Goal: Task Accomplishment & Management: Complete application form

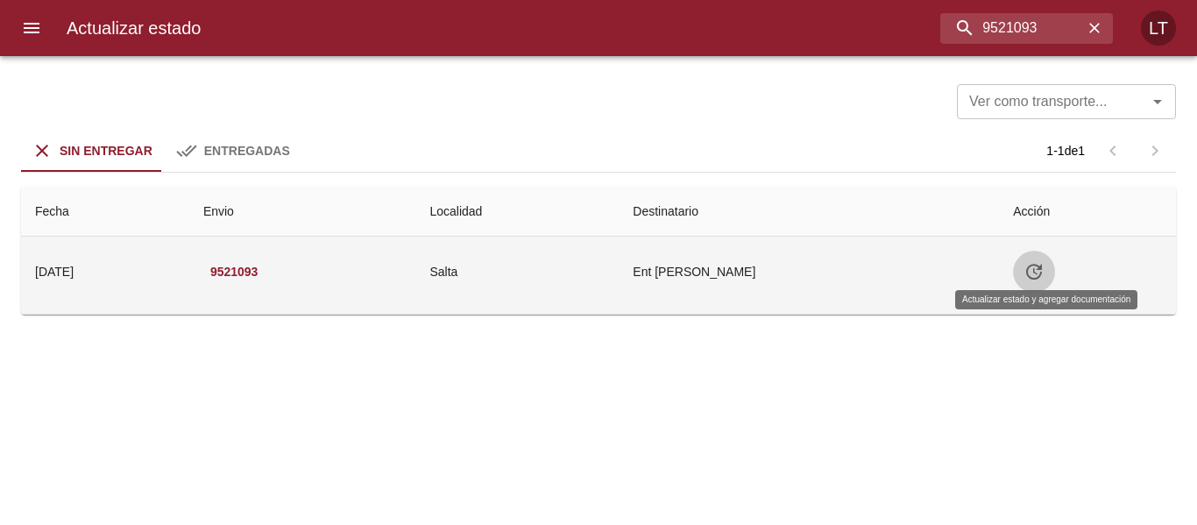
click at [1041, 273] on icon "Tabla de envíos del cliente" at bounding box center [1034, 272] width 16 height 16
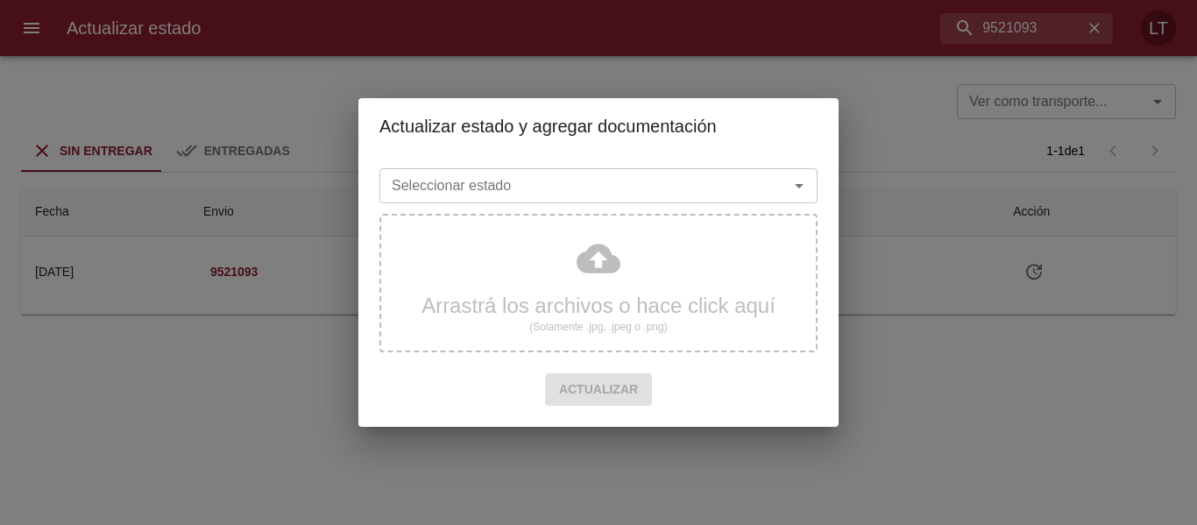
click at [563, 203] on div "Seleccionar estado" at bounding box center [598, 185] width 438 height 35
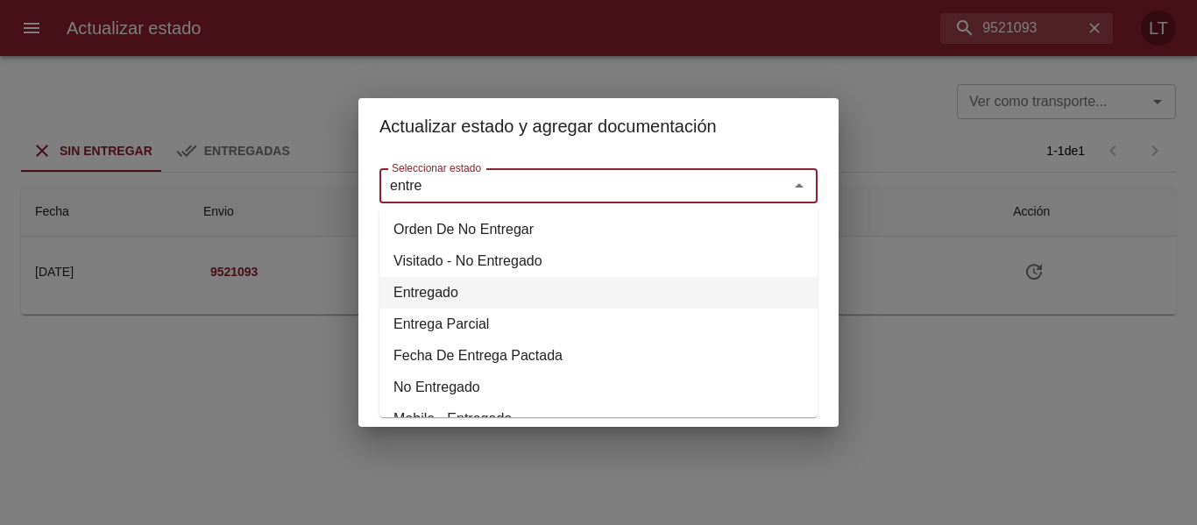
click at [432, 294] on li "Entregado" at bounding box center [598, 293] width 438 height 32
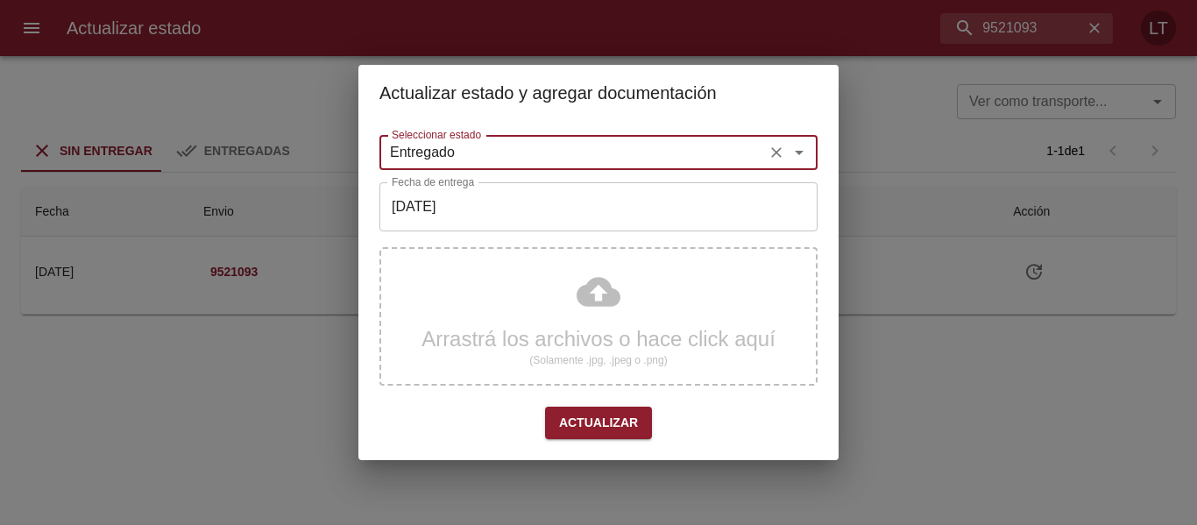
type input "Entregado"
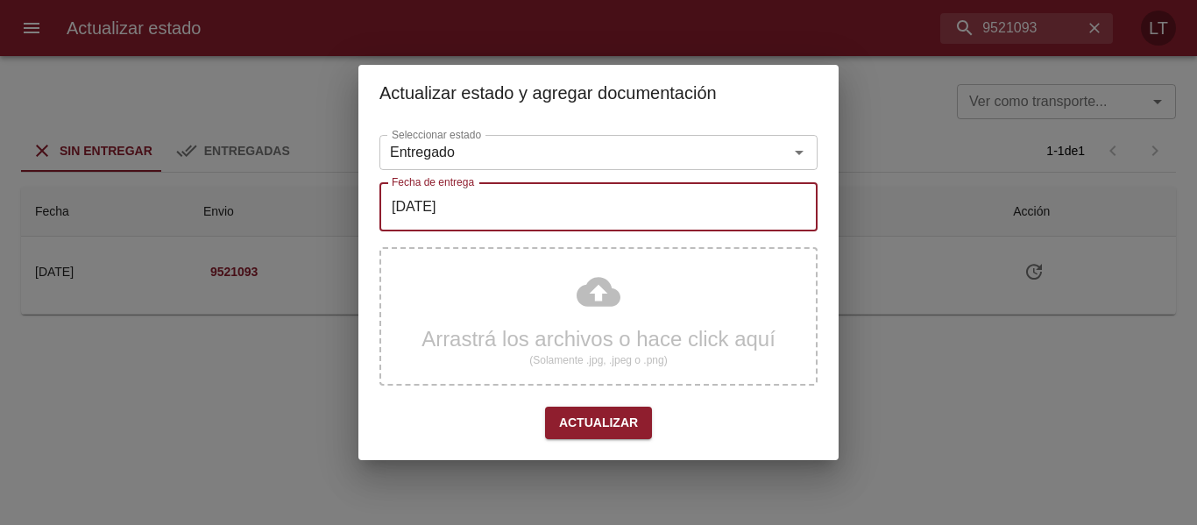
click at [466, 216] on input "[DATE]" at bounding box center [598, 206] width 438 height 49
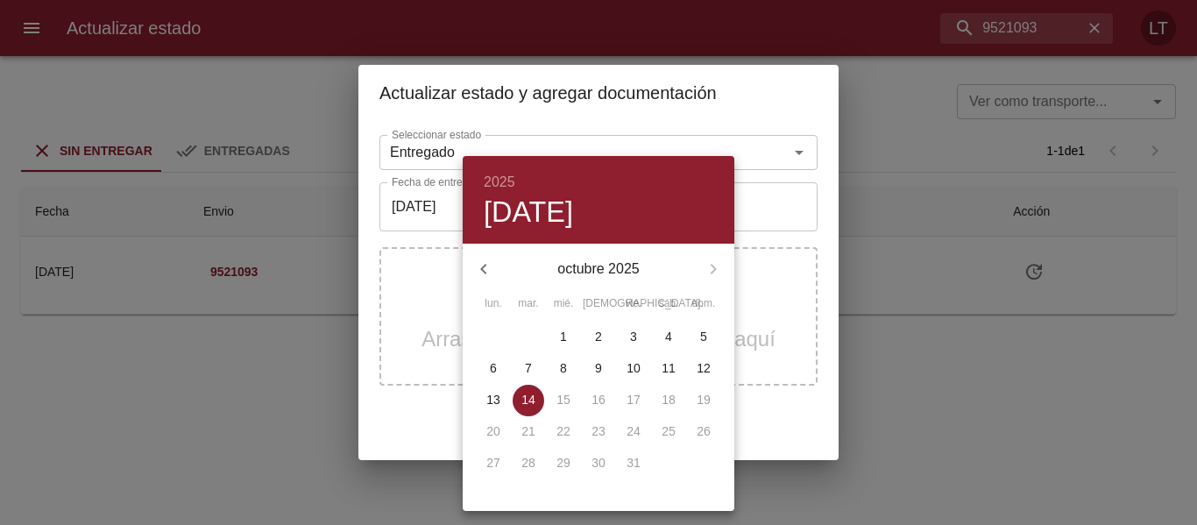
click at [470, 271] on button "button" at bounding box center [483, 269] width 42 height 42
click at [471, 270] on button "button" at bounding box center [483, 269] width 42 height 42
click at [644, 466] on span "29" at bounding box center [634, 463] width 32 height 18
type input "29/08/2025"
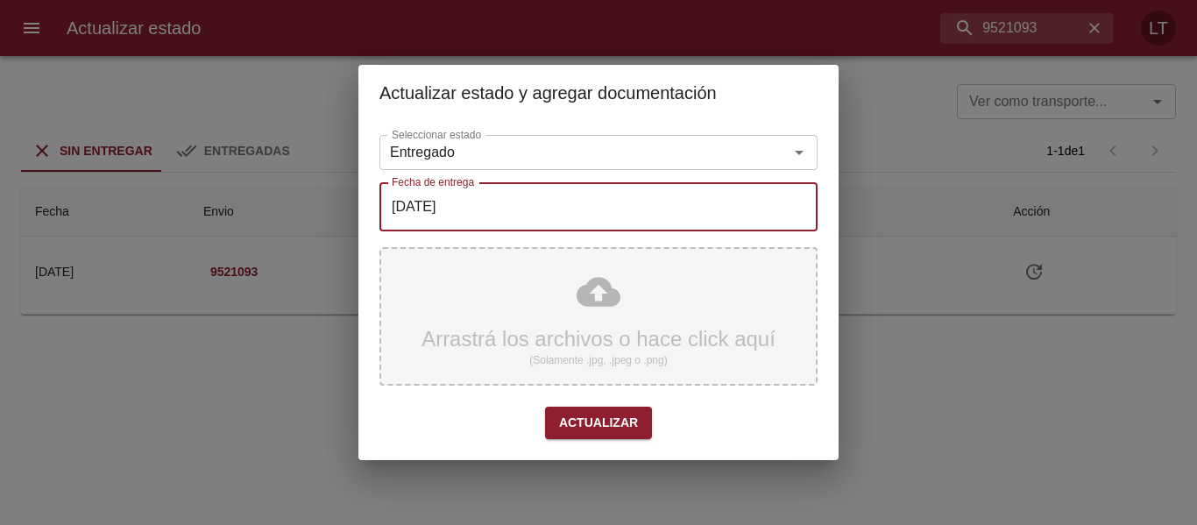
click at [622, 336] on div "Arrastrá los archivos o hace click aquí (Solamente .jpg, .jpeg o .png)" at bounding box center [598, 316] width 438 height 138
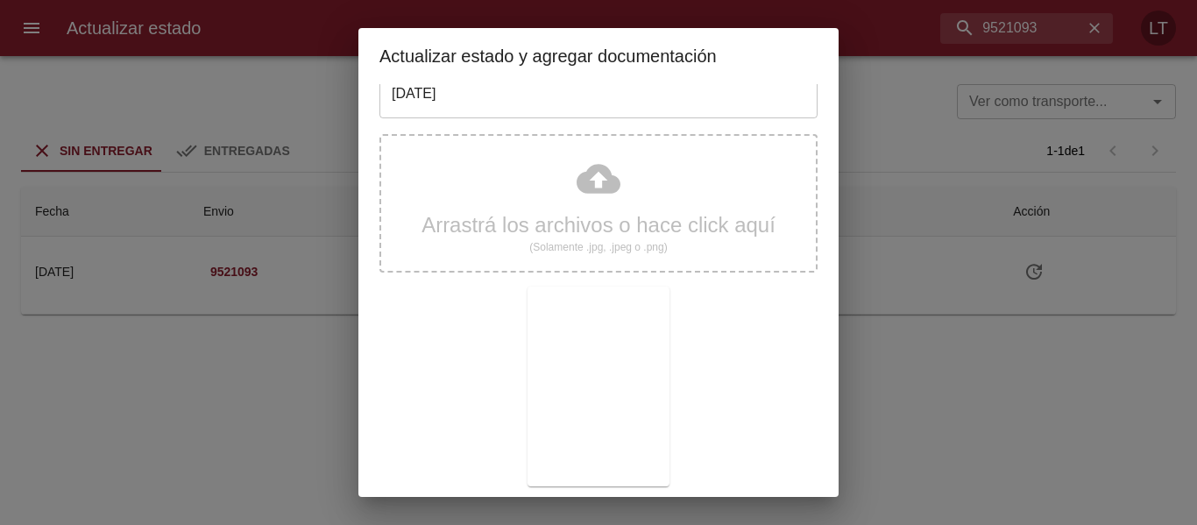
scroll to position [164, 0]
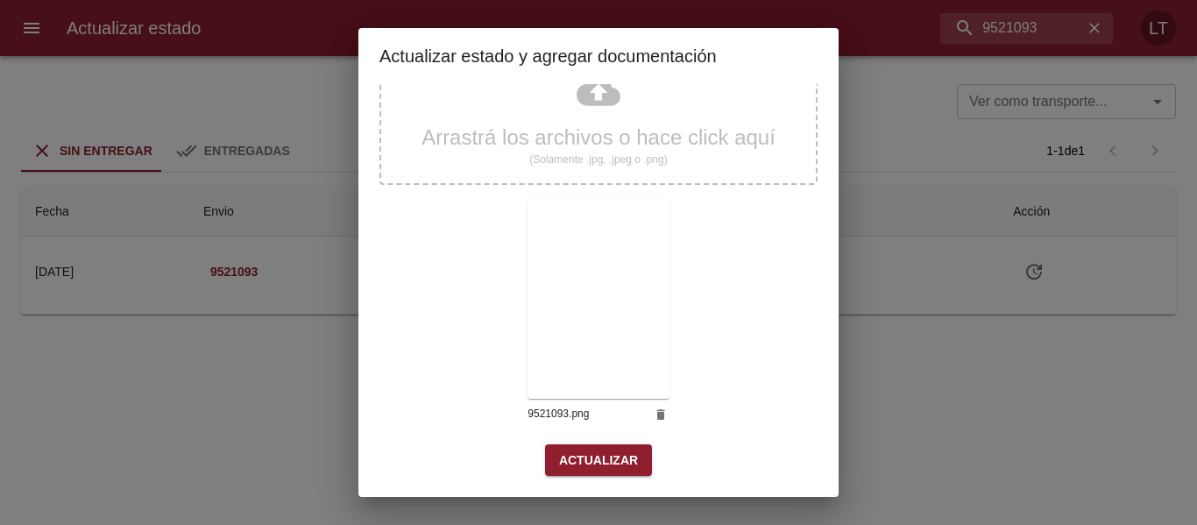
click at [630, 451] on button "Actualizar" at bounding box center [598, 460] width 107 height 32
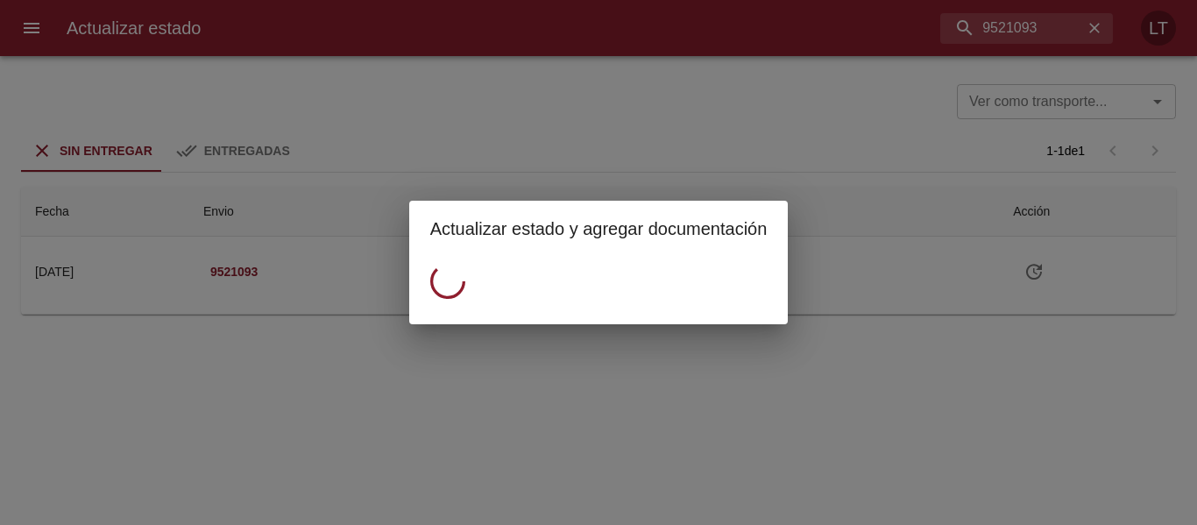
scroll to position [0, 0]
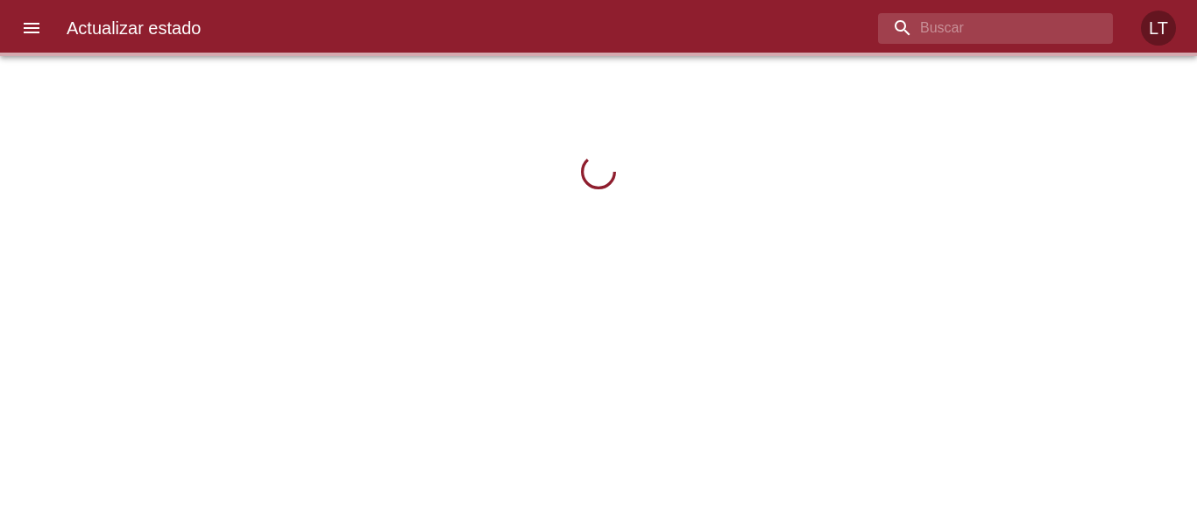
click at [1031, 26] on input "buscar" at bounding box center [980, 28] width 205 height 31
paste input "9521093"
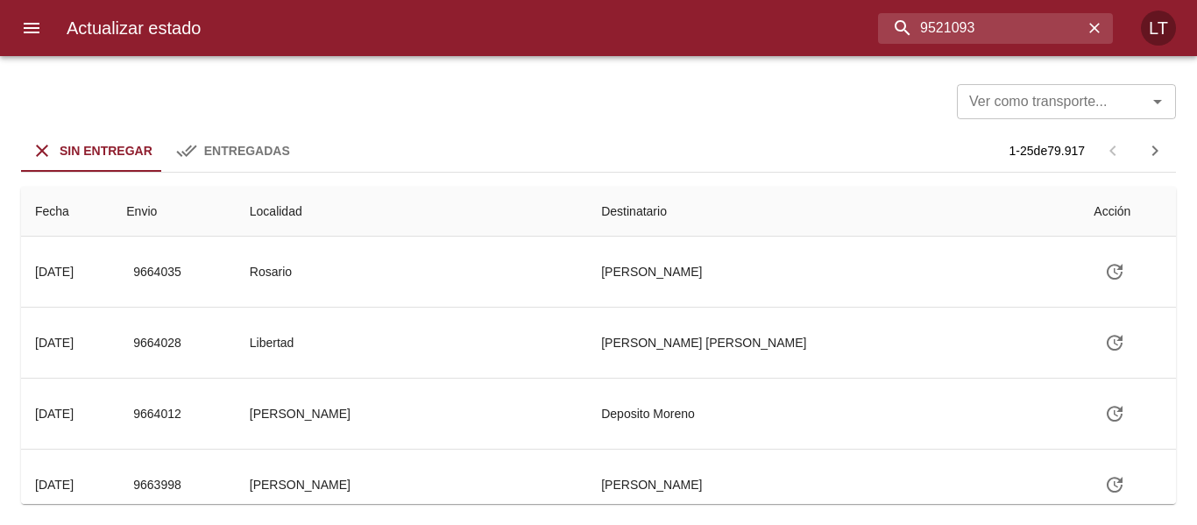
type input "9521093"
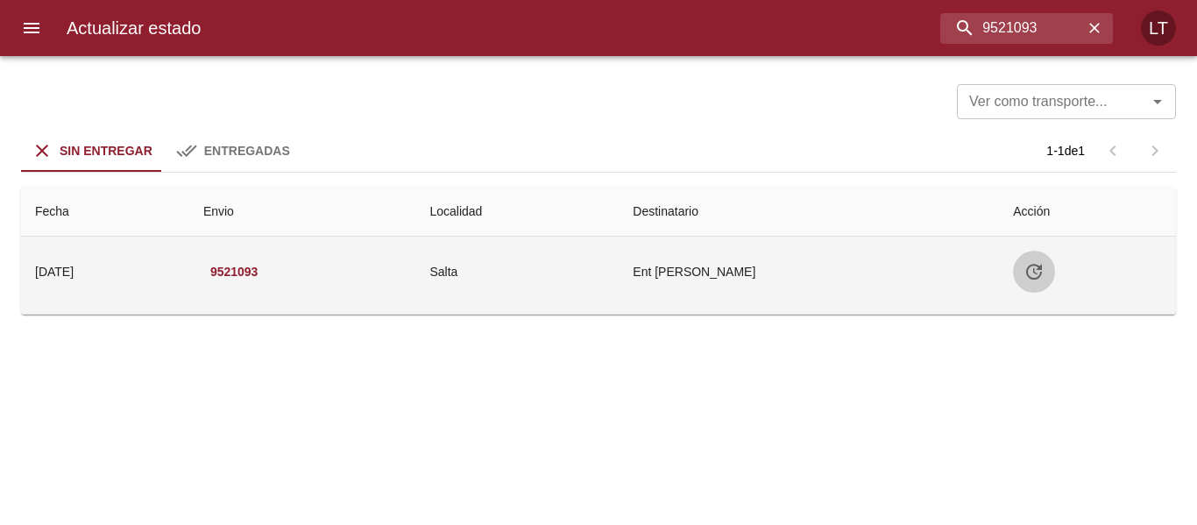
click at [1041, 279] on icon "Tabla de envíos del cliente" at bounding box center [1034, 272] width 16 height 16
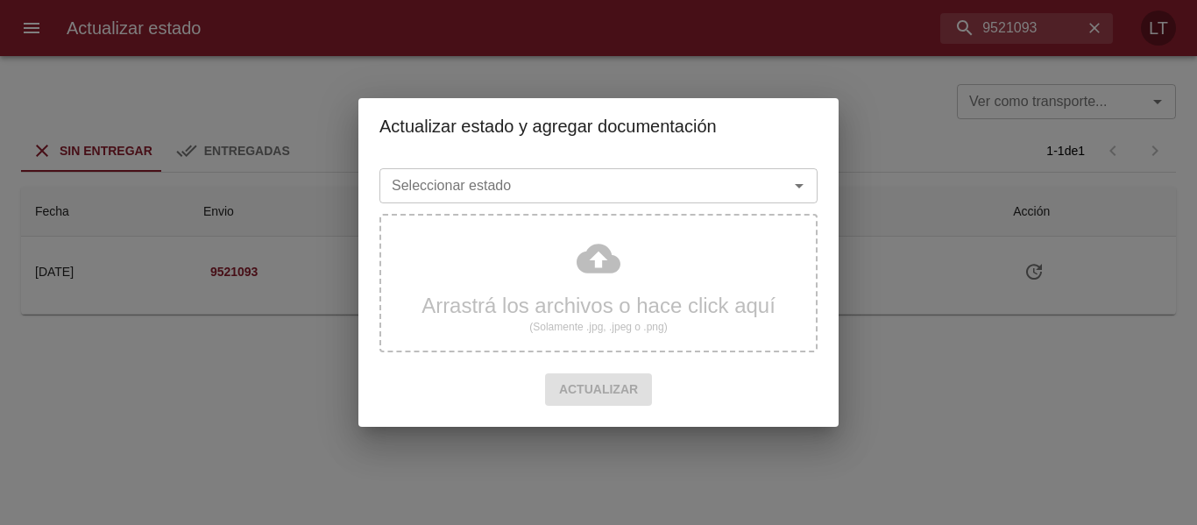
click at [771, 191] on div at bounding box center [787, 185] width 46 height 25
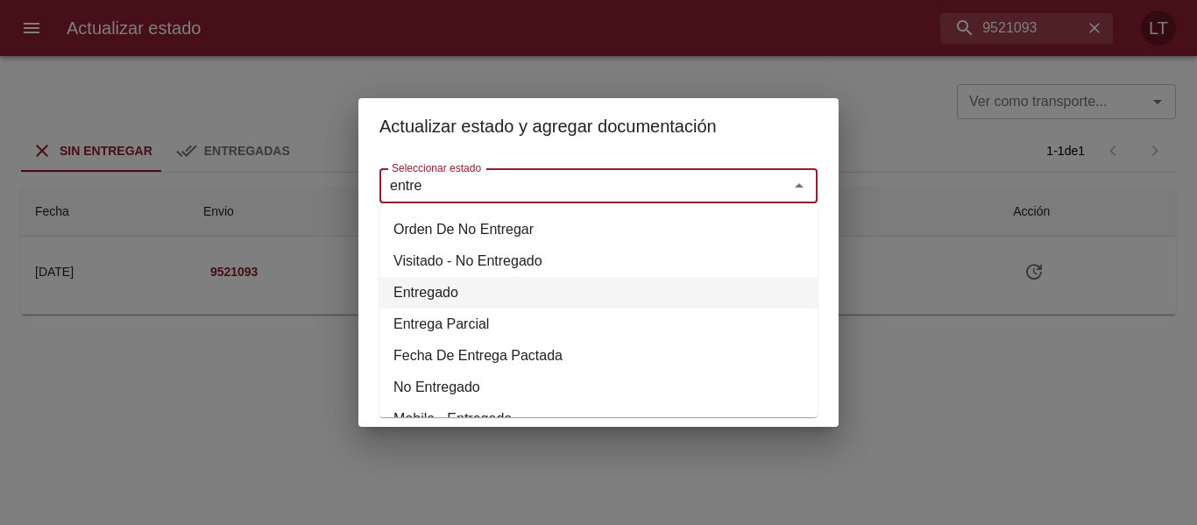
click at [464, 291] on li "Entregado" at bounding box center [598, 293] width 438 height 32
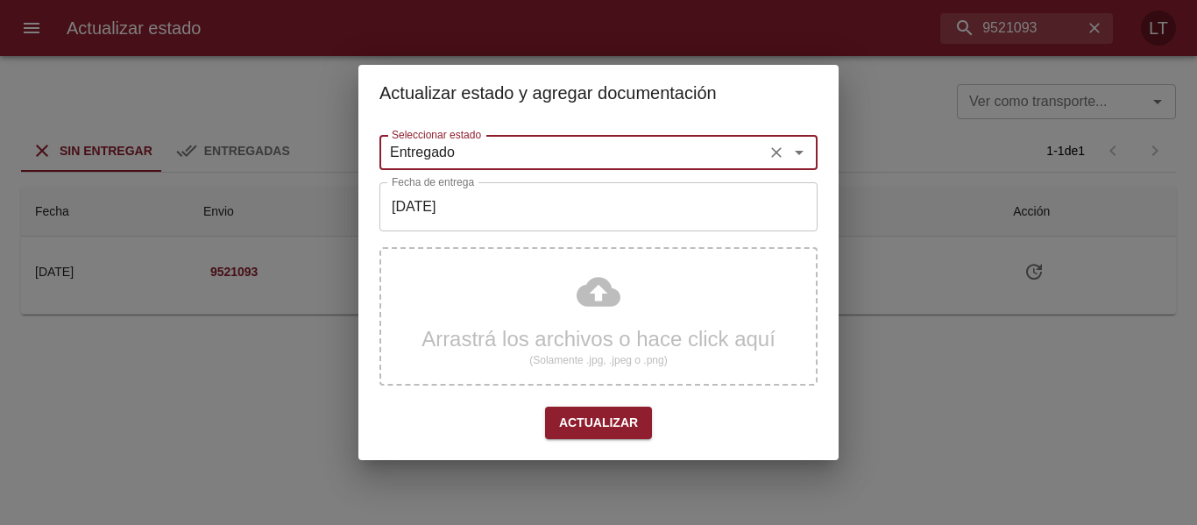
type input "Entregado"
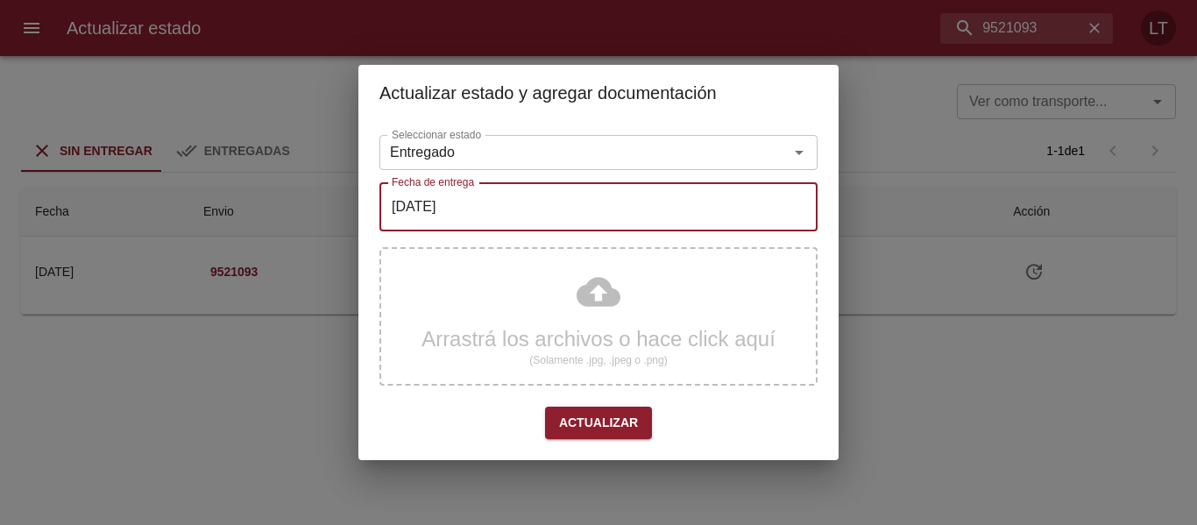
click at [488, 230] on input "[DATE]" at bounding box center [598, 206] width 438 height 49
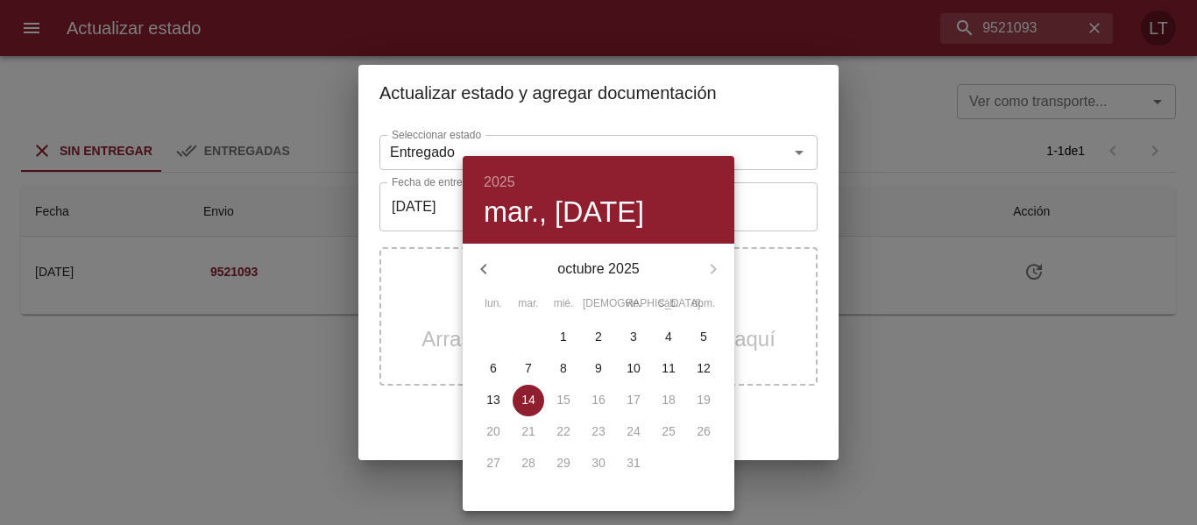
click at [491, 262] on icon "button" at bounding box center [483, 268] width 21 height 21
click at [486, 262] on icon "button" at bounding box center [483, 268] width 21 height 21
click at [636, 458] on p "29" at bounding box center [633, 463] width 14 height 18
type input "[DATE]"
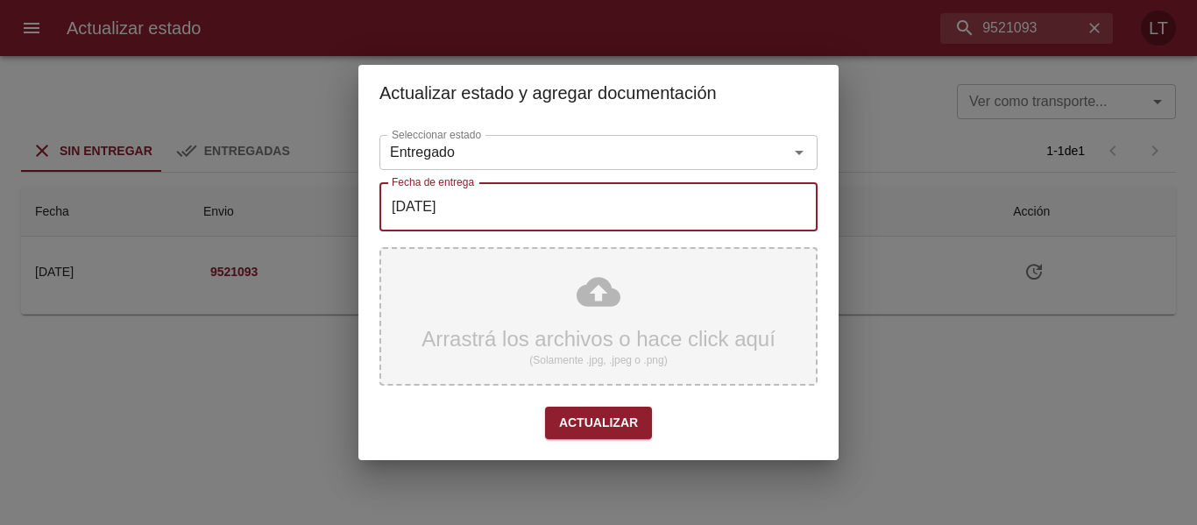
click at [601, 316] on div "Arrastrá los archivos o hace click aquí (Solamente .jpg, .jpeg o .png)" at bounding box center [598, 316] width 438 height 138
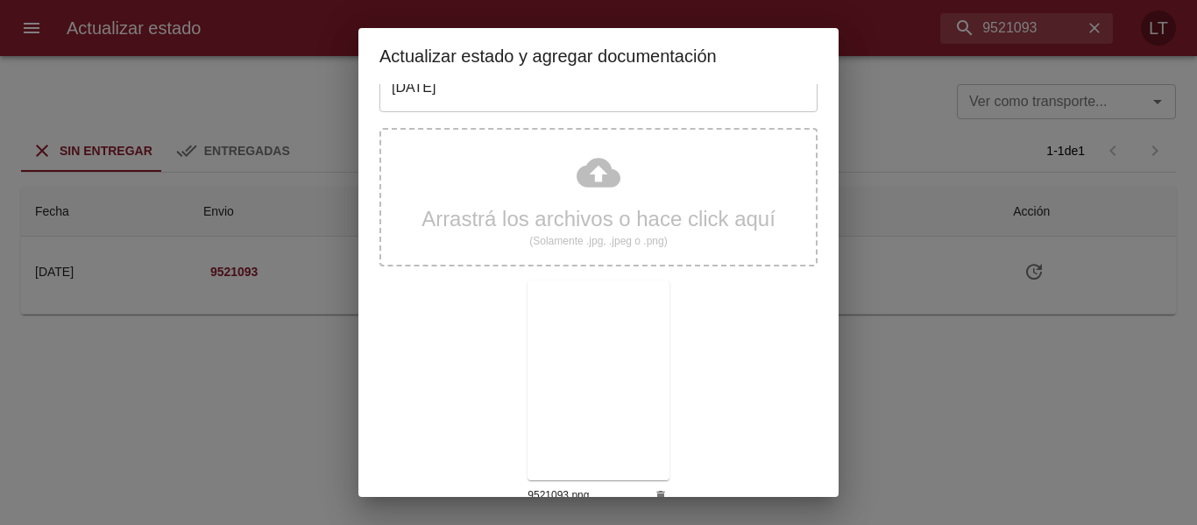
scroll to position [164, 0]
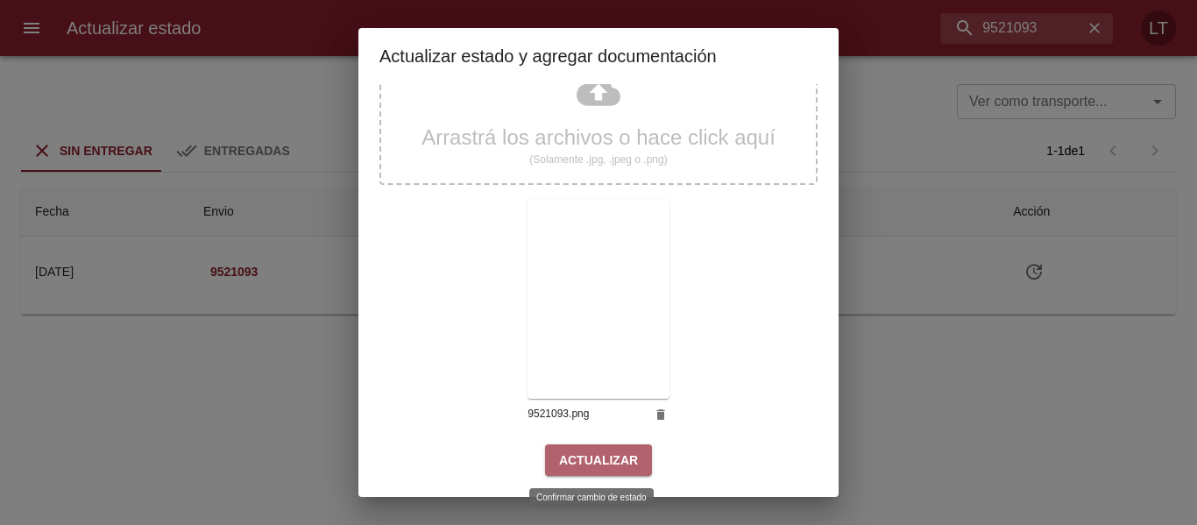
click at [597, 471] on button "Actualizar" at bounding box center [598, 460] width 107 height 32
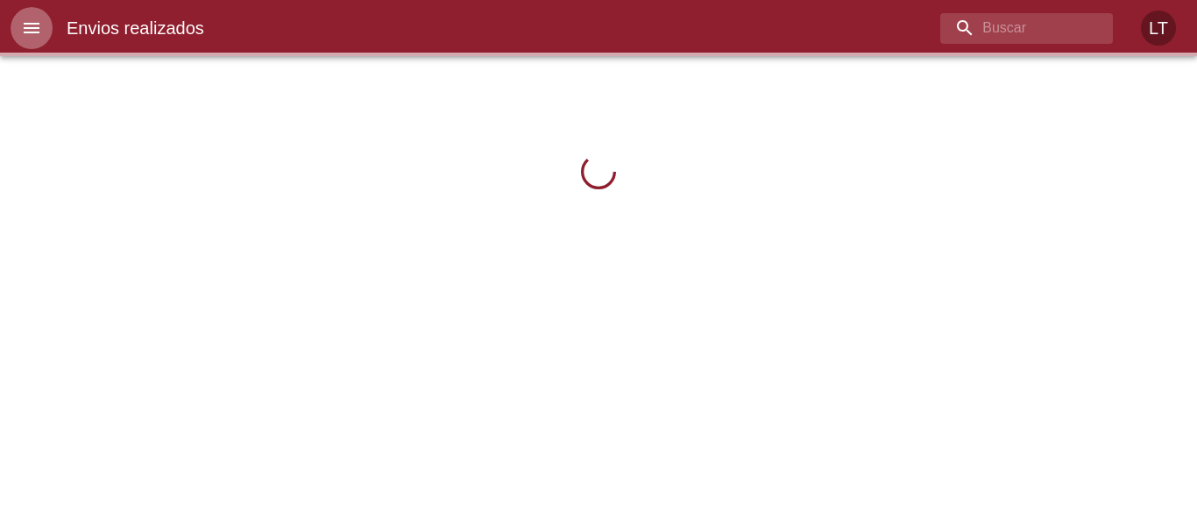
click at [32, 41] on button "menu" at bounding box center [32, 28] width 42 height 42
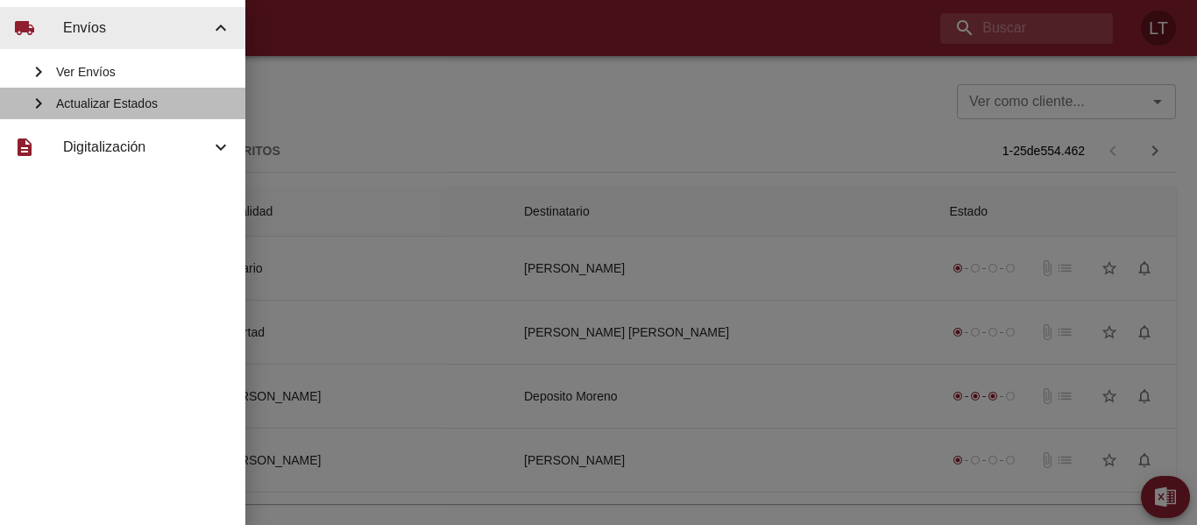
click at [145, 101] on span "Actualizar Estados" at bounding box center [143, 104] width 175 height 18
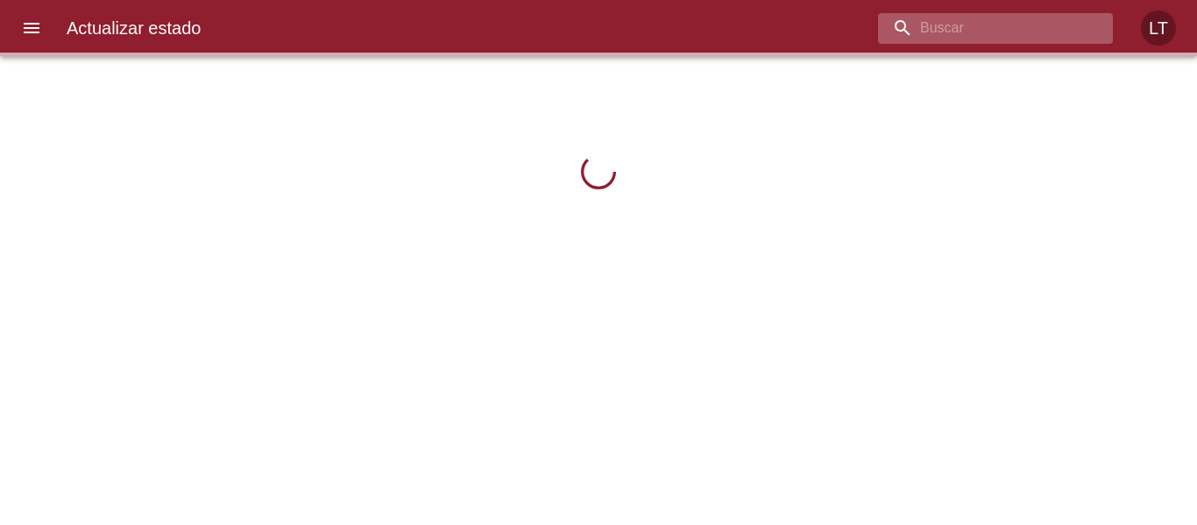
click at [1026, 18] on input "buscar" at bounding box center [980, 28] width 205 height 31
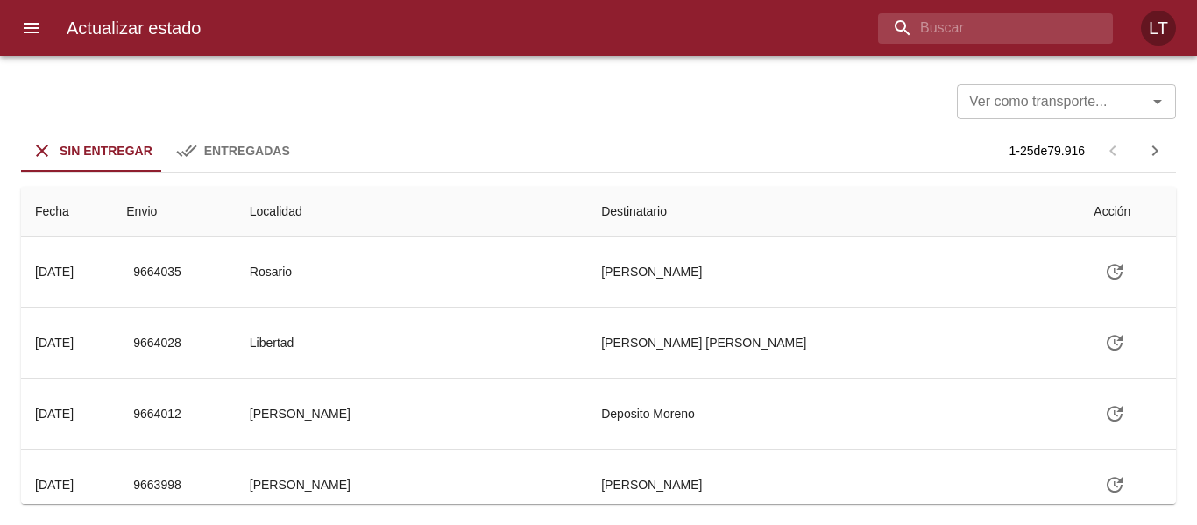
paste input "9521093"
type input "9521093"
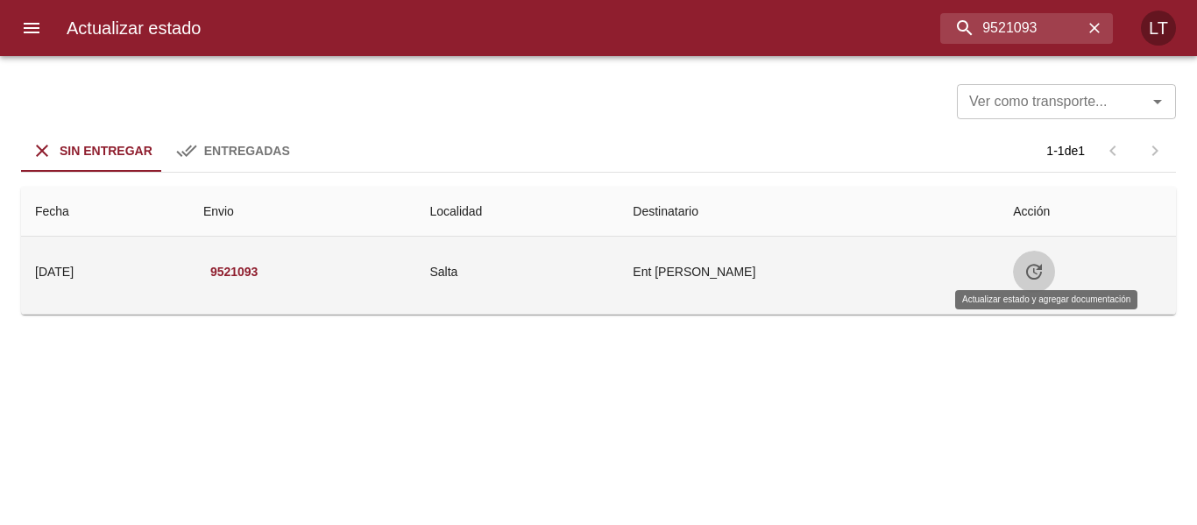
click at [1044, 271] on icon "Tabla de envíos del cliente" at bounding box center [1033, 271] width 21 height 21
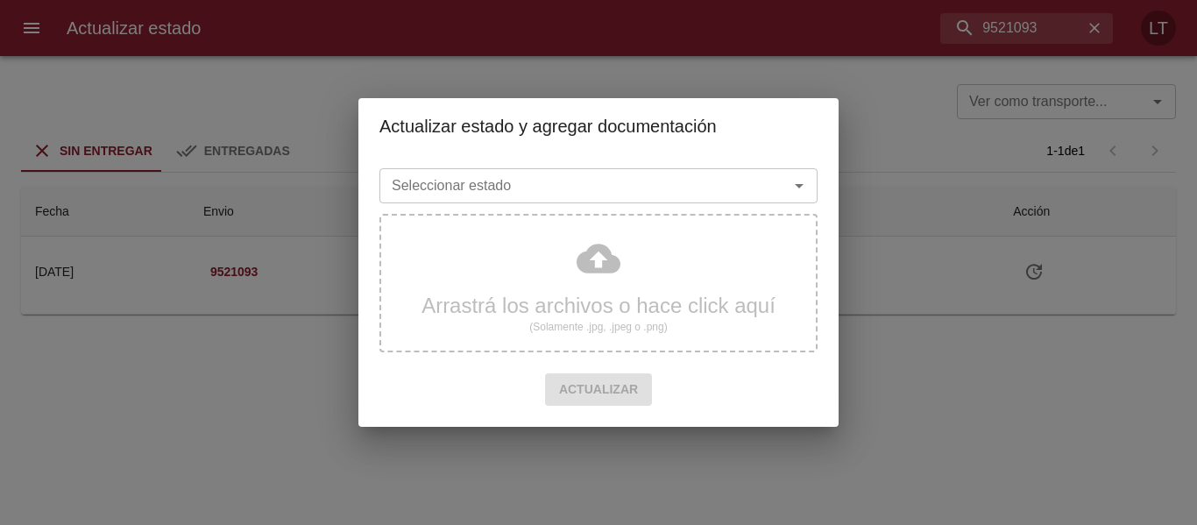
click at [677, 182] on input "Seleccionar estado" at bounding box center [573, 185] width 376 height 25
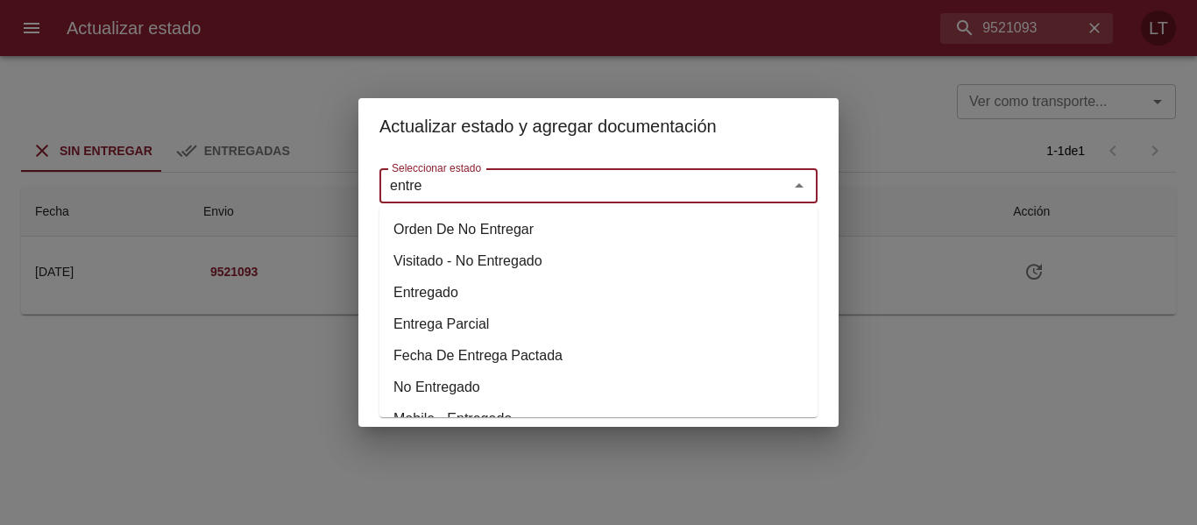
click at [452, 291] on li "Entregado" at bounding box center [598, 293] width 438 height 32
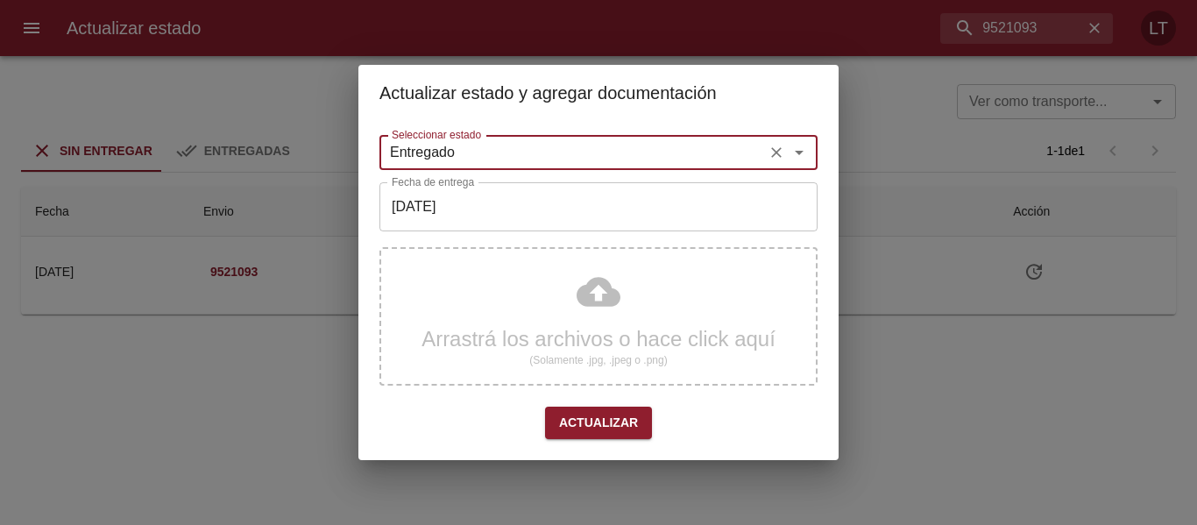
type input "Entregado"
click at [461, 210] on input "[DATE]" at bounding box center [598, 206] width 438 height 49
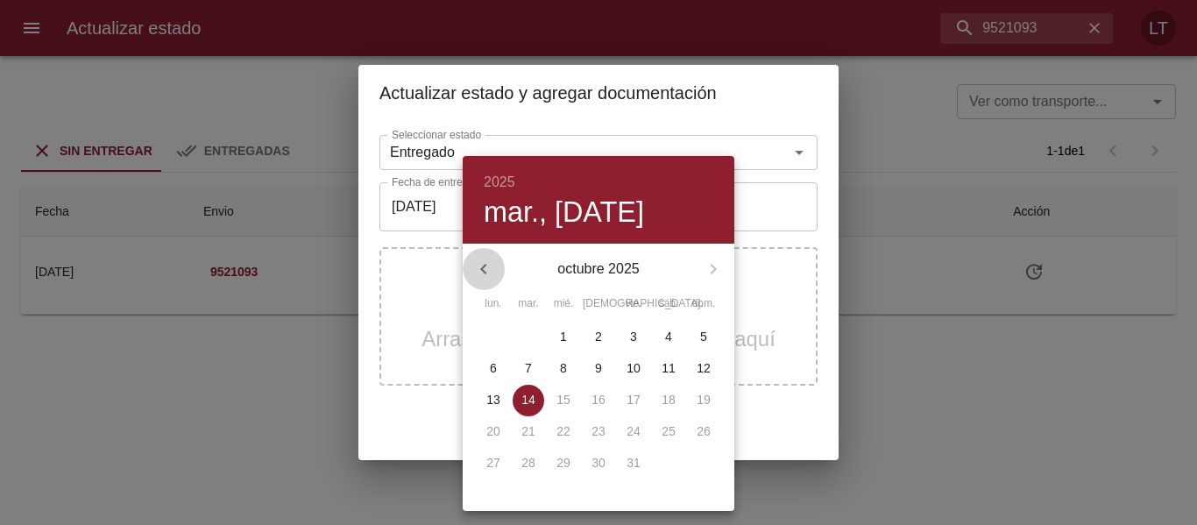
click at [494, 274] on button "button" at bounding box center [483, 269] width 42 height 42
click at [637, 468] on p "29" at bounding box center [633, 463] width 14 height 18
type input "29/08/2025"
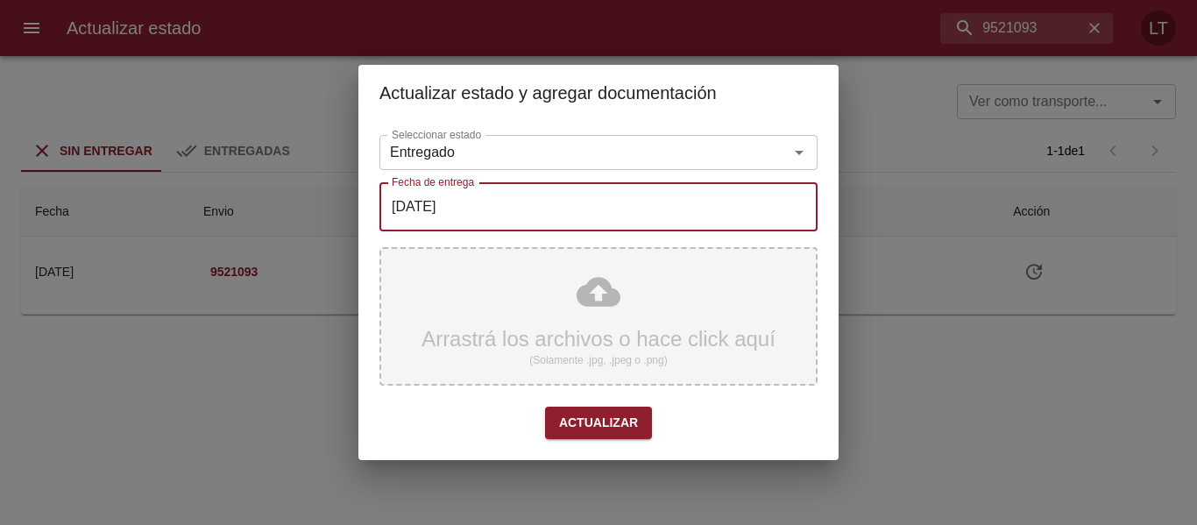
click at [623, 314] on div "Arrastrá los archivos o hace click aquí (Solamente .jpg, .jpeg o .png)" at bounding box center [598, 316] width 438 height 138
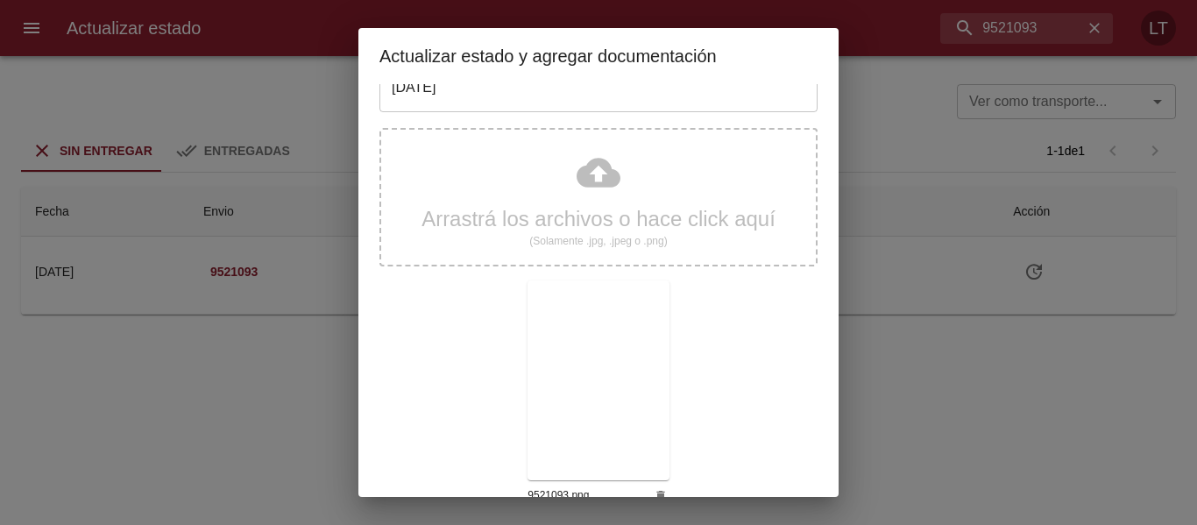
scroll to position [164, 0]
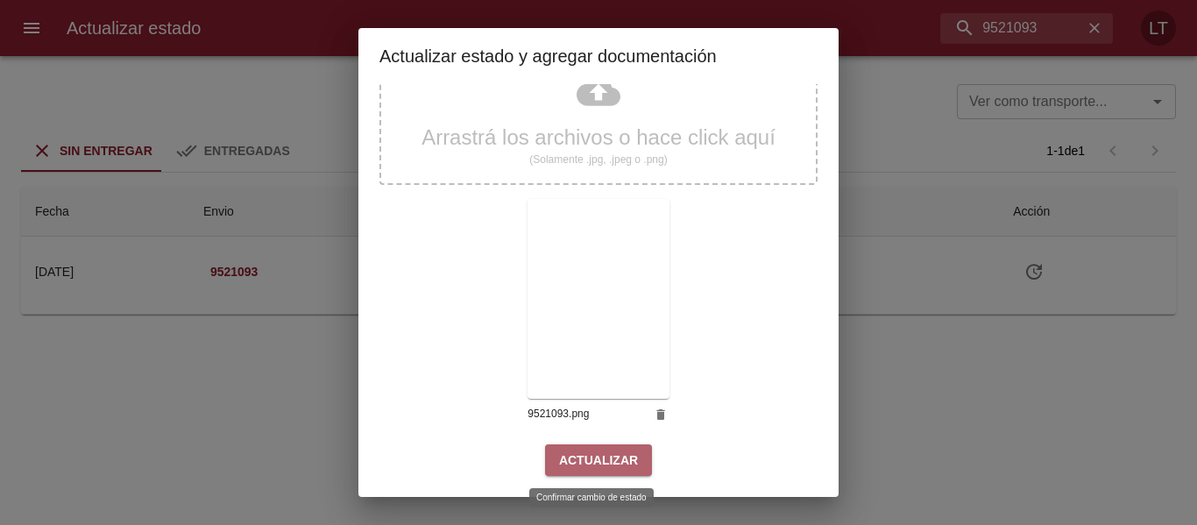
click at [604, 470] on span "Actualizar" at bounding box center [598, 460] width 79 height 22
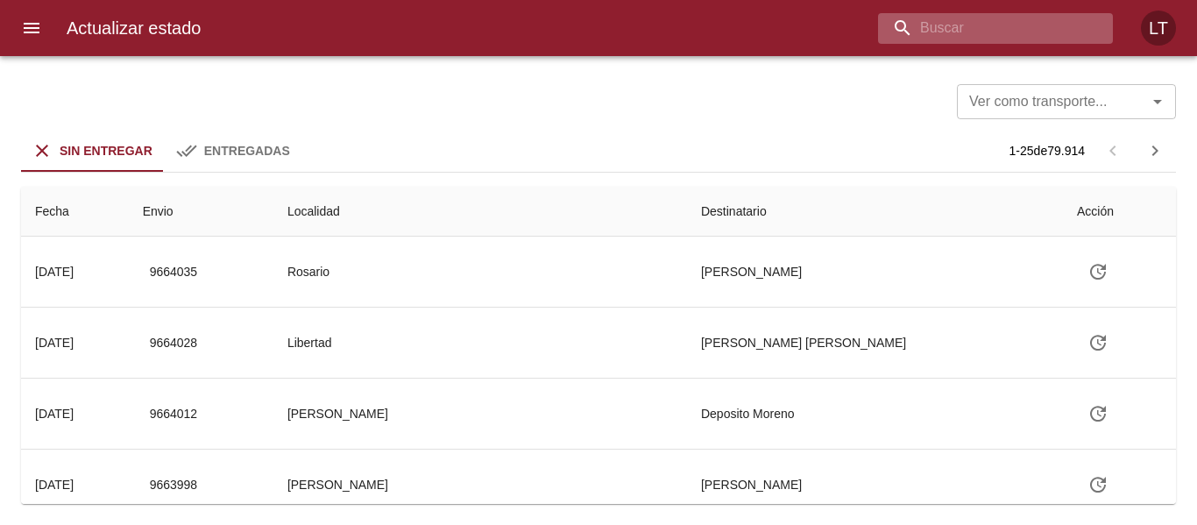
click at [1027, 33] on input "buscar" at bounding box center [980, 28] width 205 height 31
paste input "9625155"
type input "9625155"
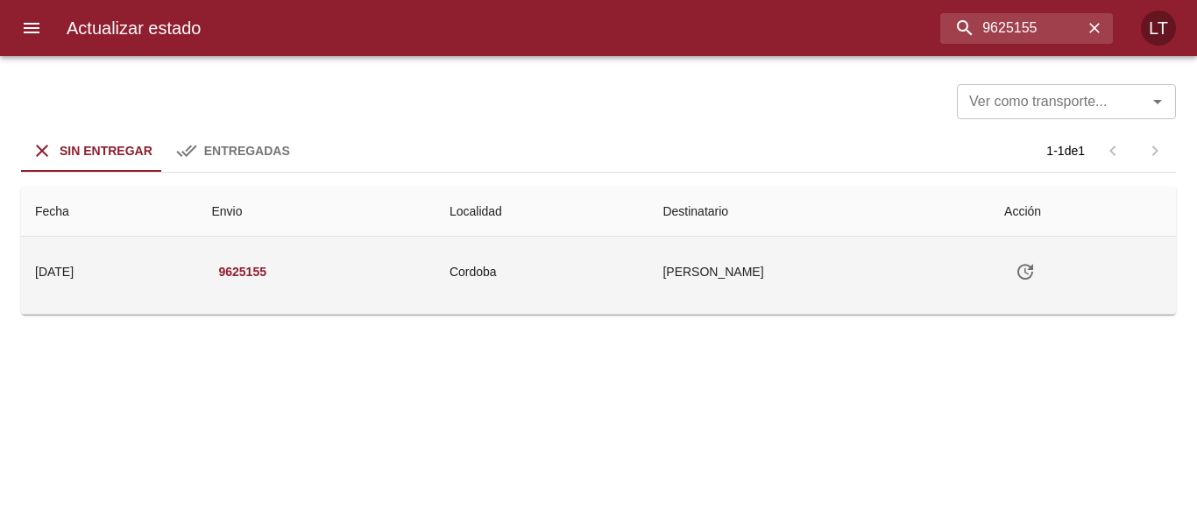
click at [1033, 277] on icon "Tabla de envíos del cliente" at bounding box center [1025, 272] width 16 height 16
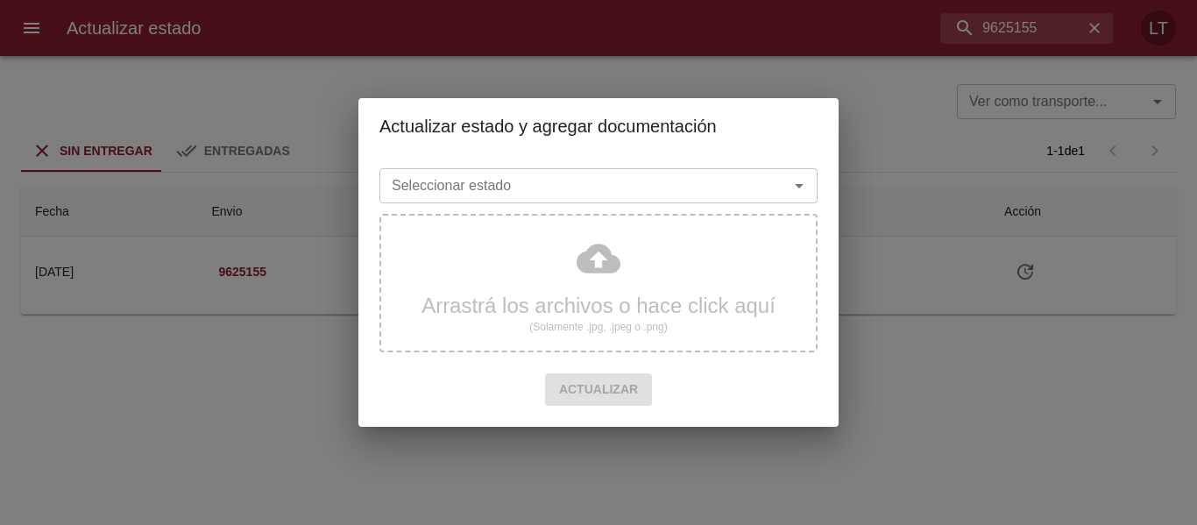
click at [674, 192] on input "Seleccionar estado" at bounding box center [573, 185] width 376 height 25
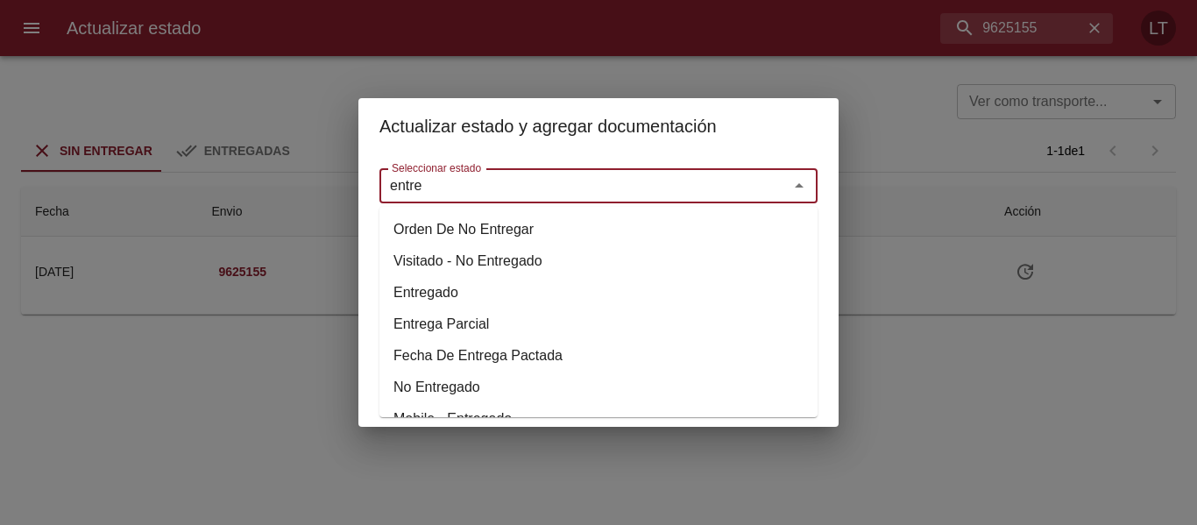
click at [427, 300] on li "Entregado" at bounding box center [598, 293] width 438 height 32
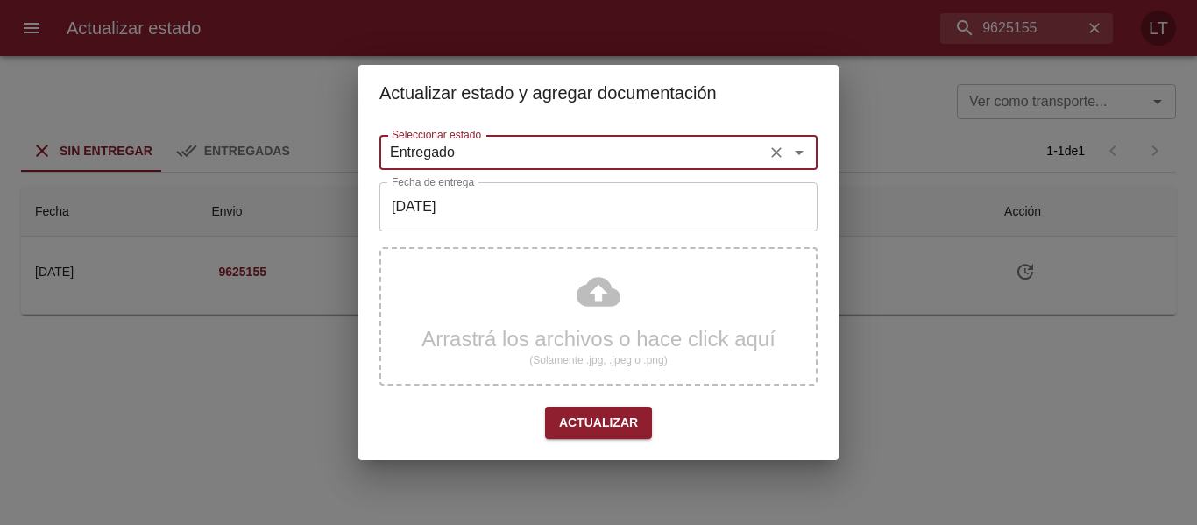
type input "Entregado"
drag, startPoint x: 468, startPoint y: 233, endPoint x: 471, endPoint y: 208, distance: 24.8
click at [471, 208] on input "[DATE]" at bounding box center [598, 206] width 438 height 49
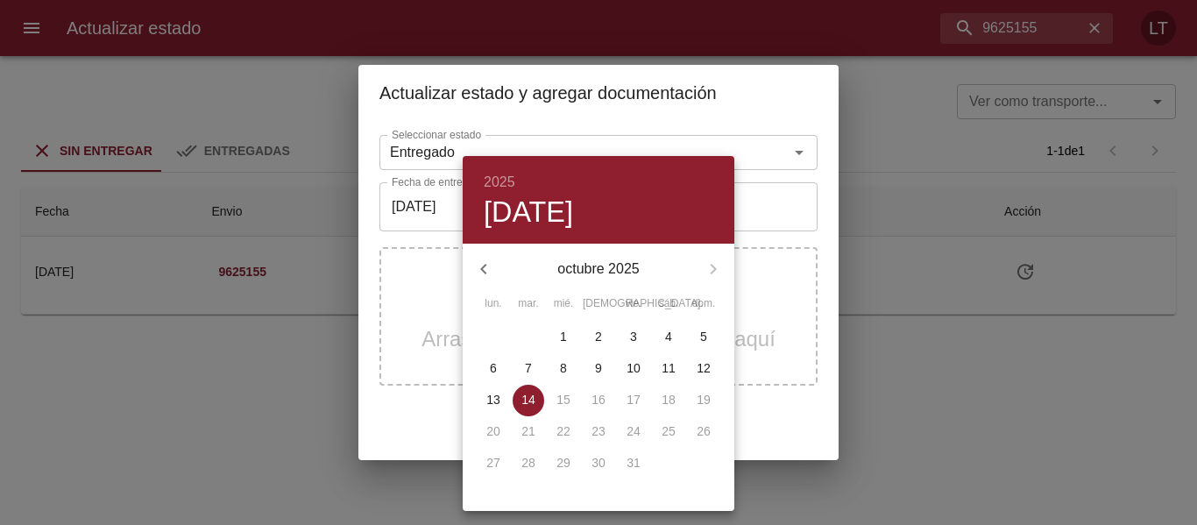
click at [498, 402] on p "13" at bounding box center [493, 400] width 14 height 18
type input "13/10/2025"
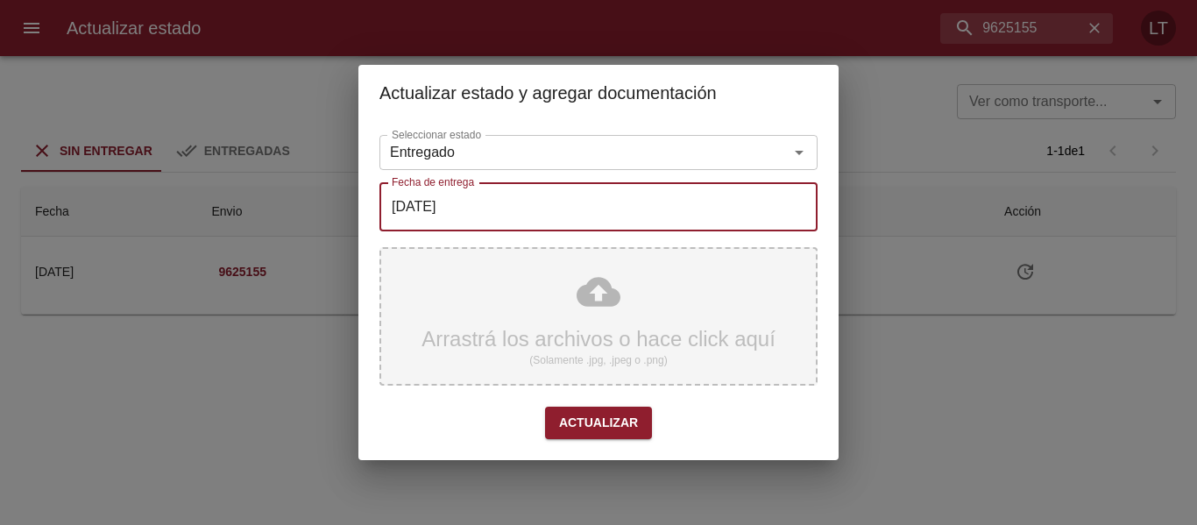
click at [612, 296] on div "Arrastrá los archivos o hace click aquí (Solamente .jpg, .jpeg o .png)" at bounding box center [598, 316] width 438 height 138
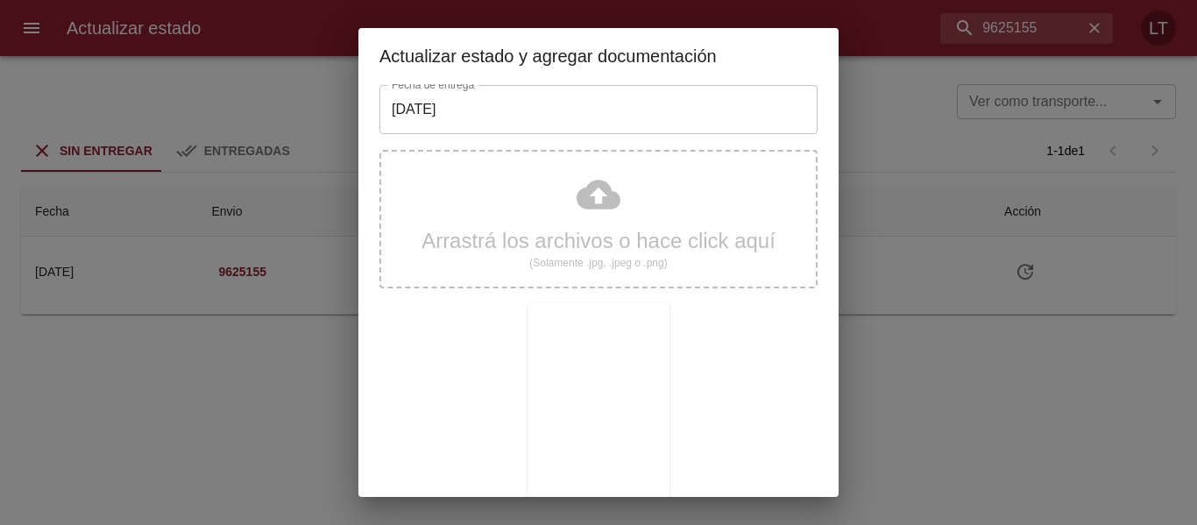
scroll to position [164, 0]
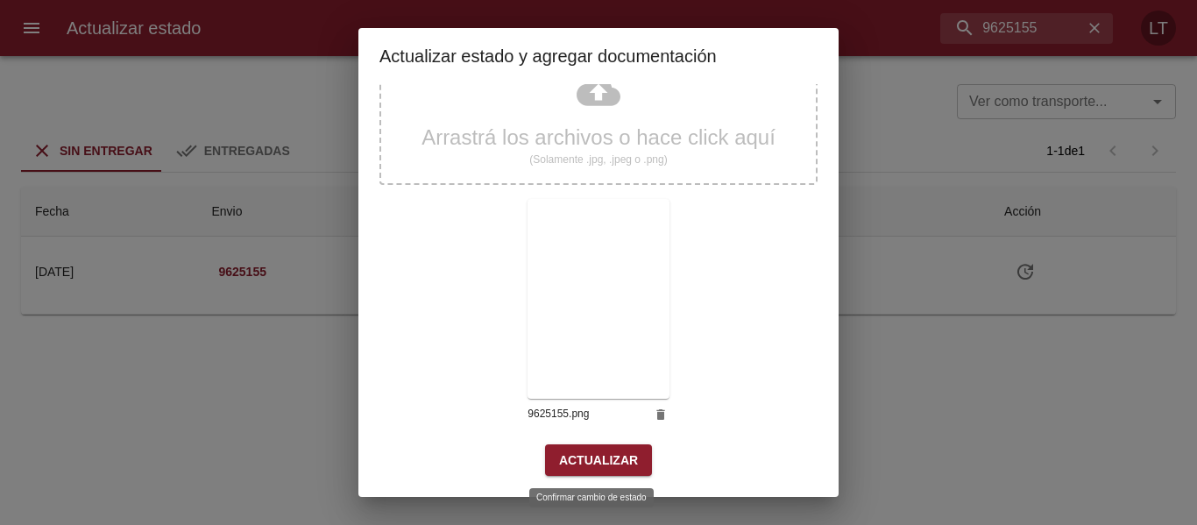
click at [615, 471] on button "Actualizar" at bounding box center [598, 460] width 107 height 32
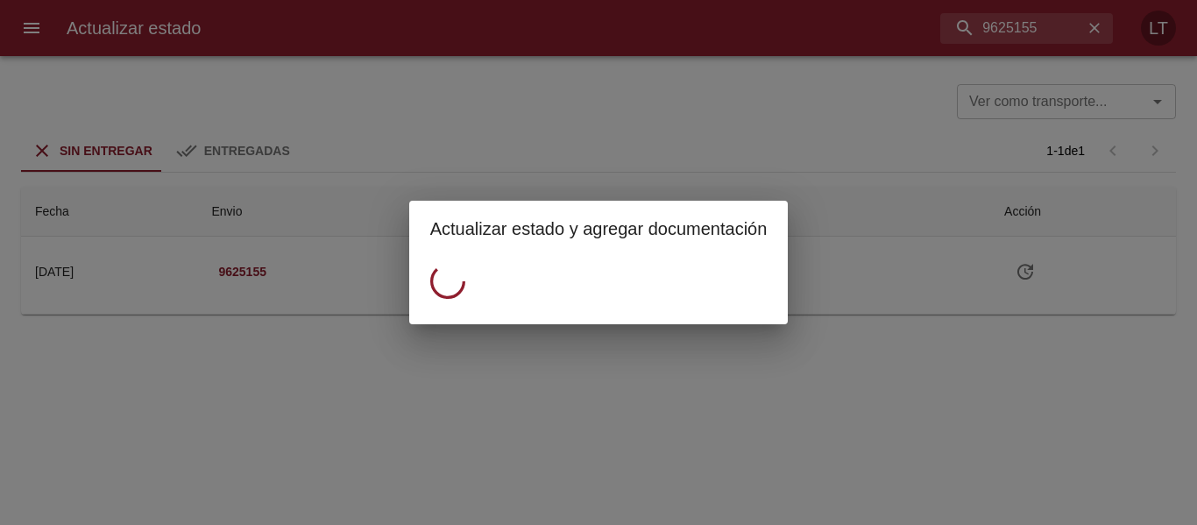
scroll to position [0, 0]
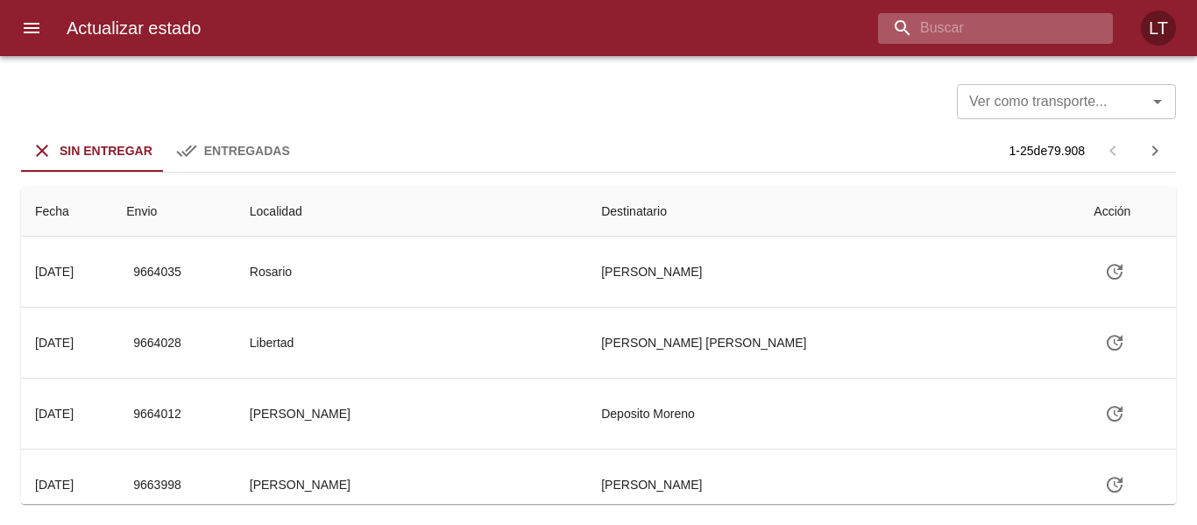
click at [1003, 20] on input "buscar" at bounding box center [980, 28] width 205 height 31
paste input "9626663"
type input "9626663"
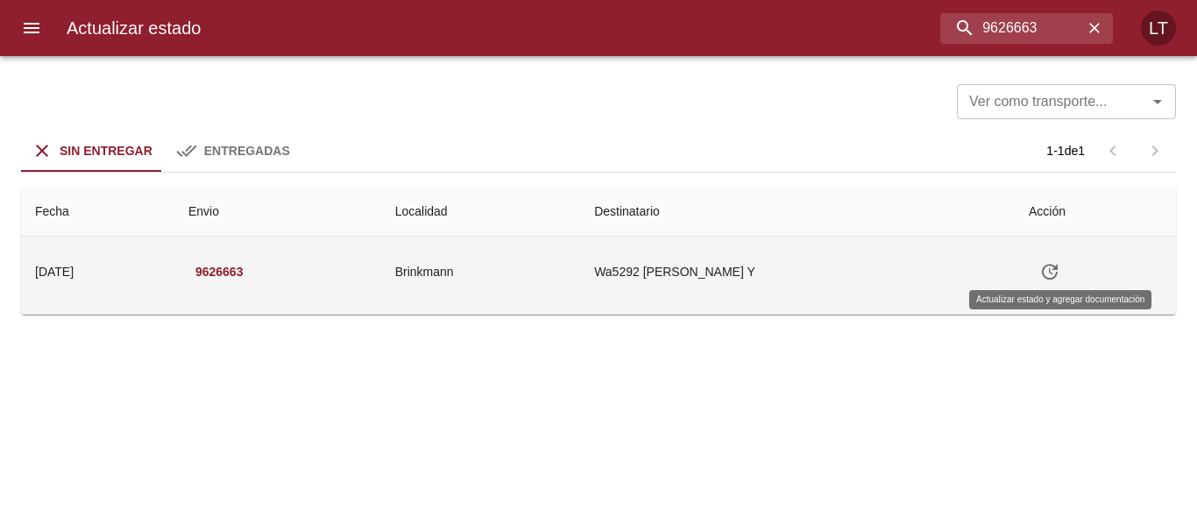
click at [1057, 273] on icon "Tabla de envíos del cliente" at bounding box center [1049, 272] width 16 height 16
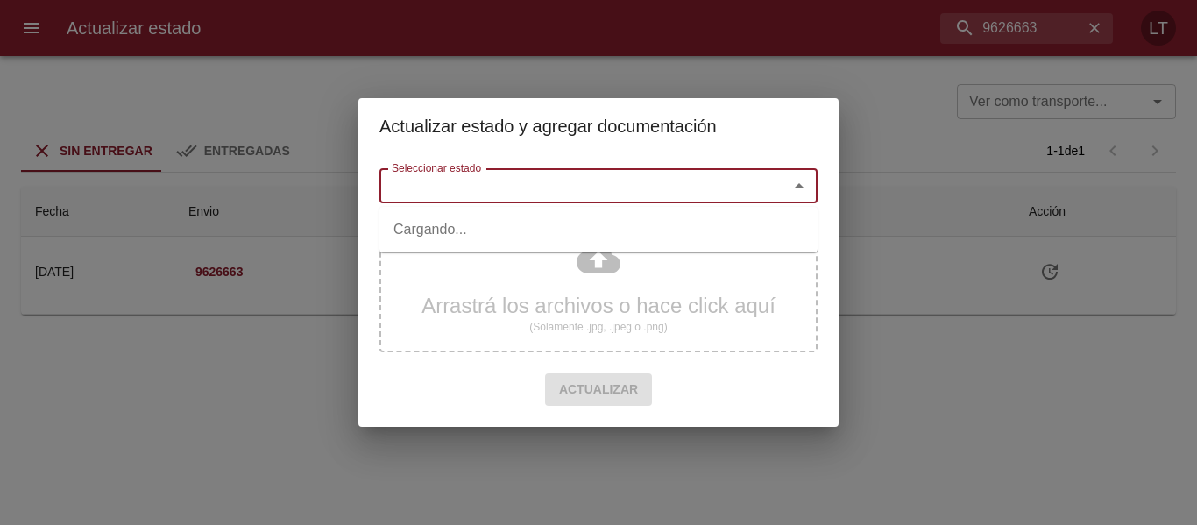
click at [697, 194] on input "Seleccionar estado" at bounding box center [573, 185] width 376 height 25
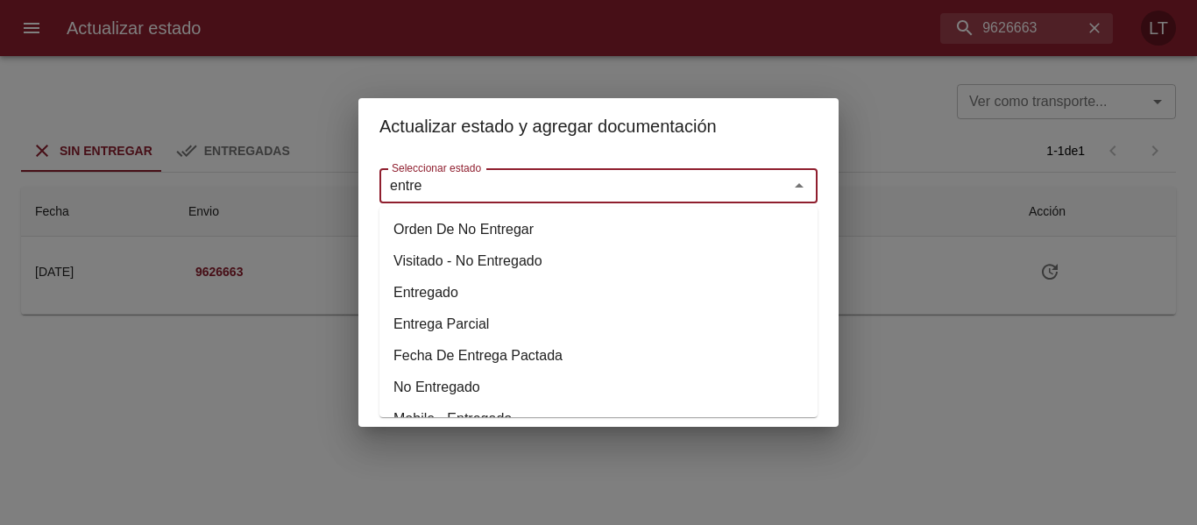
click at [448, 287] on li "Entregado" at bounding box center [598, 293] width 438 height 32
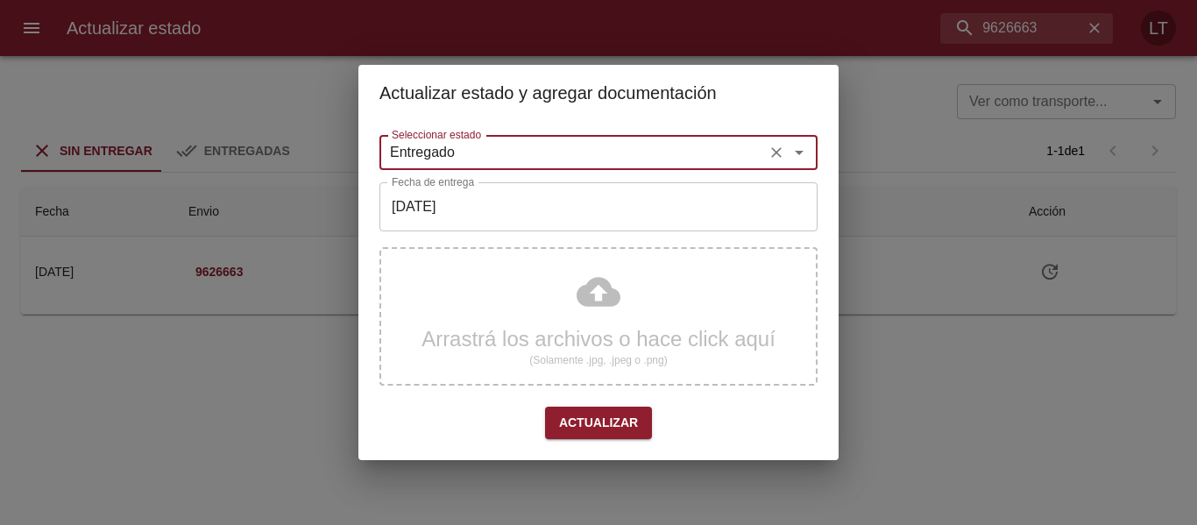
type input "Entregado"
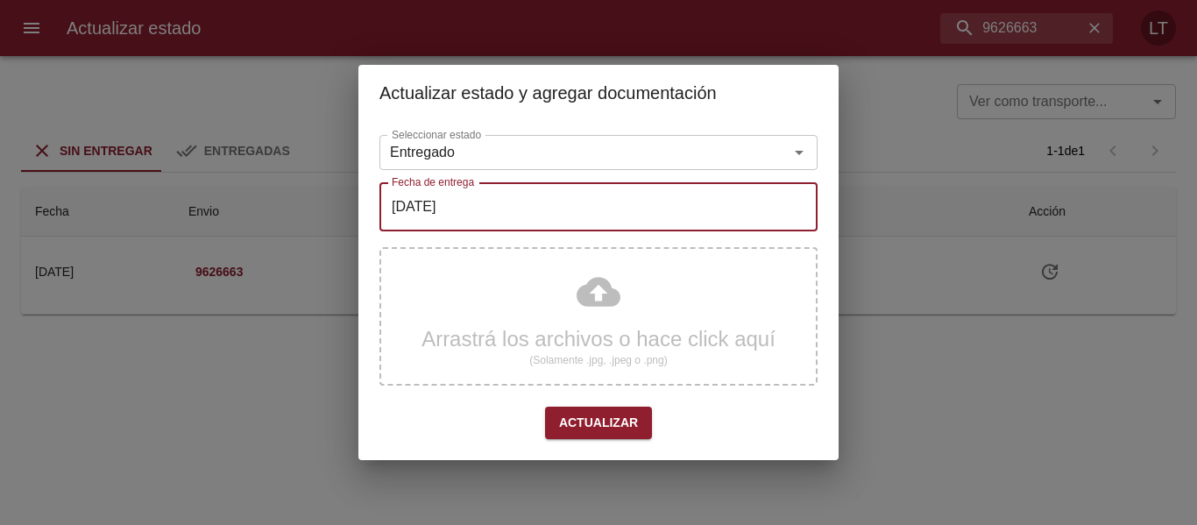
click at [448, 217] on input "[DATE]" at bounding box center [598, 206] width 438 height 49
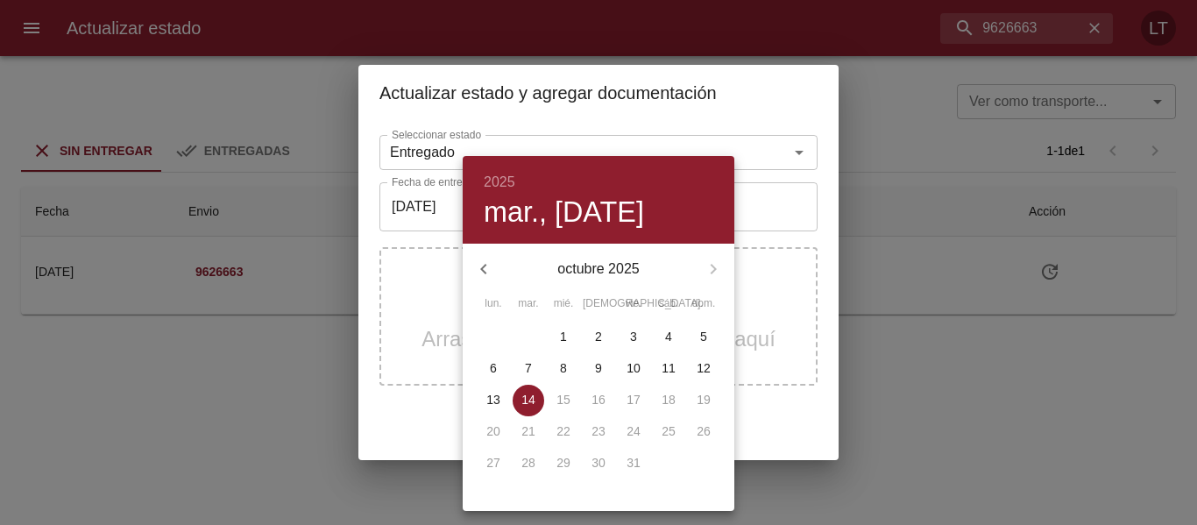
click at [515, 364] on span "7" at bounding box center [528, 368] width 32 height 18
type input "07/10/2025"
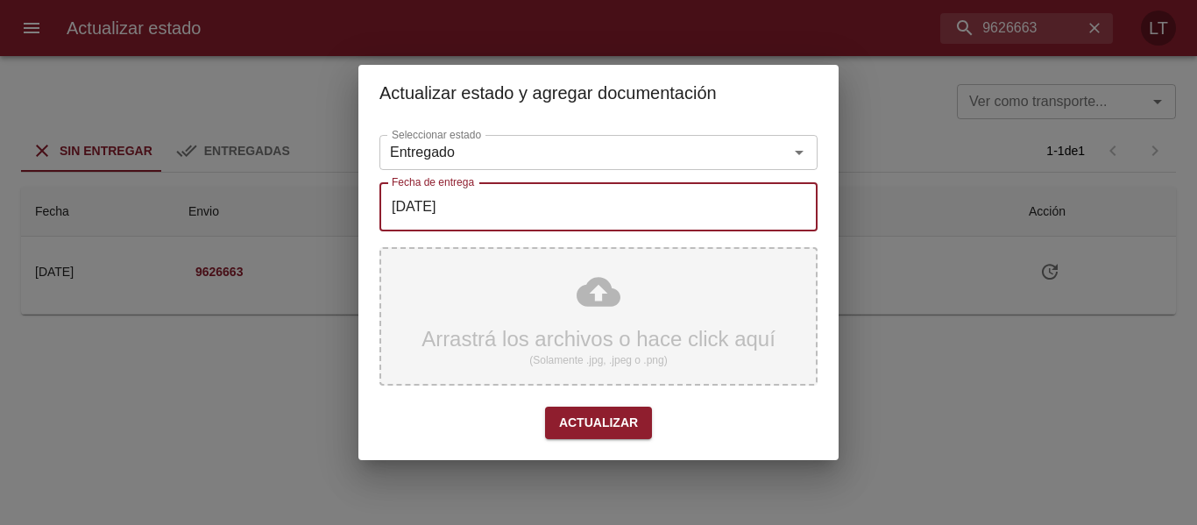
click at [585, 302] on div "Arrastrá los archivos o hace click aquí (Solamente .jpg, .jpeg o .png)" at bounding box center [598, 316] width 438 height 138
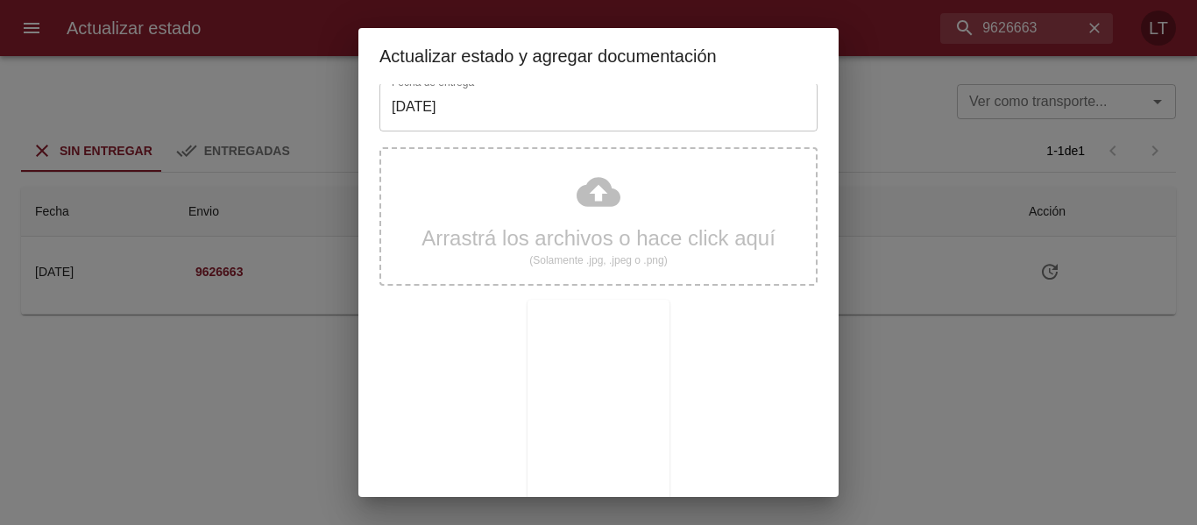
scroll to position [164, 0]
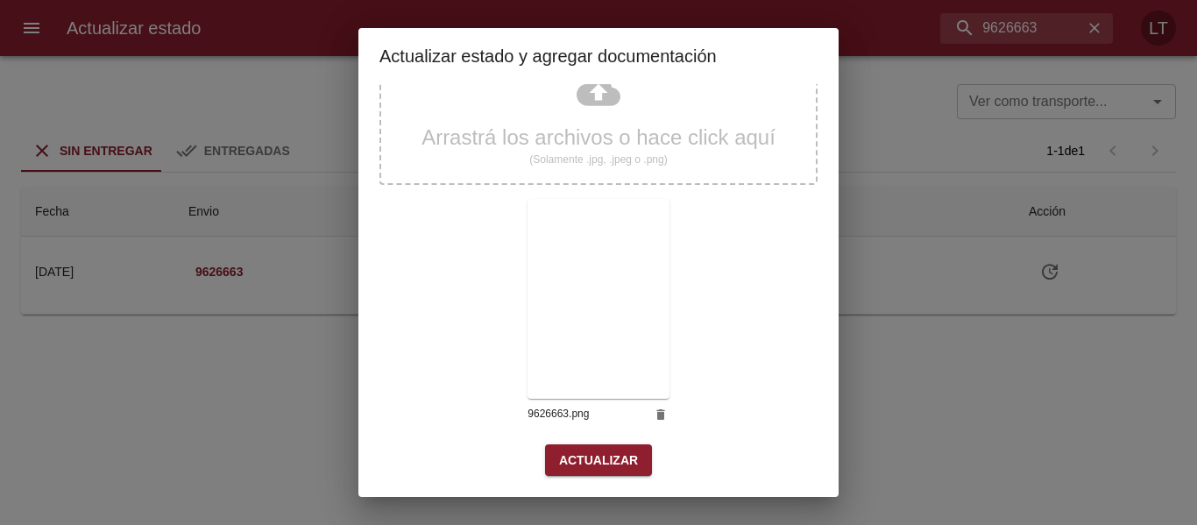
click at [604, 461] on span "Actualizar" at bounding box center [598, 460] width 79 height 22
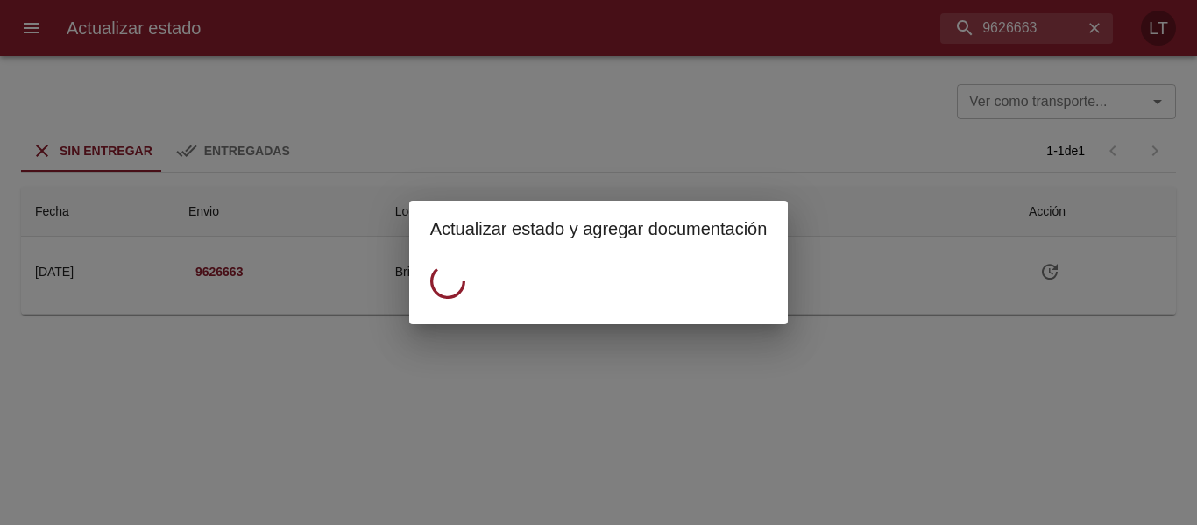
scroll to position [0, 0]
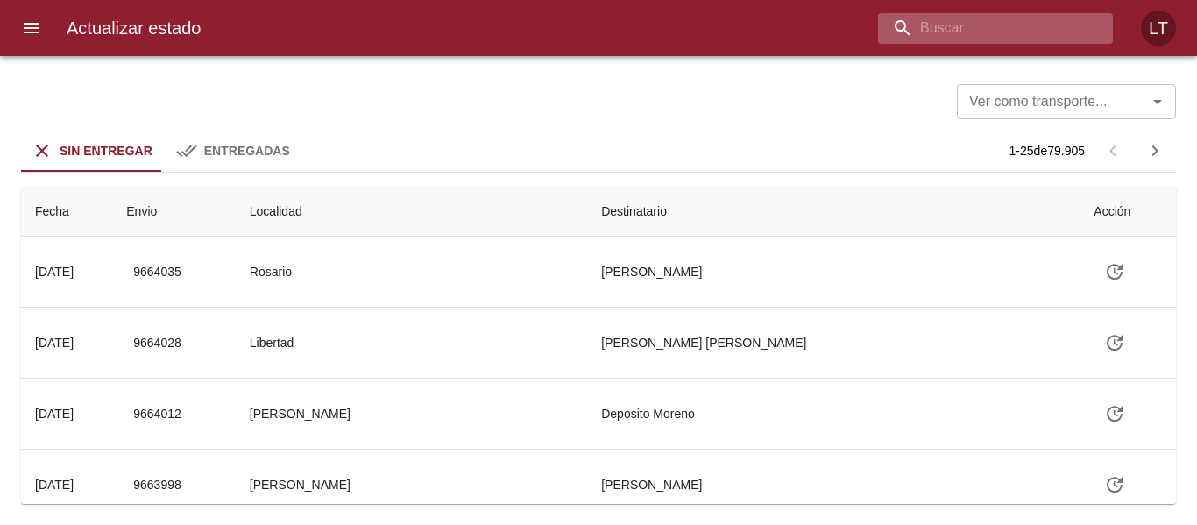
click at [1022, 25] on input "buscar" at bounding box center [980, 28] width 205 height 31
paste input "9600865"
type input "9600865"
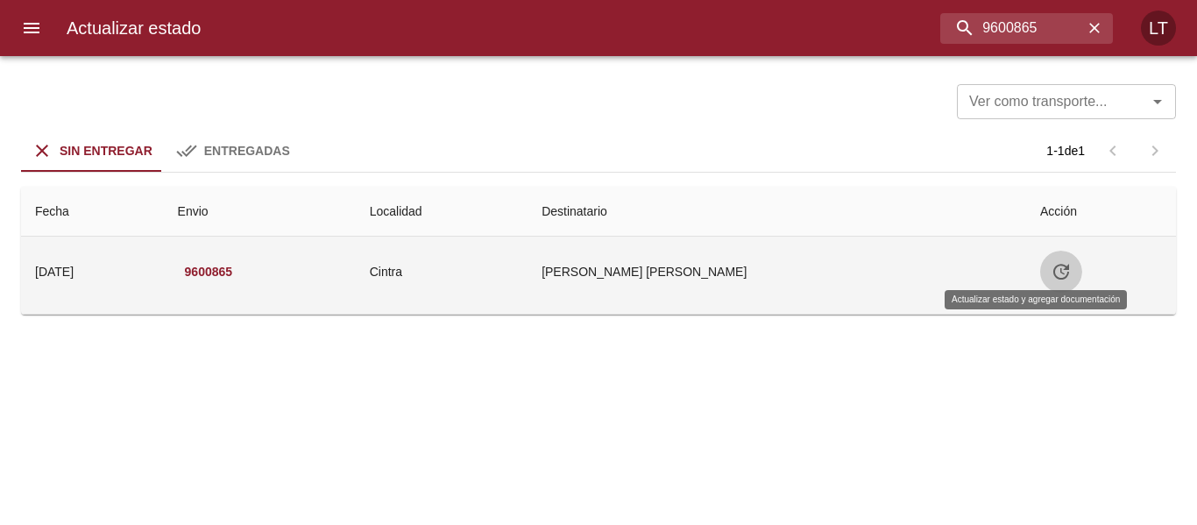
click at [1050, 276] on icon "Tabla de envíos del cliente" at bounding box center [1060, 271] width 21 height 21
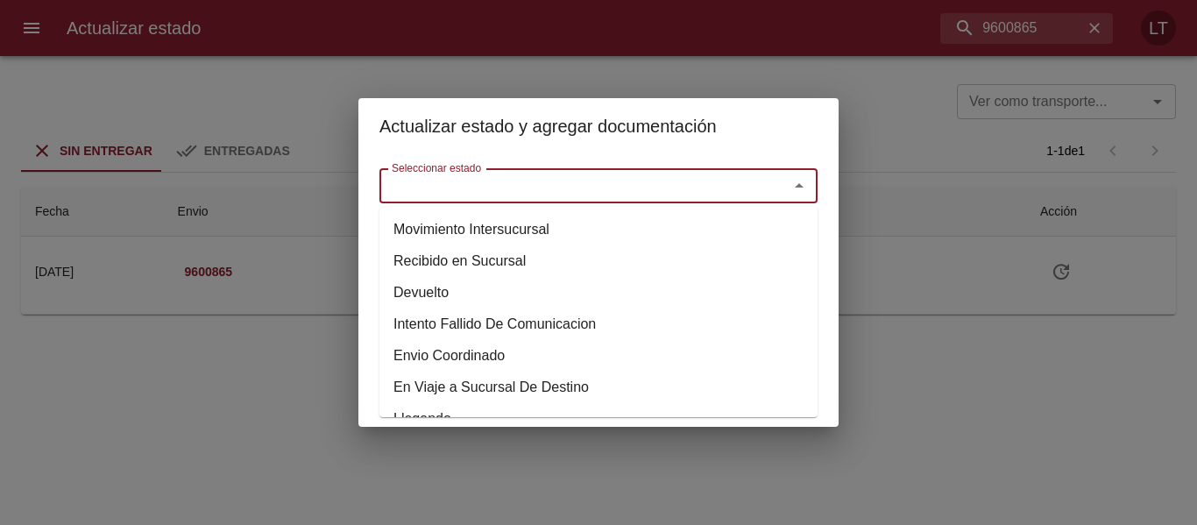
click at [673, 177] on input "Seleccionar estado" at bounding box center [573, 185] width 376 height 25
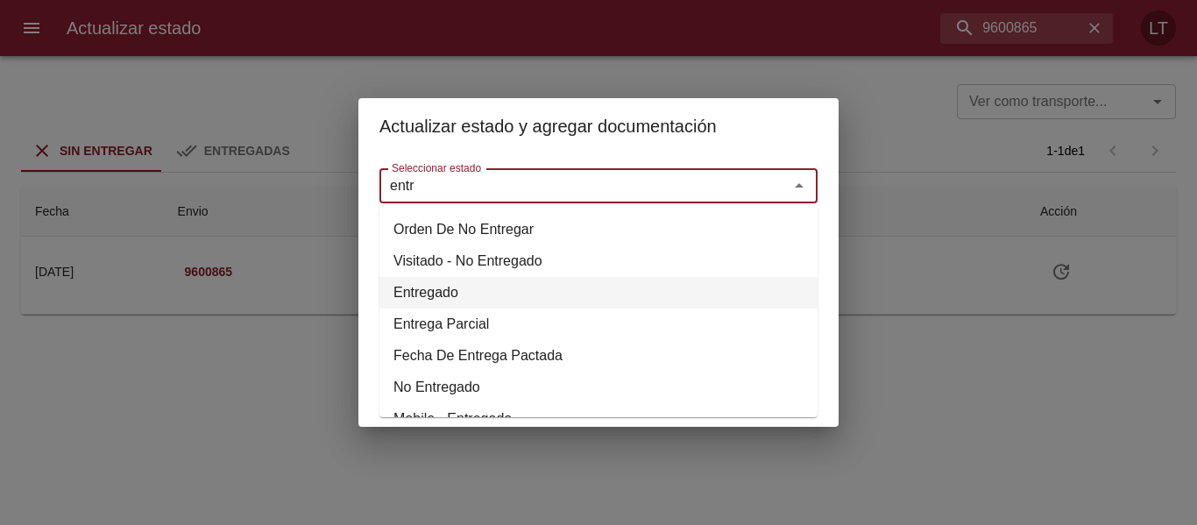
click at [427, 301] on li "Entregado" at bounding box center [598, 293] width 438 height 32
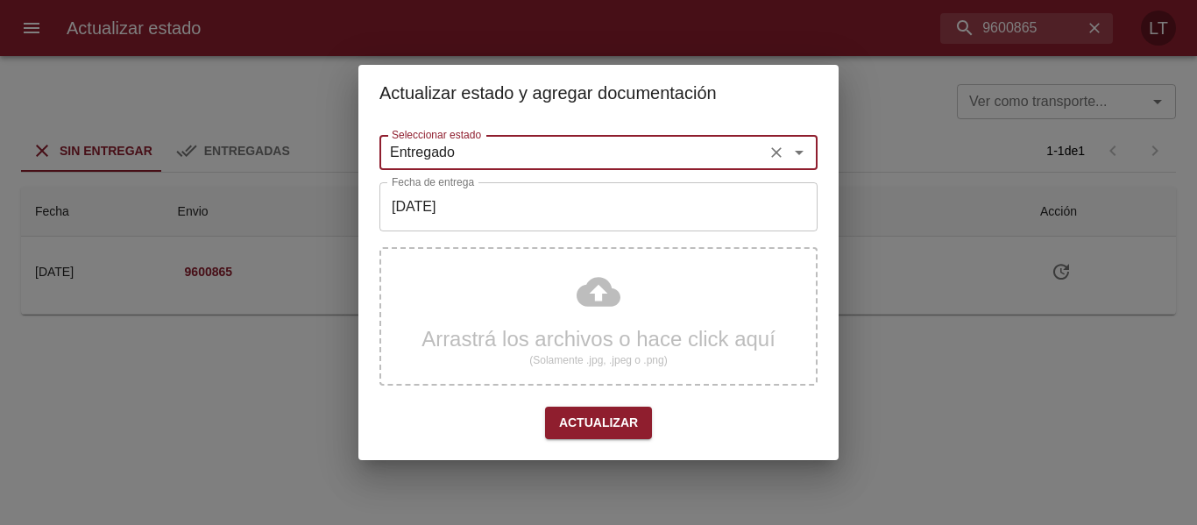
type input "Entregado"
click at [464, 186] on input "[DATE]" at bounding box center [598, 206] width 438 height 49
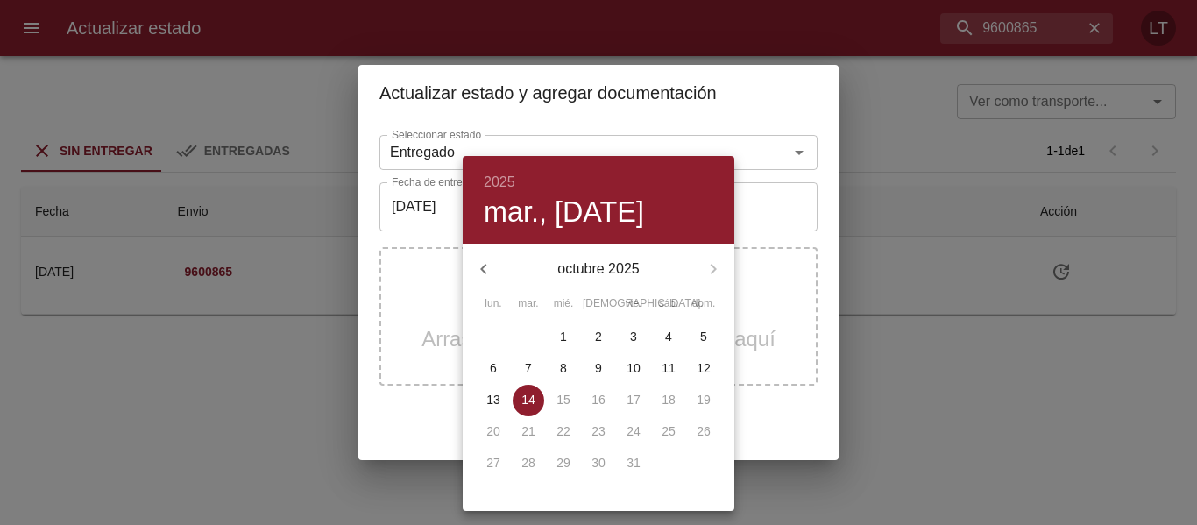
click at [572, 367] on span "8" at bounding box center [563, 368] width 32 height 18
type input "[DATE]"
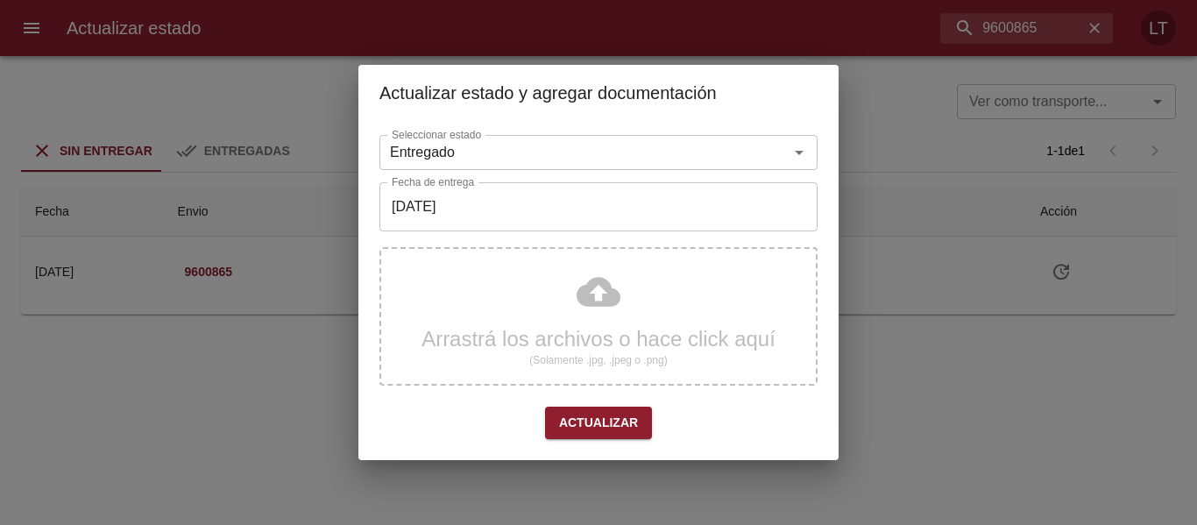
click at [608, 304] on div "Arrastrá los archivos o hace click aquí (Solamente .jpg, .jpeg o .png)" at bounding box center [598, 316] width 438 height 138
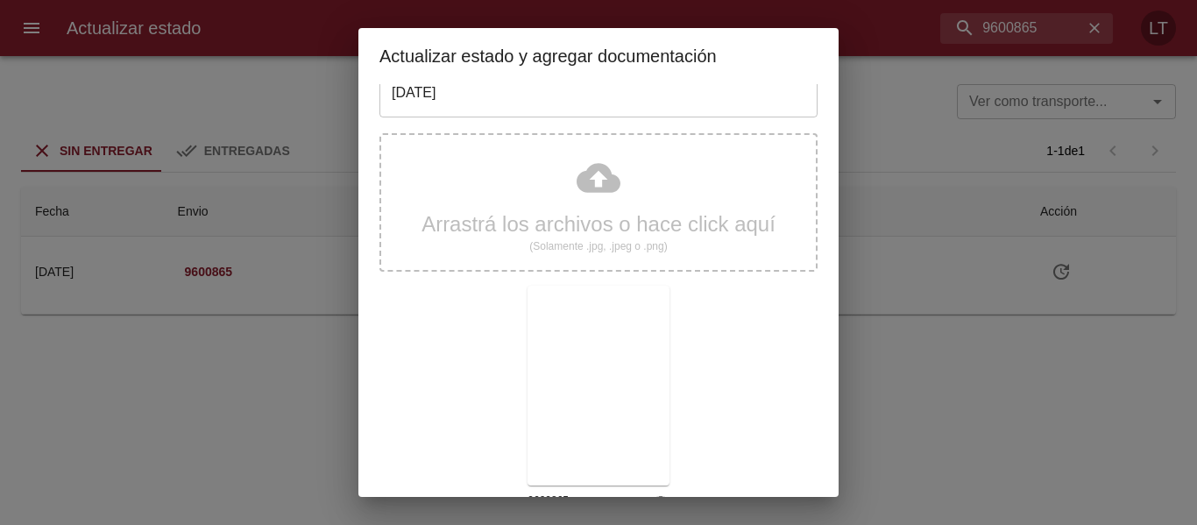
scroll to position [164, 0]
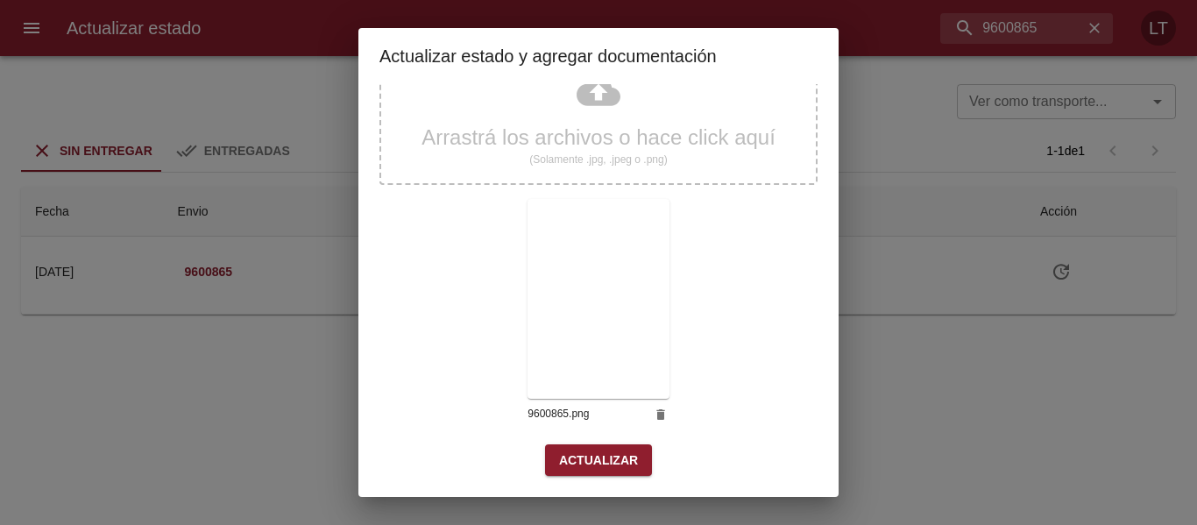
click at [589, 458] on span "Actualizar" at bounding box center [598, 460] width 79 height 22
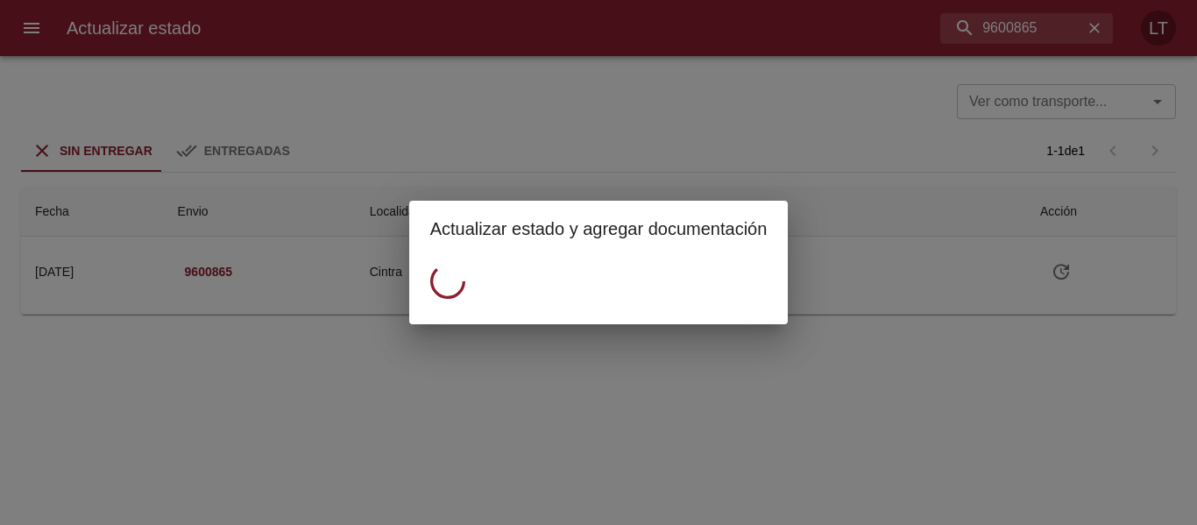
scroll to position [0, 0]
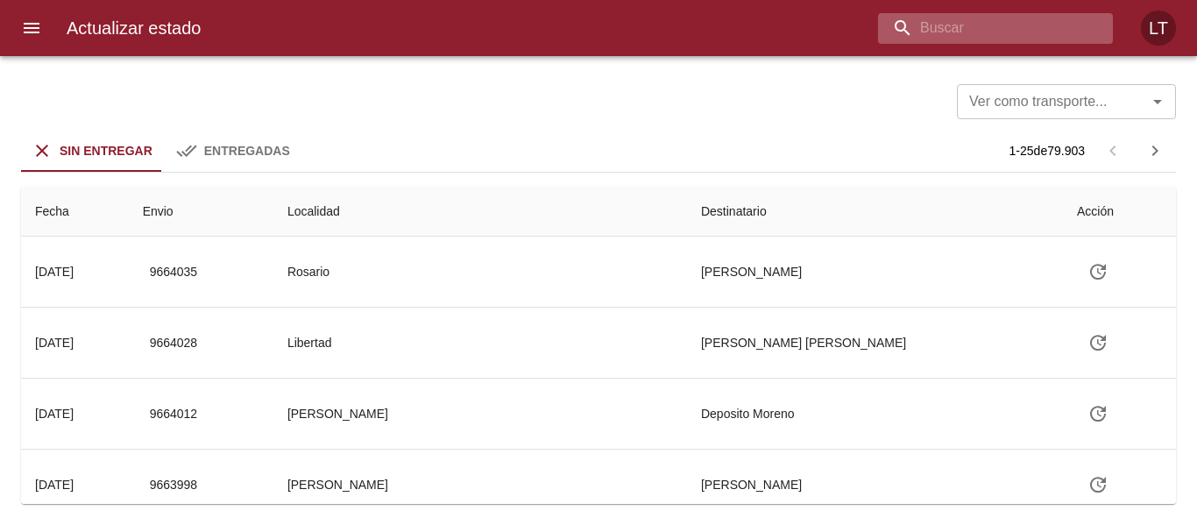
click at [1055, 18] on input "buscar" at bounding box center [980, 28] width 205 height 31
paste input "9611807"
type input "9611807"
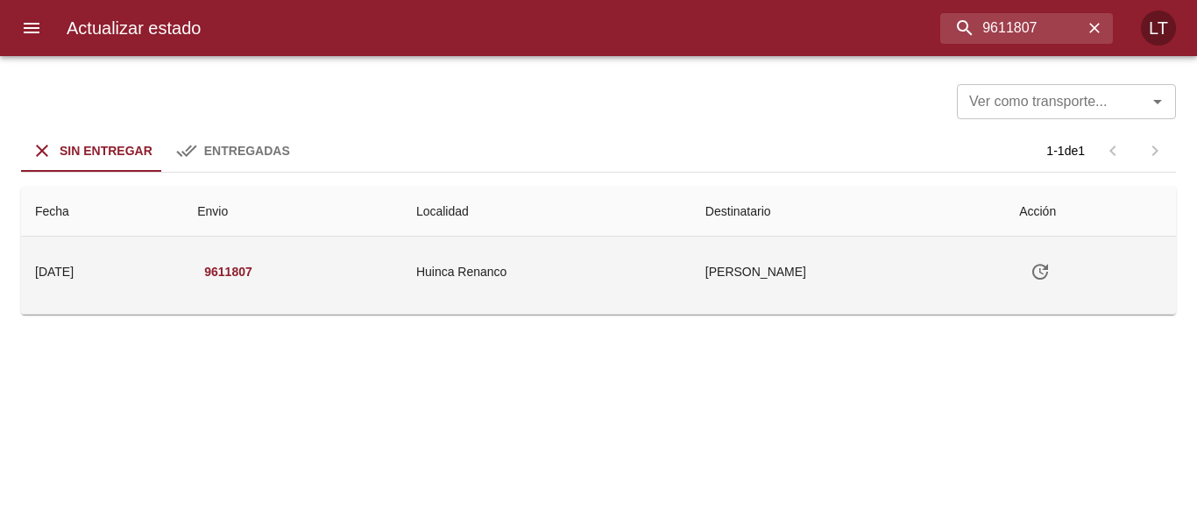
click at [1050, 267] on icon "Tabla de envíos del cliente" at bounding box center [1039, 271] width 21 height 21
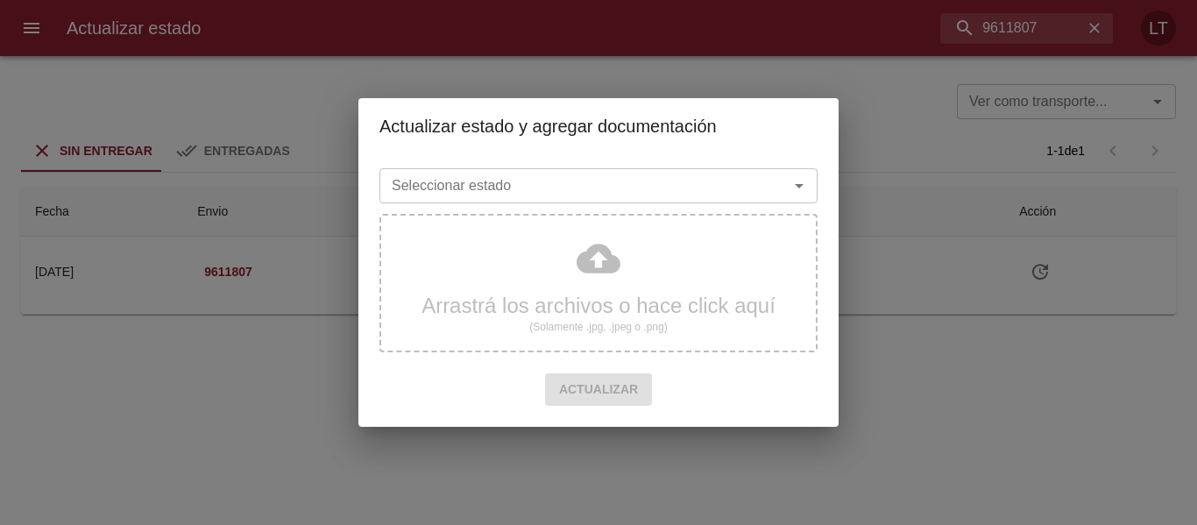
click at [712, 190] on input "Seleccionar estado" at bounding box center [573, 185] width 376 height 25
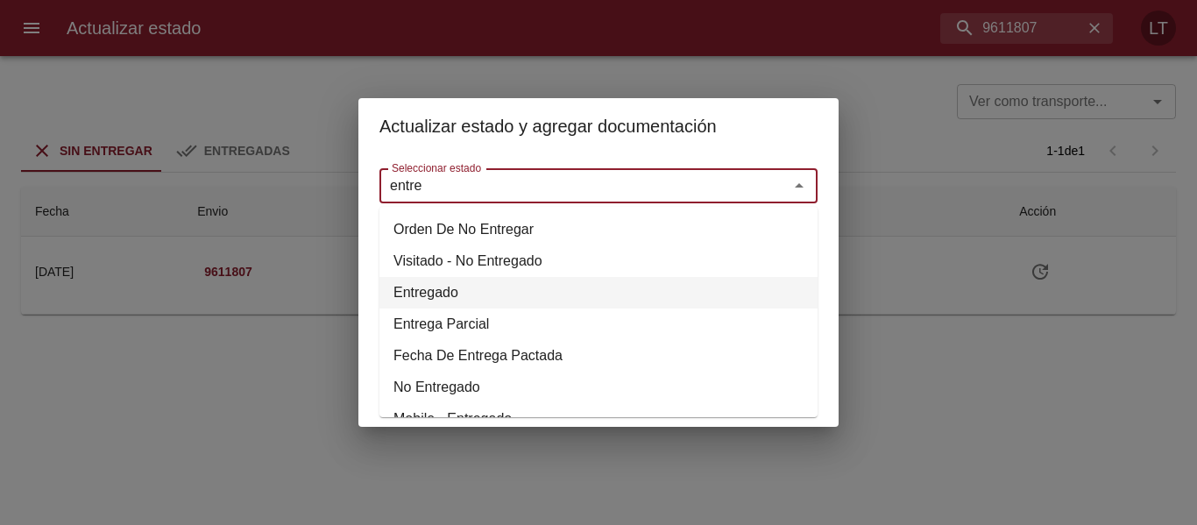
click at [420, 300] on li "Entregado" at bounding box center [598, 293] width 438 height 32
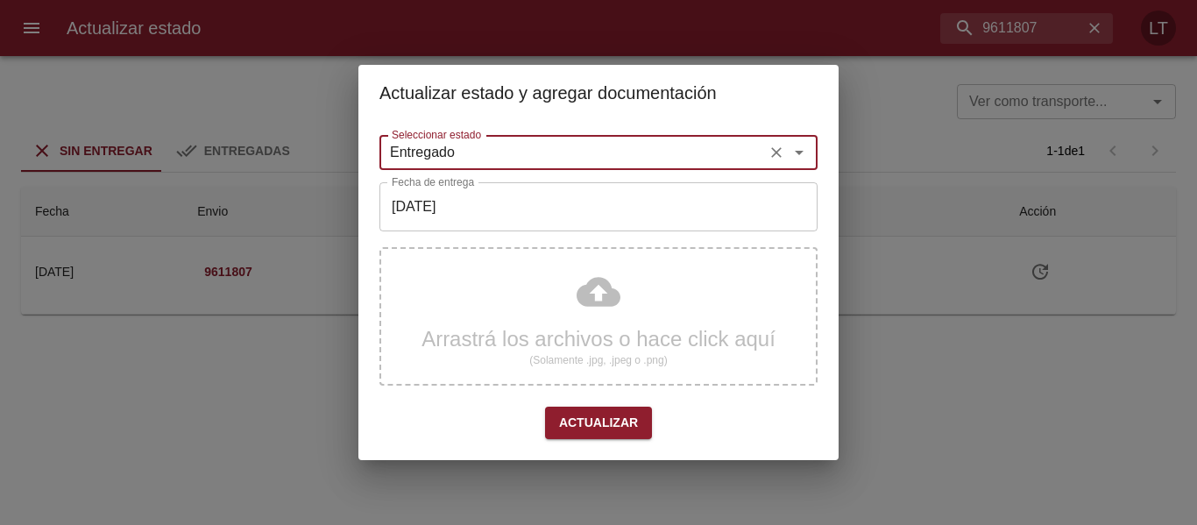
type input "Entregado"
click at [434, 225] on input "[DATE]" at bounding box center [598, 206] width 438 height 49
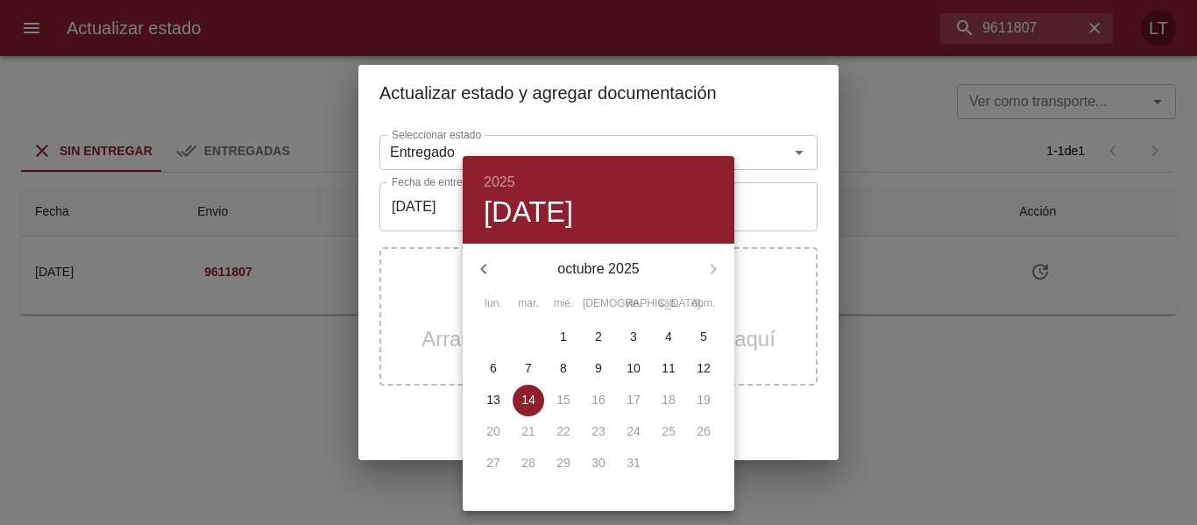
click at [595, 336] on p "2" at bounding box center [598, 337] width 7 height 18
type input "02/10/2025"
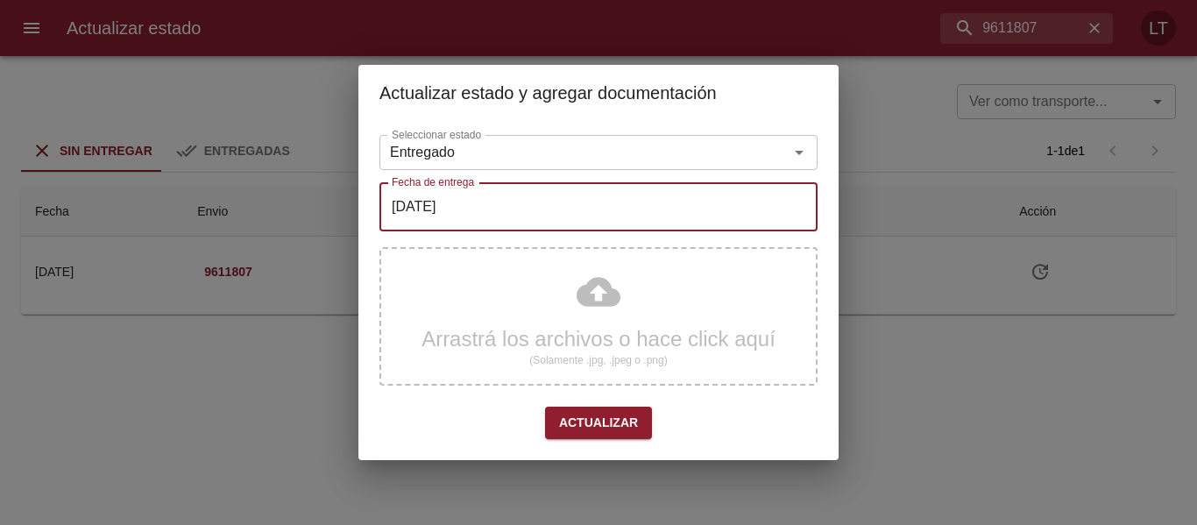
click at [595, 311] on div "Arrastrá los archivos o hace click aquí (Solamente .jpg, .jpeg o .png)" at bounding box center [598, 316] width 438 height 138
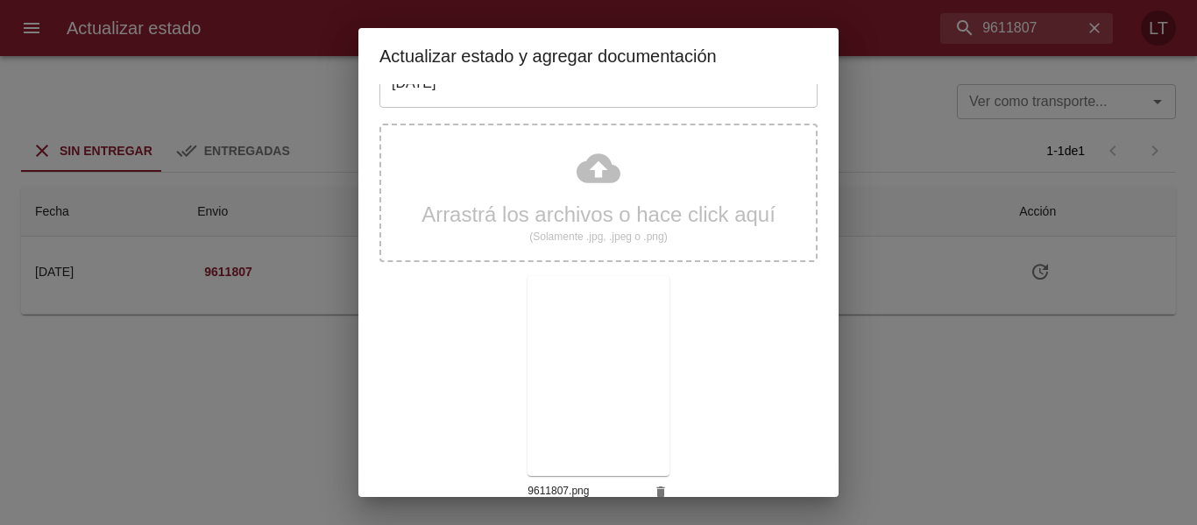
scroll to position [164, 0]
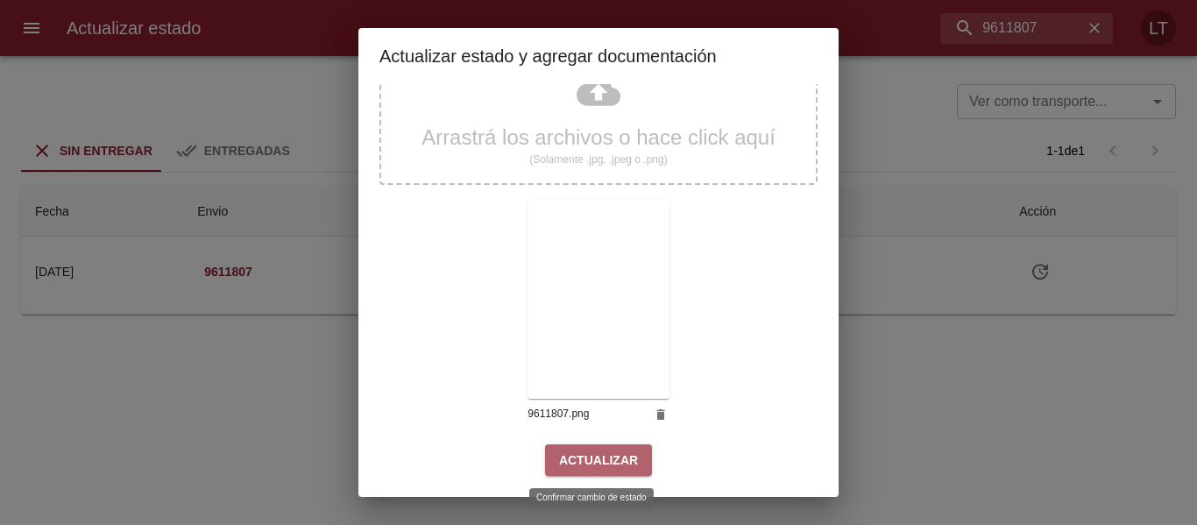
click at [607, 457] on span "Actualizar" at bounding box center [598, 460] width 79 height 22
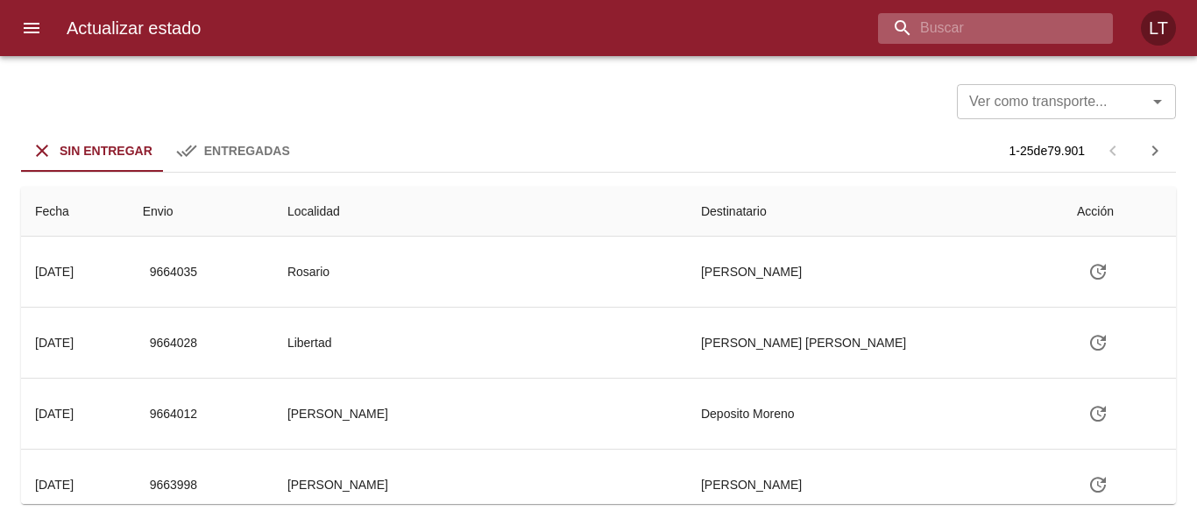
click at [1013, 27] on input "buscar" at bounding box center [980, 28] width 205 height 31
paste input "9631706"
type input "9631706"
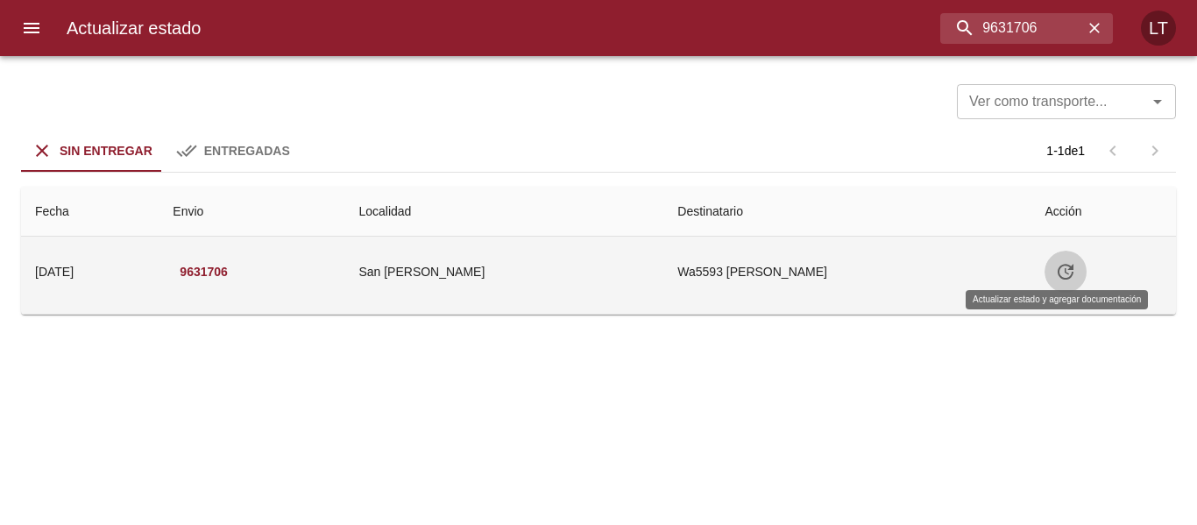
click at [1055, 266] on icon "Tabla de envíos del cliente" at bounding box center [1065, 271] width 21 height 21
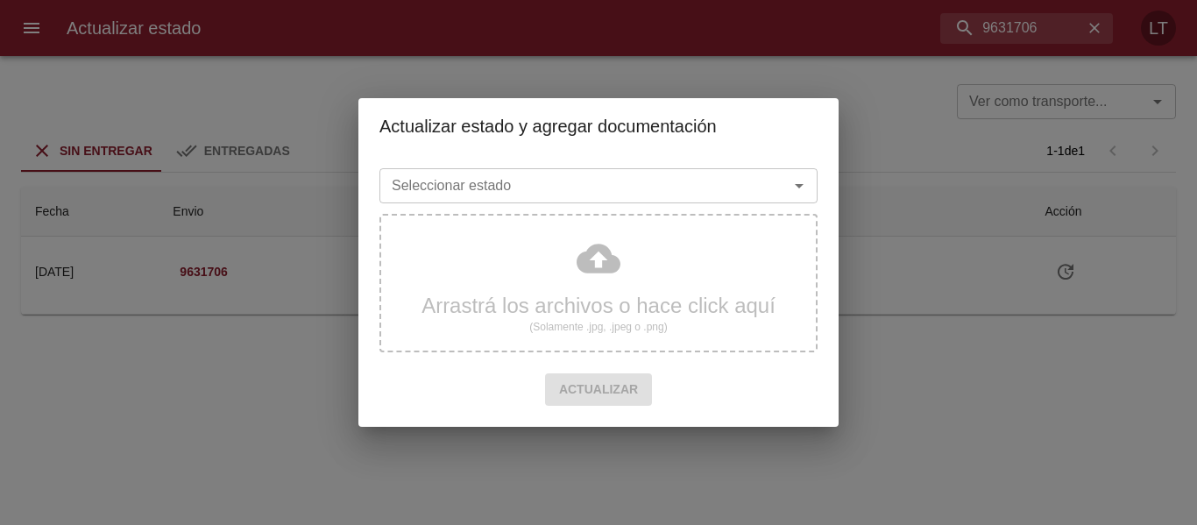
click at [537, 203] on div "Seleccionar estado" at bounding box center [598, 185] width 438 height 35
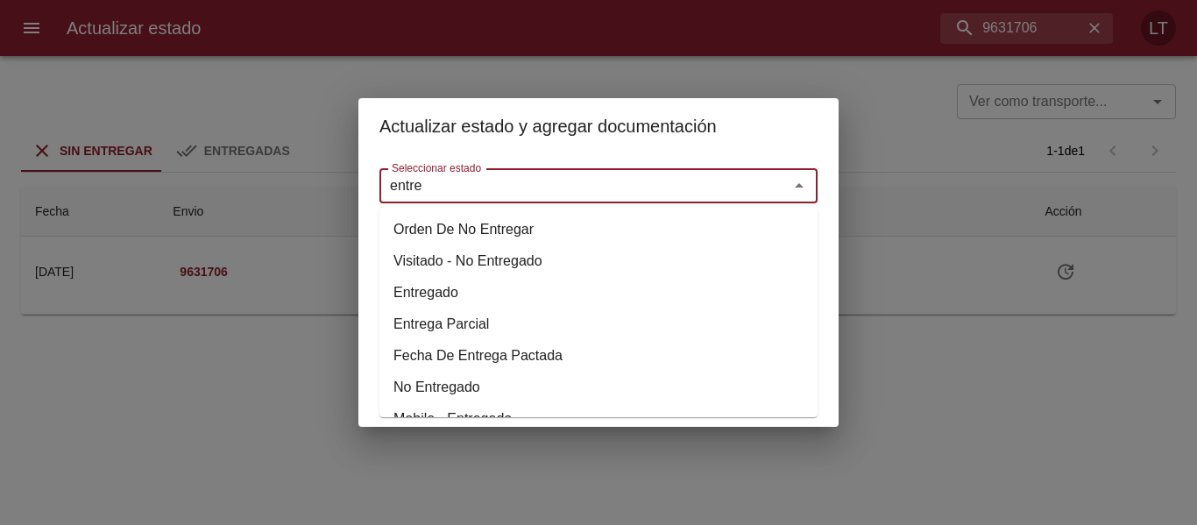
click at [444, 287] on li "Entregado" at bounding box center [598, 293] width 438 height 32
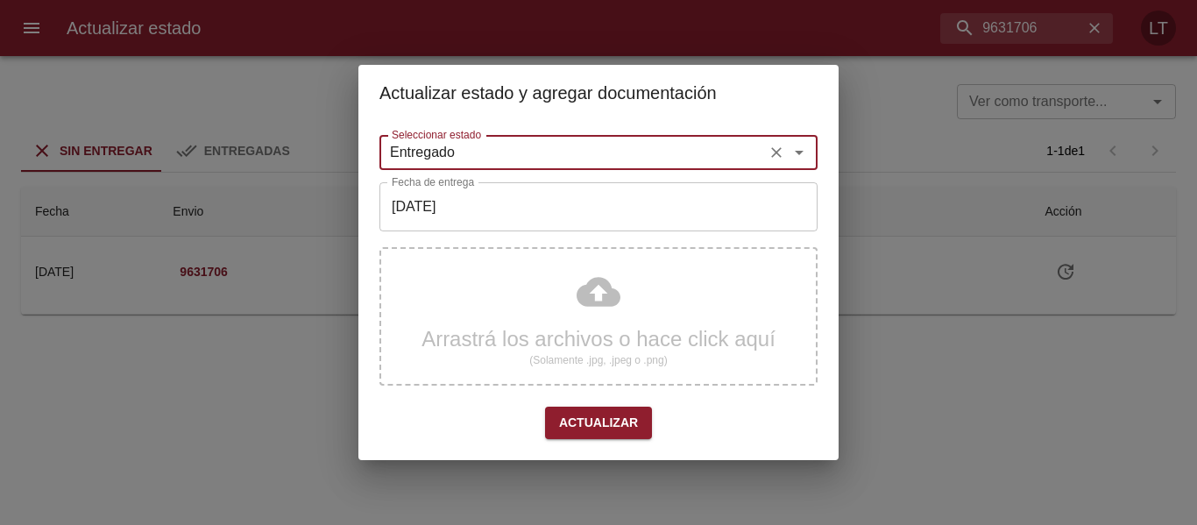
type input "Entregado"
click at [468, 224] on input "[DATE]" at bounding box center [598, 206] width 438 height 49
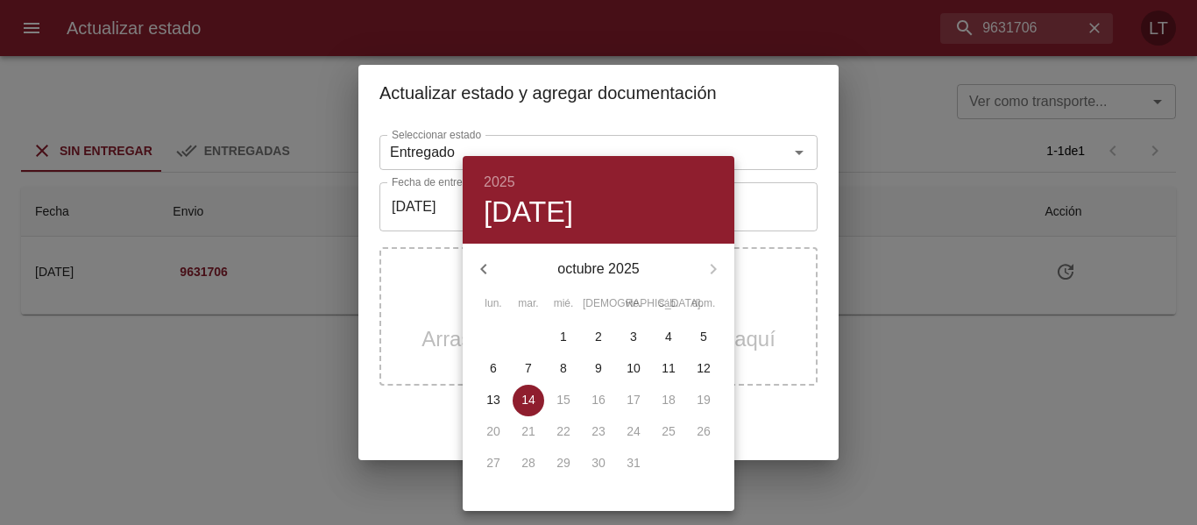
click at [599, 366] on p "9" at bounding box center [598, 368] width 7 height 18
type input "09/10/2025"
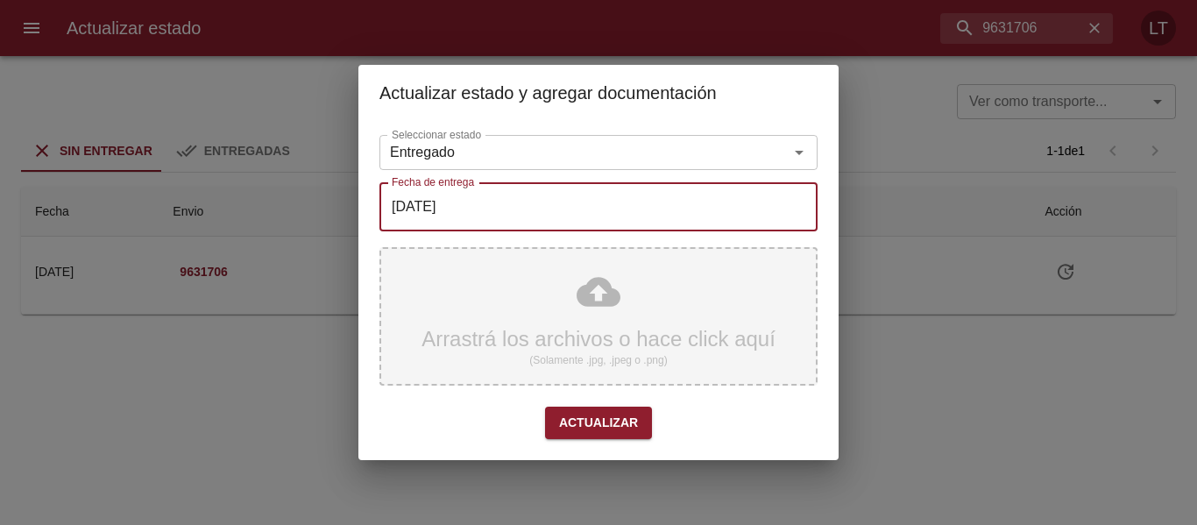
click at [600, 291] on div "Arrastrá los archivos o hace click aquí (Solamente .jpg, .jpeg o .png)" at bounding box center [598, 316] width 438 height 138
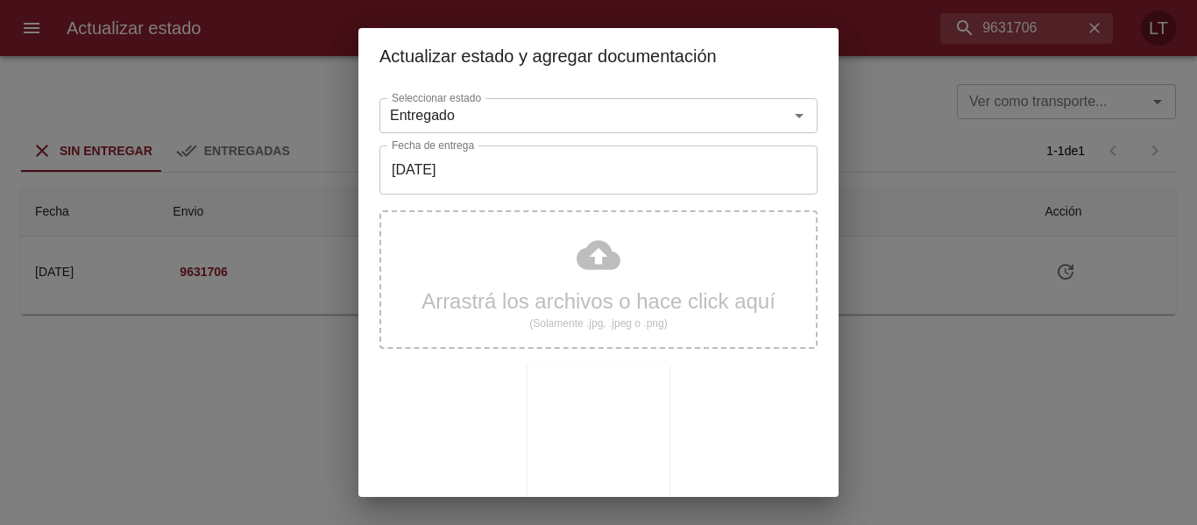
scroll to position [164, 0]
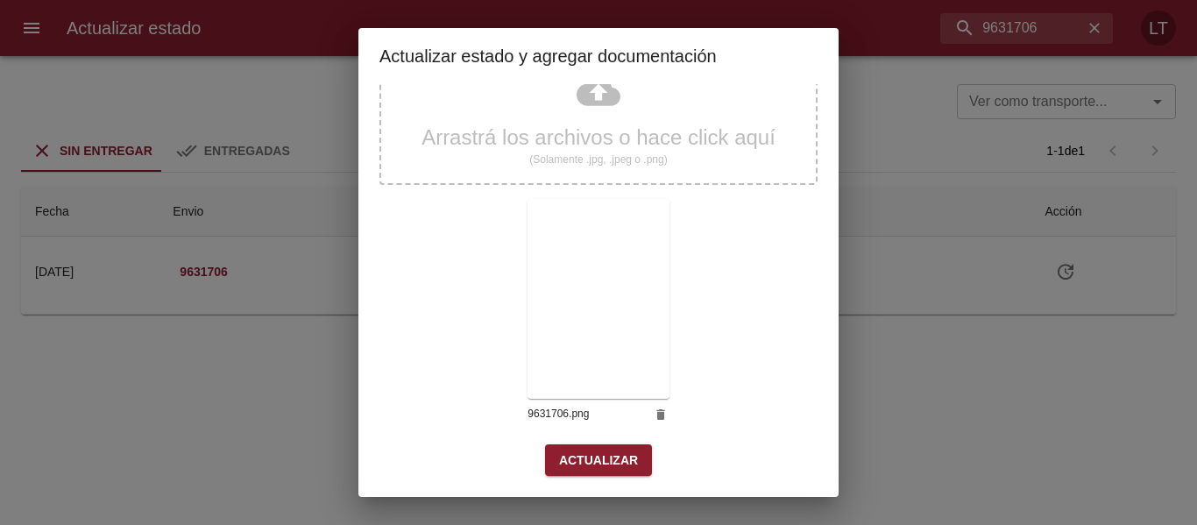
click at [588, 456] on span "Actualizar" at bounding box center [598, 460] width 79 height 22
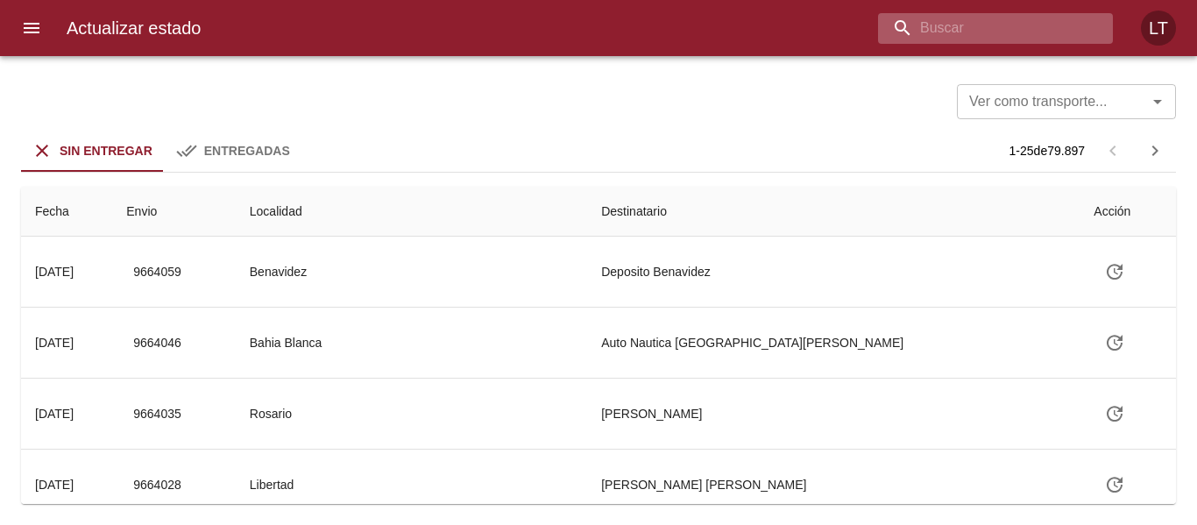
click at [1063, 30] on input "buscar" at bounding box center [980, 28] width 205 height 31
paste input "9631475"
type input "9631475"
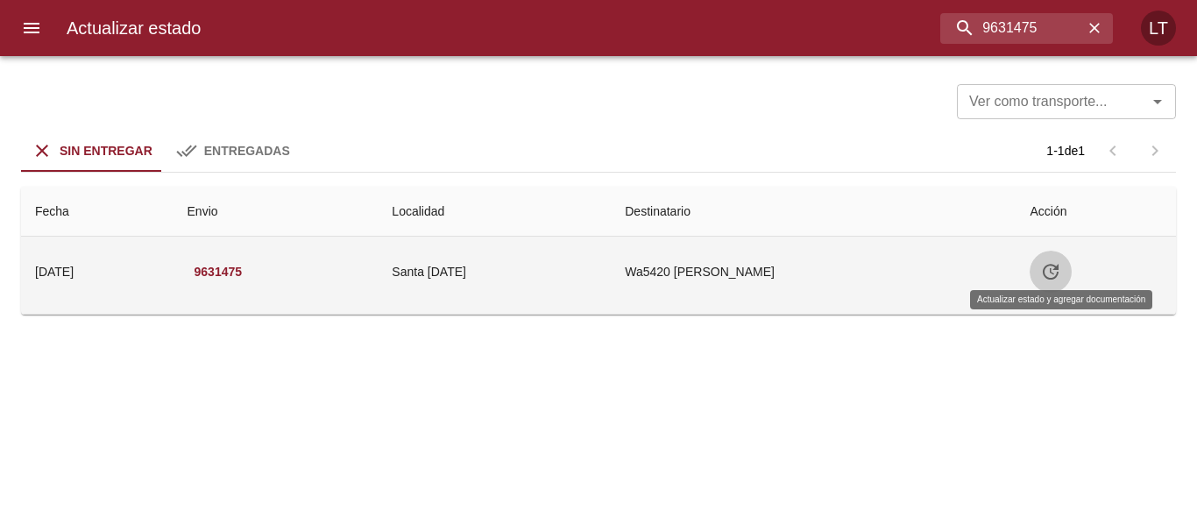
click at [1051, 272] on icon "Tabla de envíos del cliente" at bounding box center [1050, 271] width 21 height 21
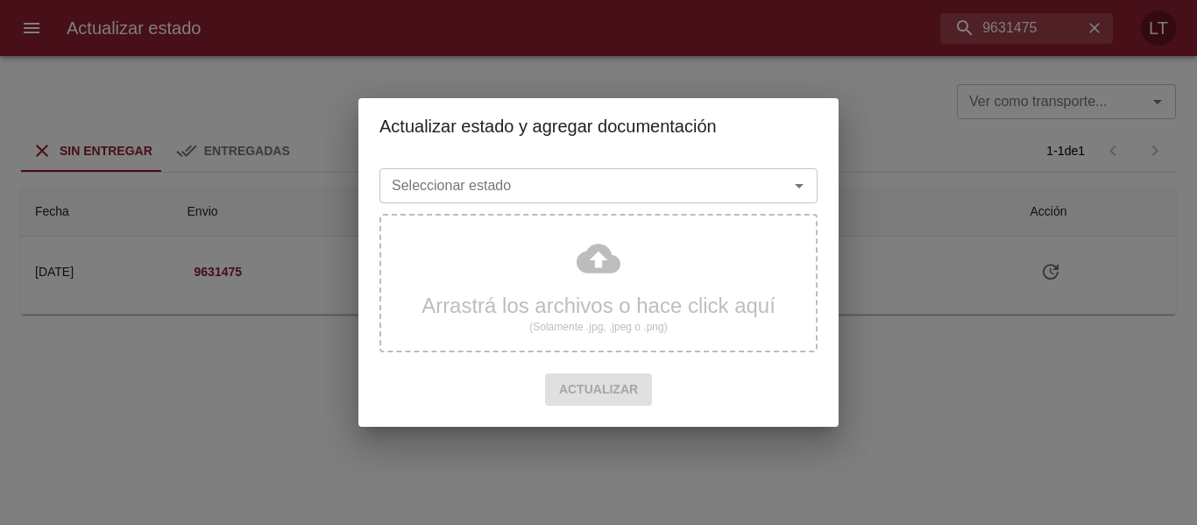
click at [639, 197] on input "Seleccionar estado" at bounding box center [573, 185] width 376 height 25
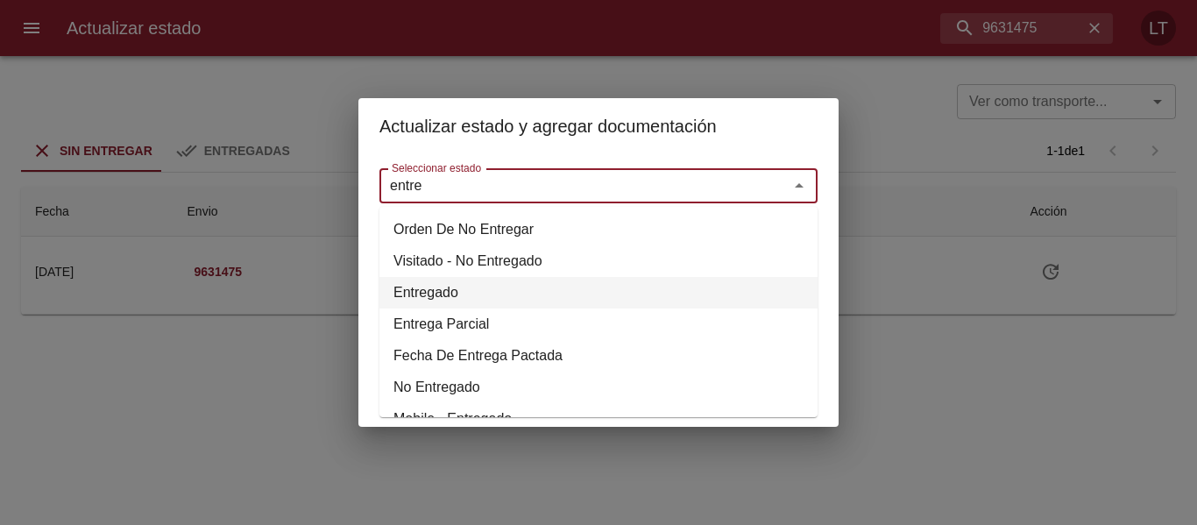
drag, startPoint x: 438, startPoint y: 284, endPoint x: 430, endPoint y: 255, distance: 30.0
click at [435, 284] on li "Entregado" at bounding box center [598, 293] width 438 height 32
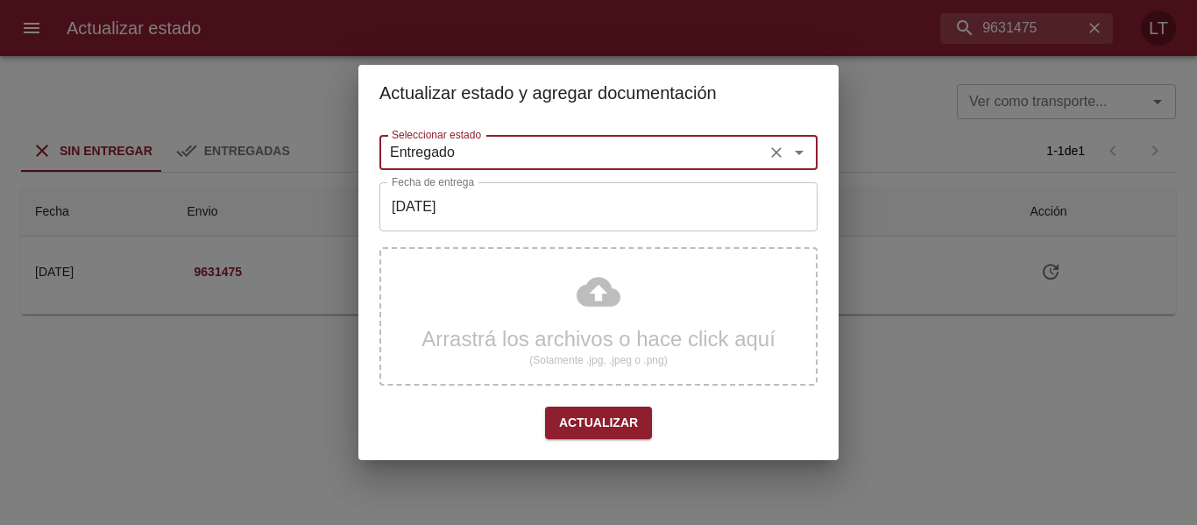
type input "Entregado"
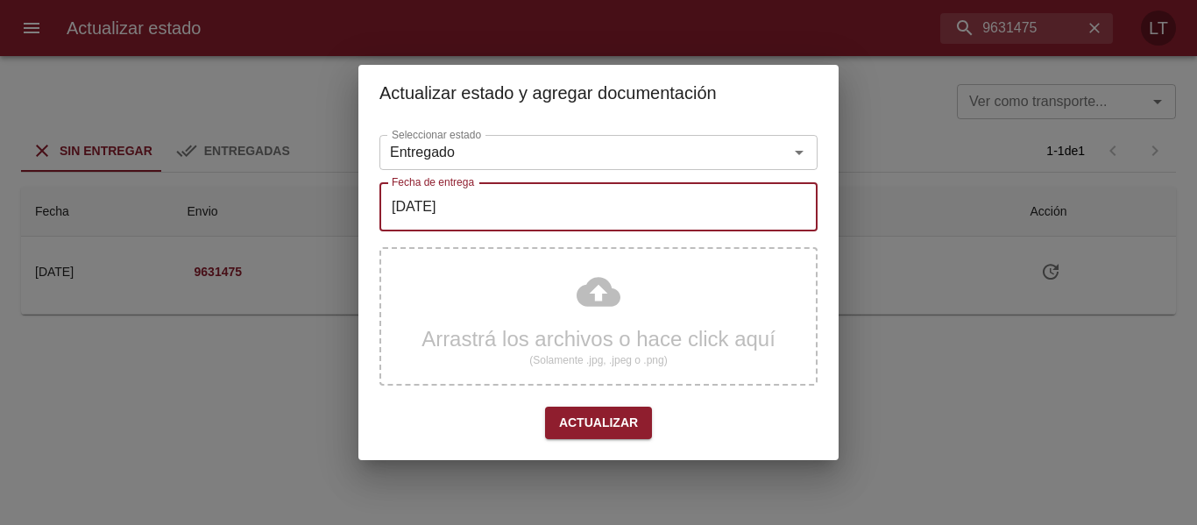
click at [442, 215] on input "[DATE]" at bounding box center [598, 206] width 438 height 49
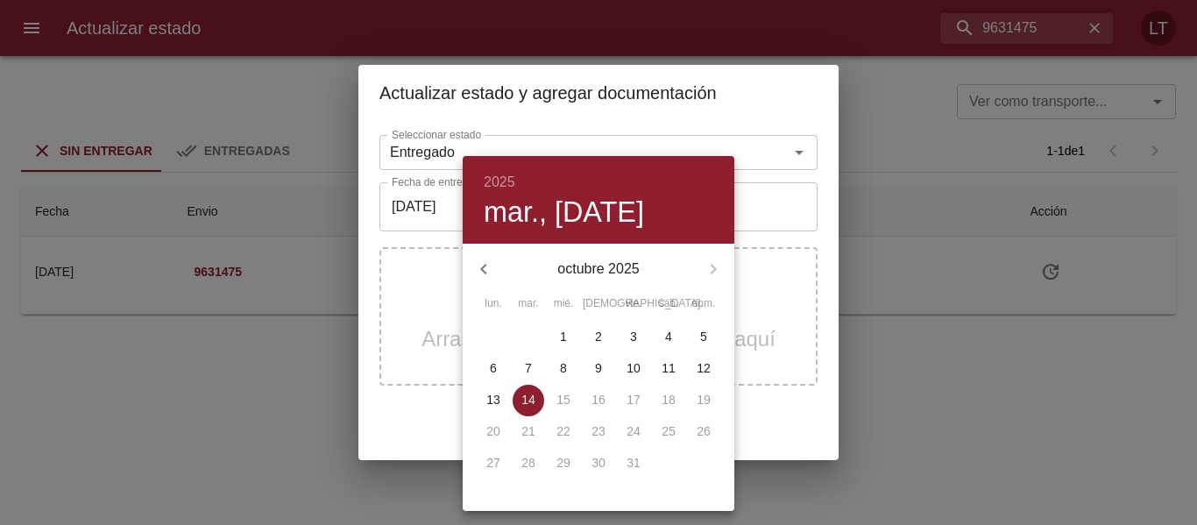
click at [603, 368] on span "9" at bounding box center [598, 368] width 32 height 18
type input "09/10/2025"
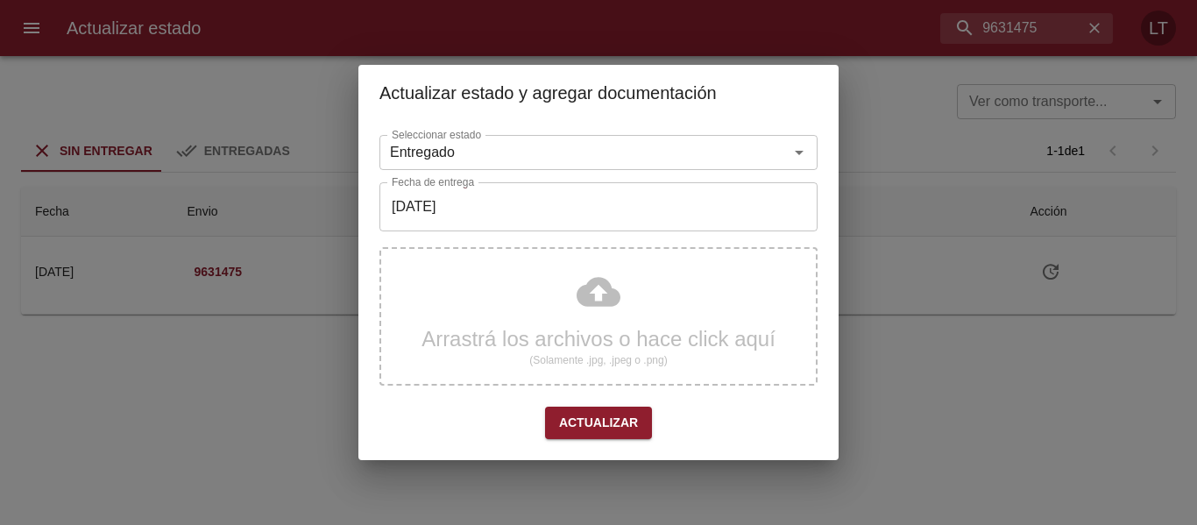
click at [602, 316] on div "Arrastrá los archivos o hace click aquí (Solamente .jpg, .jpeg o .png)" at bounding box center [598, 316] width 438 height 138
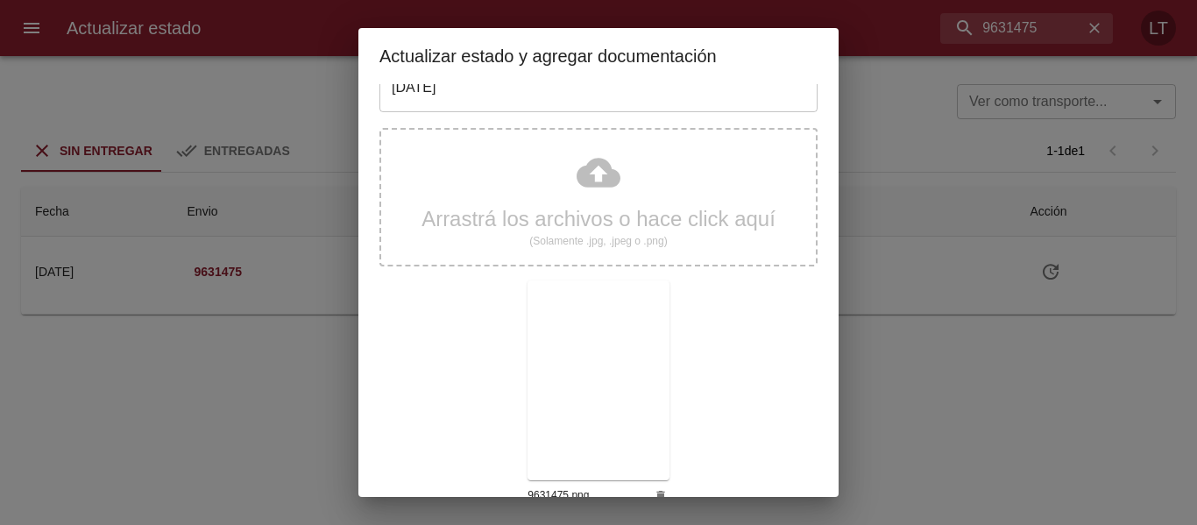
scroll to position [164, 0]
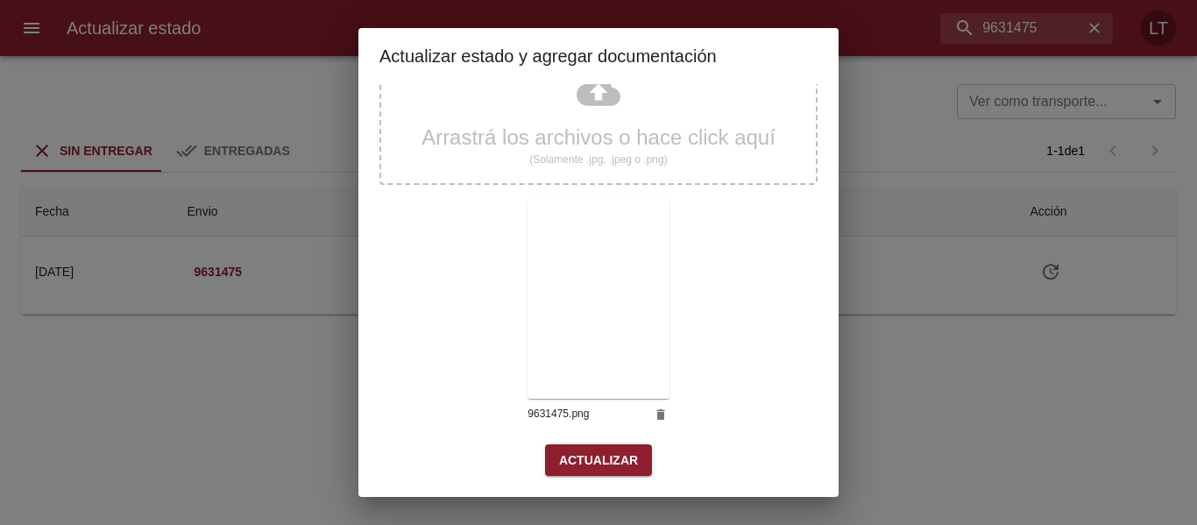
click at [591, 462] on span "Actualizar" at bounding box center [598, 460] width 79 height 22
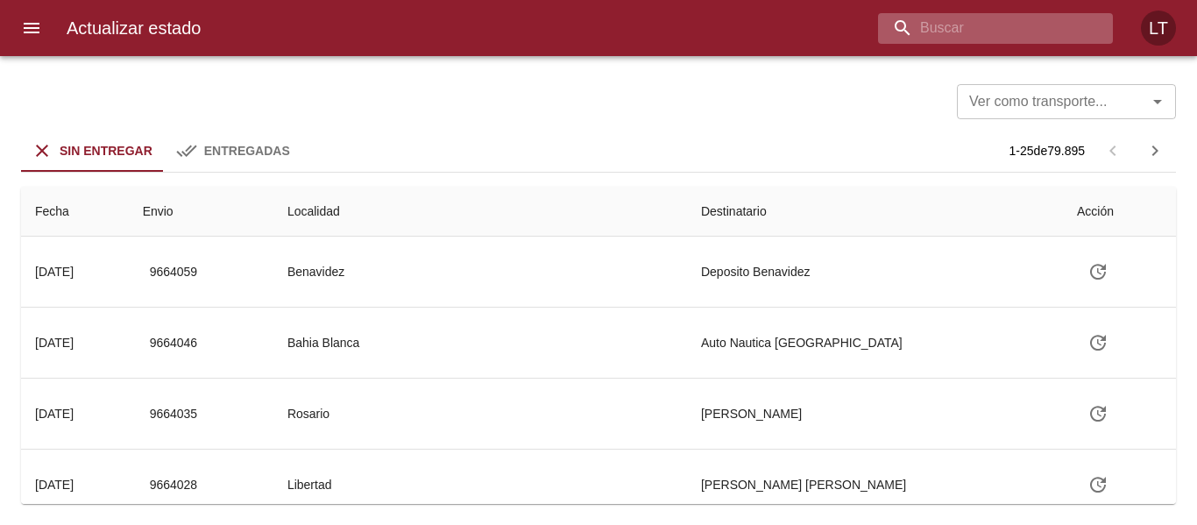
click at [956, 26] on input "buscar" at bounding box center [980, 28] width 205 height 31
paste input "9617754"
type input "9617754"
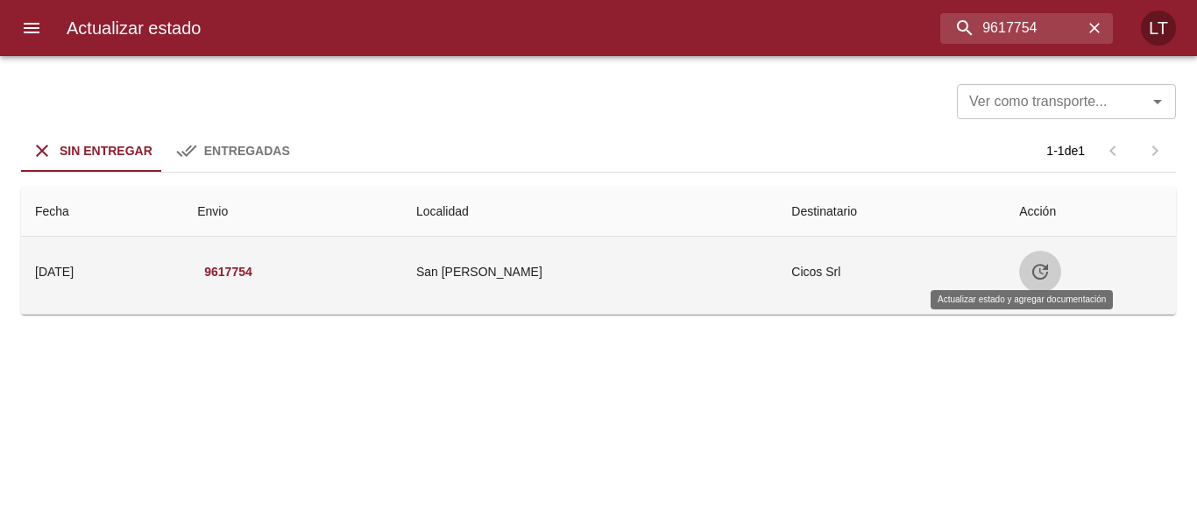
click at [1038, 272] on button "Tabla de envíos del cliente" at bounding box center [1040, 272] width 42 height 42
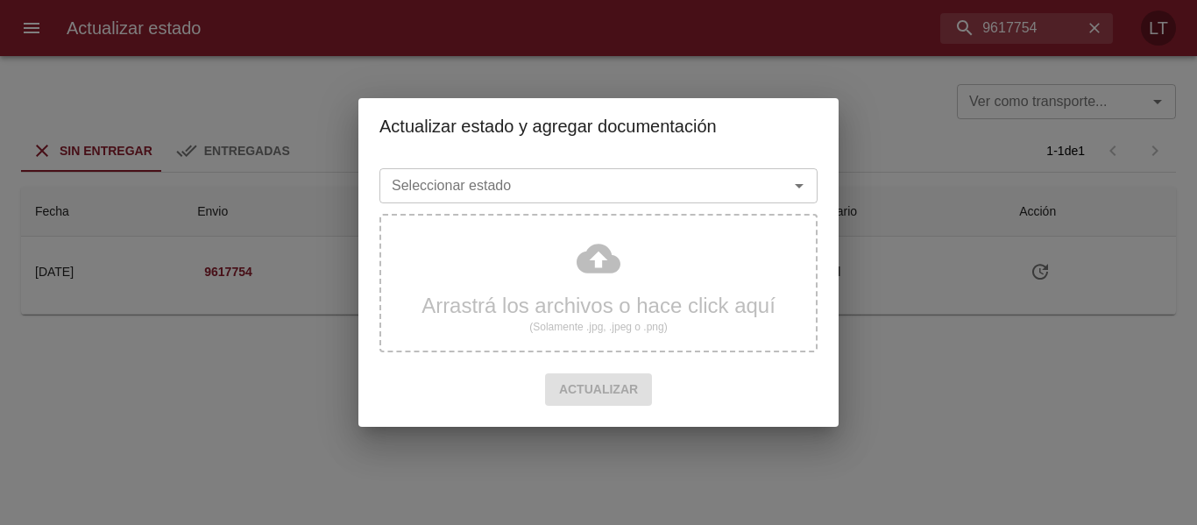
click at [762, 182] on div "Seleccionar estado" at bounding box center [598, 185] width 438 height 35
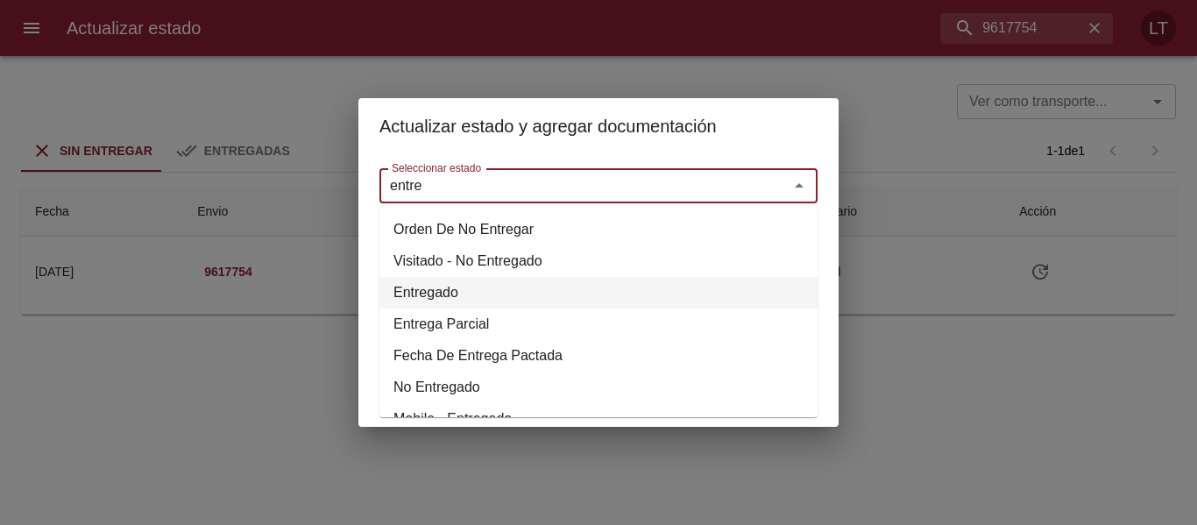
drag, startPoint x: 440, startPoint y: 290, endPoint x: 444, endPoint y: 235, distance: 55.4
click at [439, 288] on li "Entregado" at bounding box center [598, 293] width 438 height 32
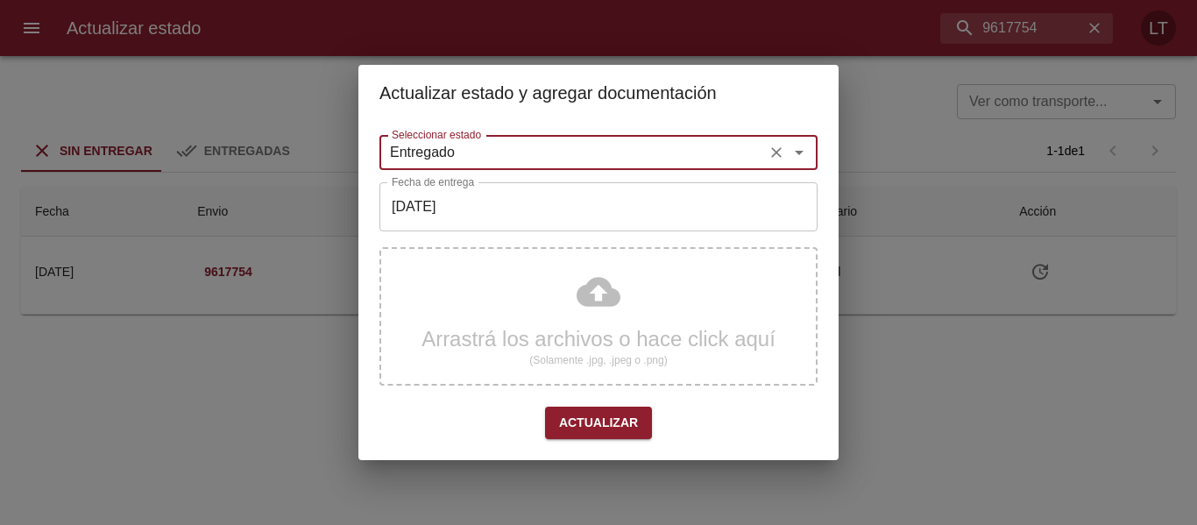
type input "Entregado"
click at [446, 215] on input "[DATE]" at bounding box center [598, 206] width 438 height 49
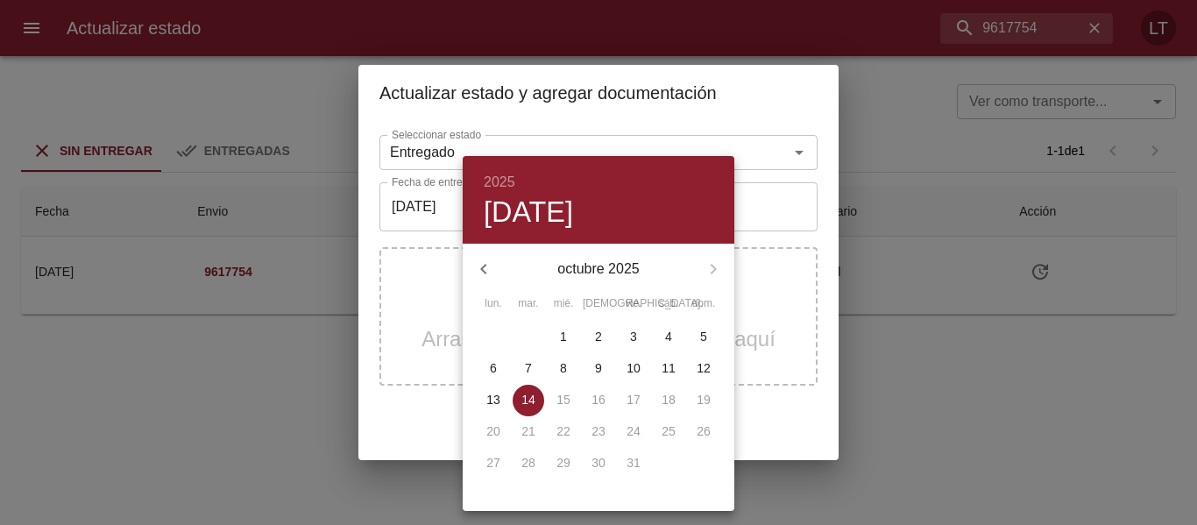
click at [551, 326] on button "1" at bounding box center [563, 337] width 32 height 32
type input "01/10/2025"
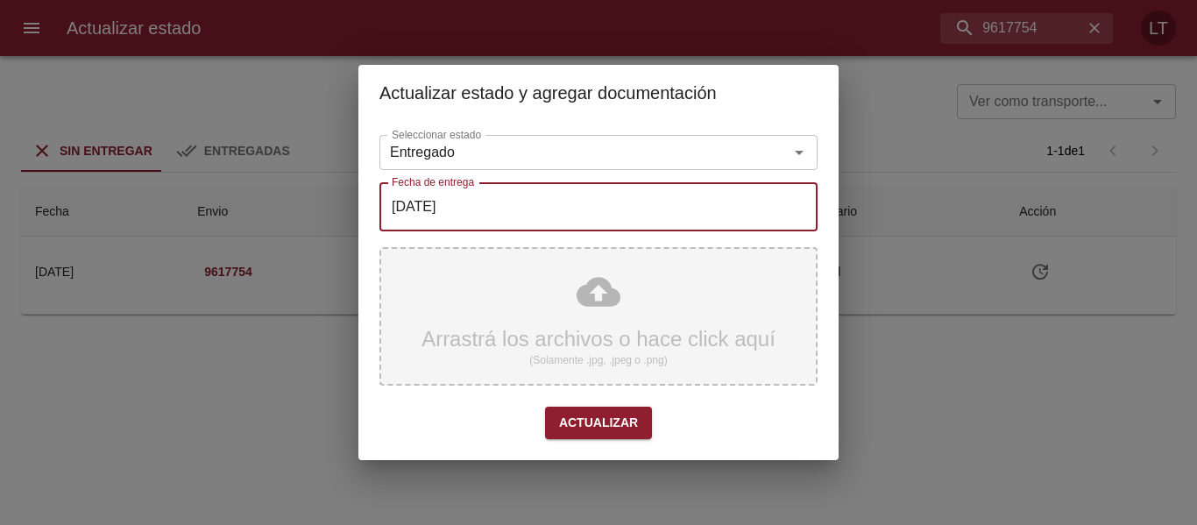
click at [577, 313] on div "Arrastrá los archivos o hace click aquí (Solamente .jpg, .jpeg o .png)" at bounding box center [598, 316] width 438 height 138
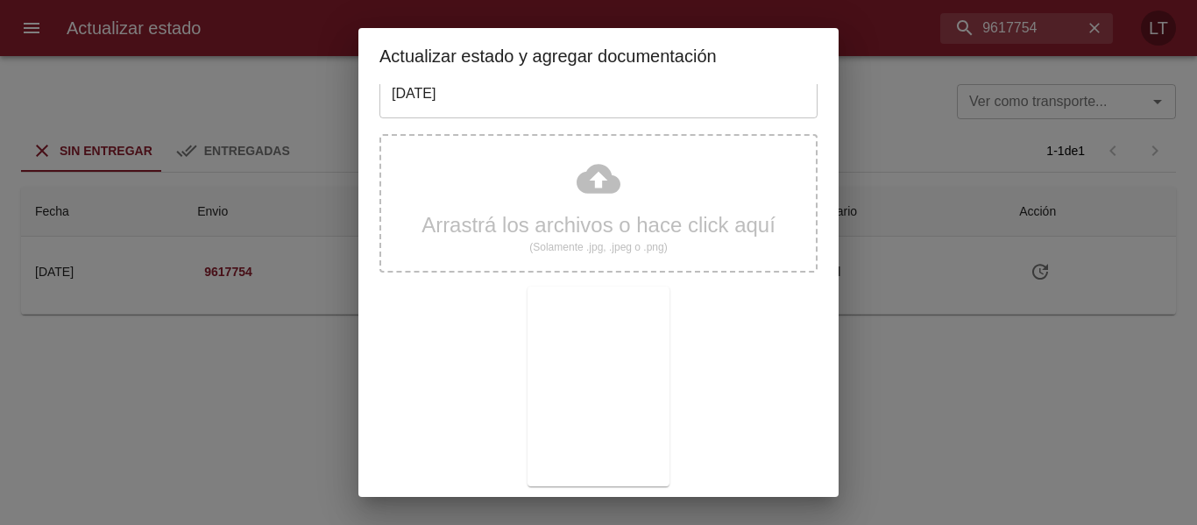
scroll to position [164, 0]
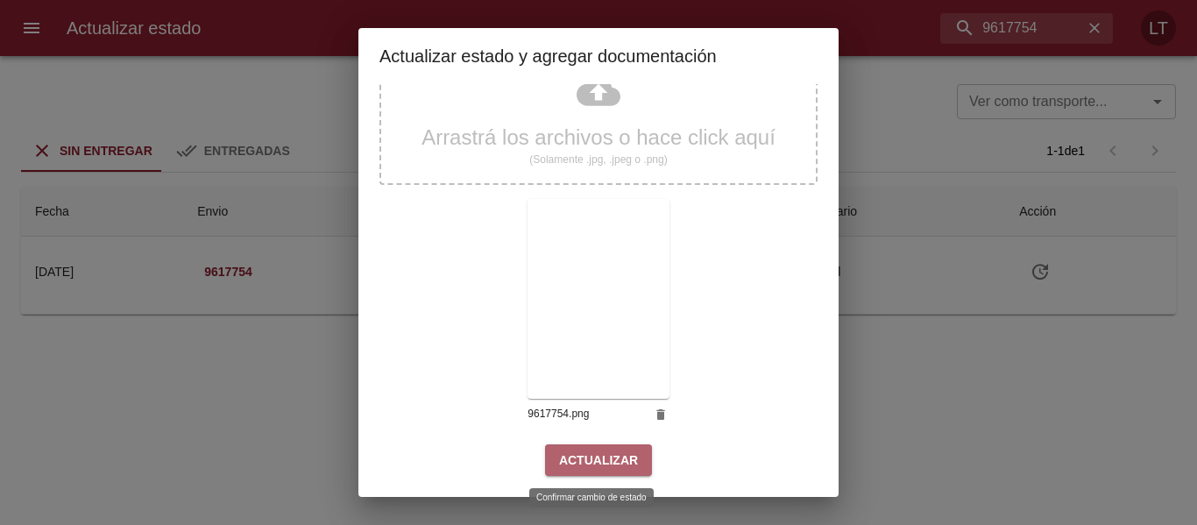
click at [594, 449] on span "Actualizar" at bounding box center [598, 460] width 79 height 22
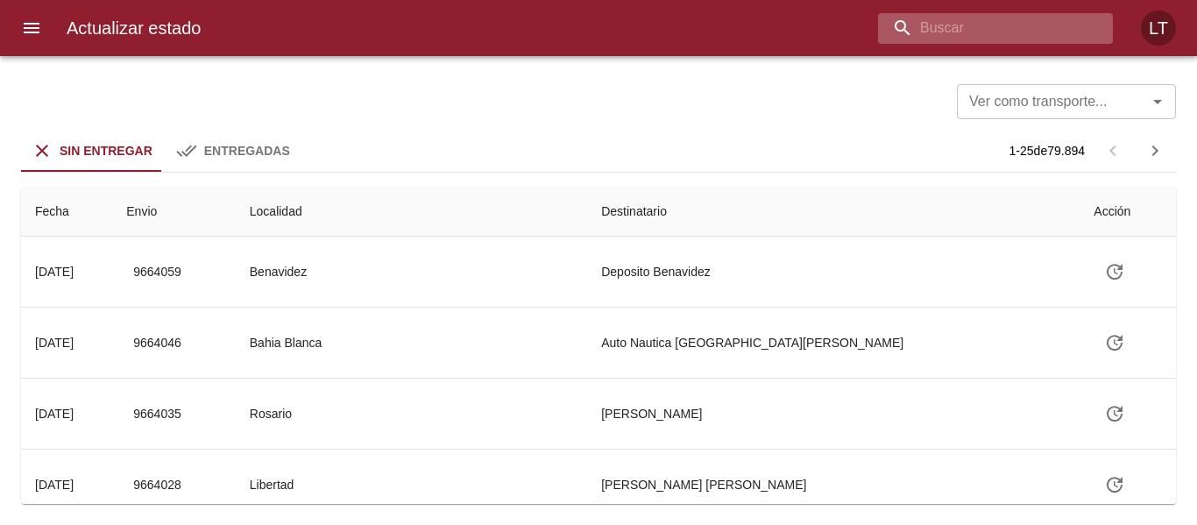
click at [998, 37] on input "buscar" at bounding box center [980, 28] width 205 height 31
paste input "9641411"
type input "9641411"
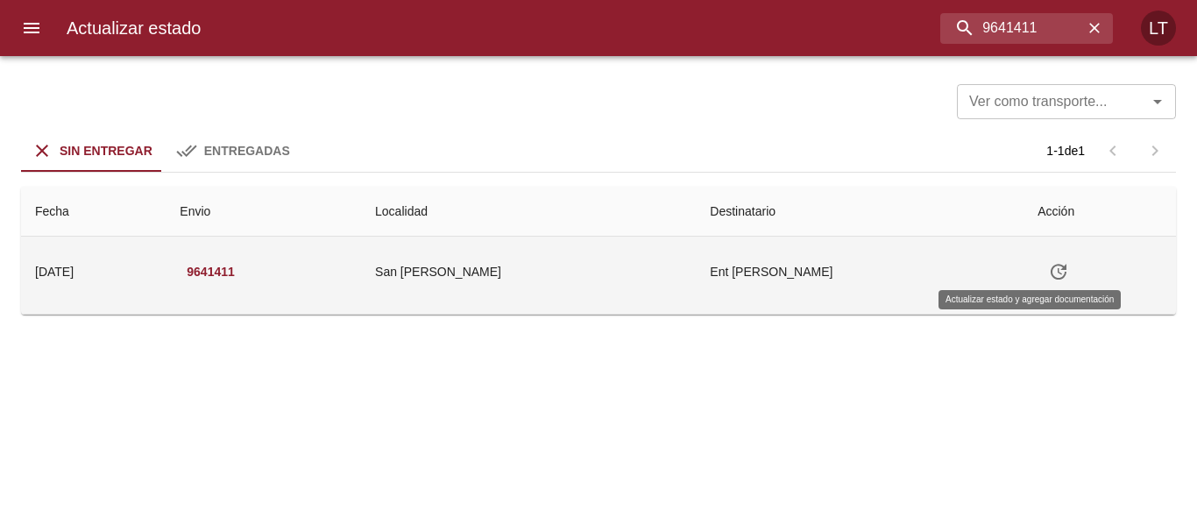
click at [1050, 273] on icon "Tabla de envíos del cliente" at bounding box center [1058, 272] width 16 height 16
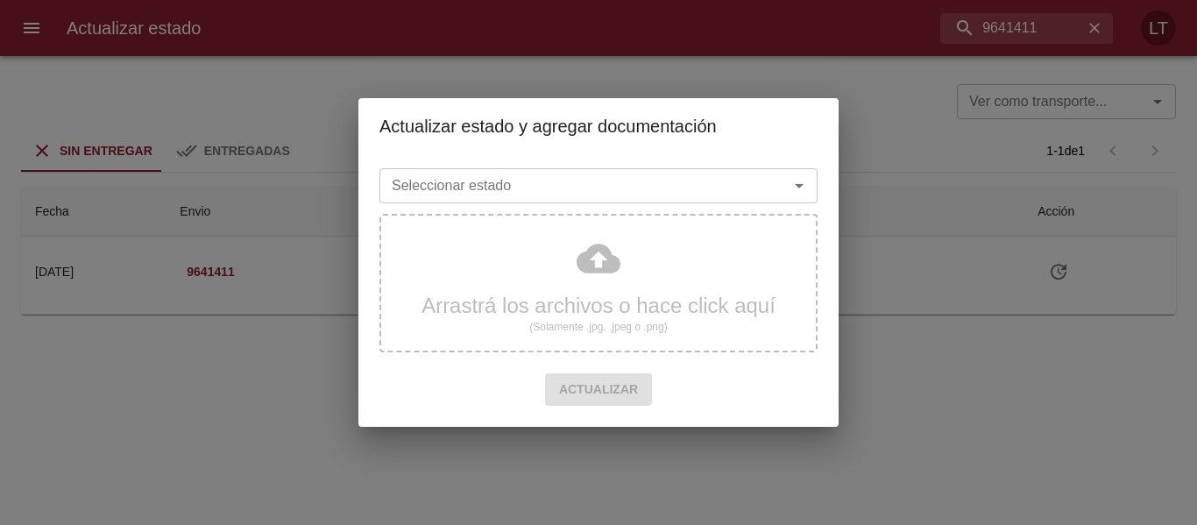
click at [646, 180] on input "Seleccionar estado" at bounding box center [573, 185] width 376 height 25
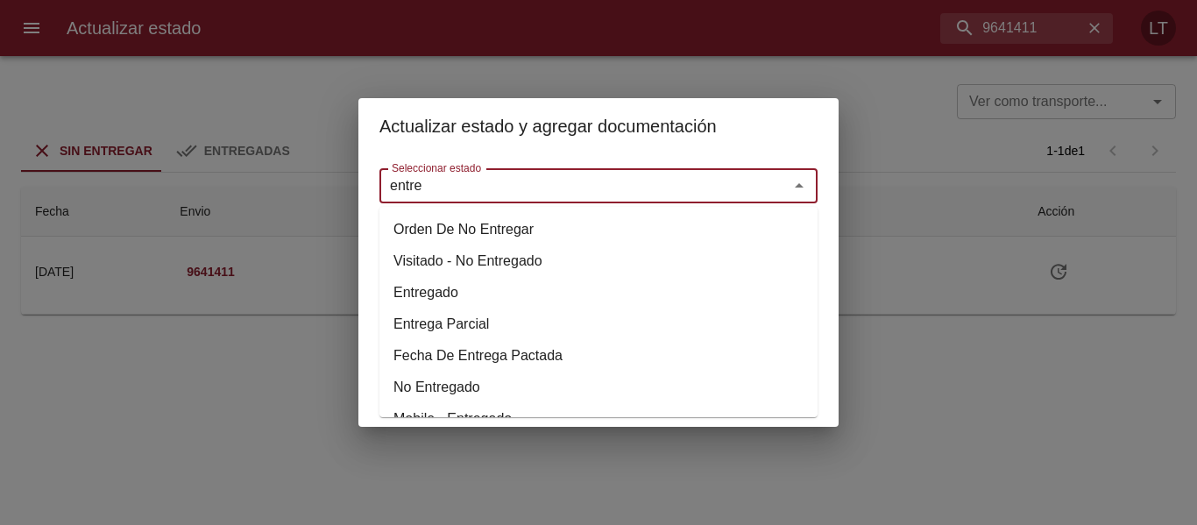
drag, startPoint x: 464, startPoint y: 291, endPoint x: 464, endPoint y: 245, distance: 45.5
click at [463, 291] on li "Entregado" at bounding box center [598, 293] width 438 height 32
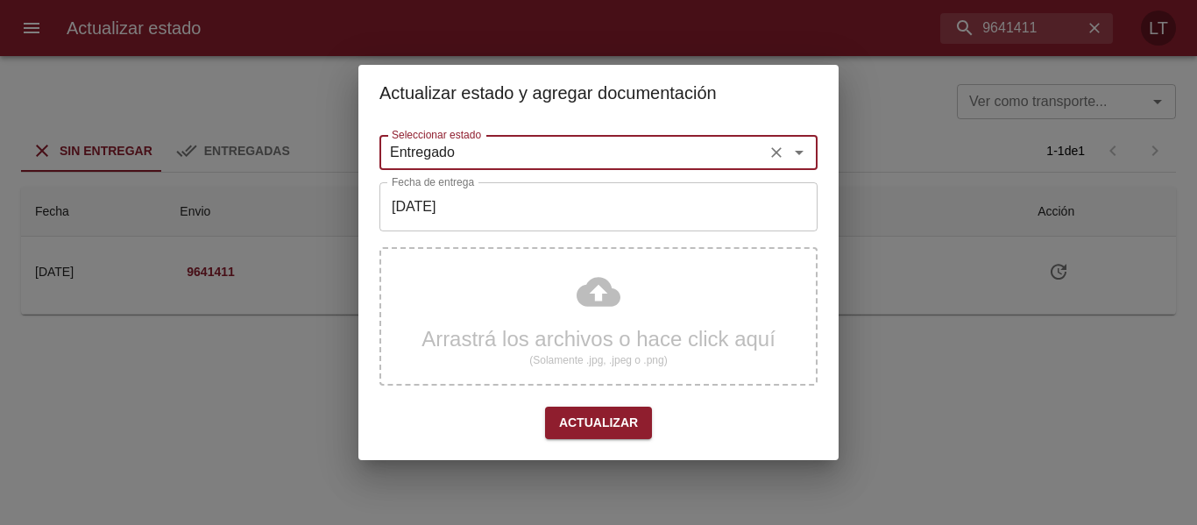
type input "Entregado"
click at [471, 205] on input "[DATE]" at bounding box center [598, 206] width 438 height 49
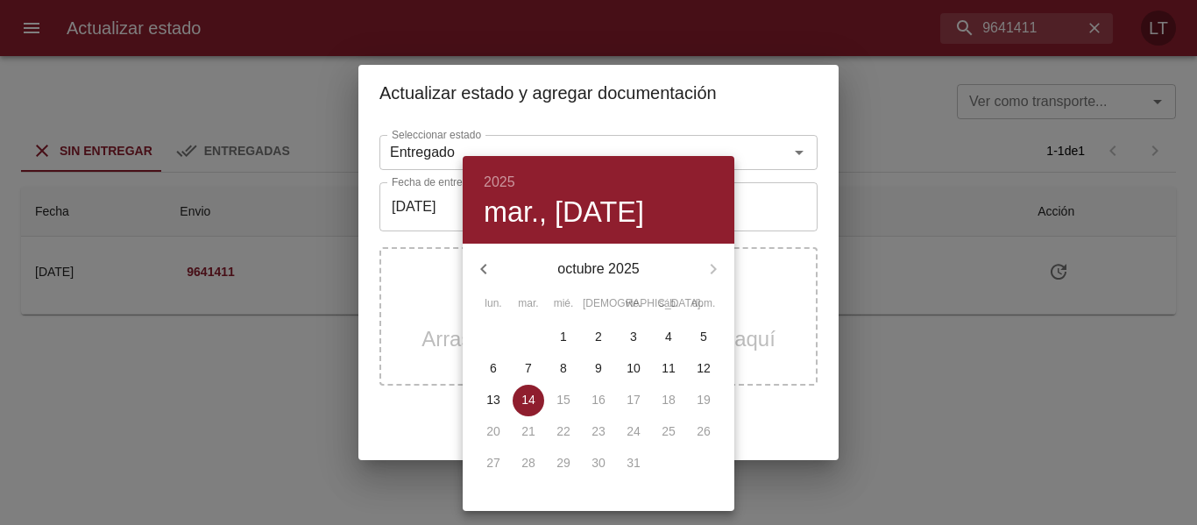
click at [484, 270] on icon "button" at bounding box center [483, 268] width 21 height 21
click at [498, 463] on p "29" at bounding box center [493, 463] width 14 height 18
type input "29/09/2025"
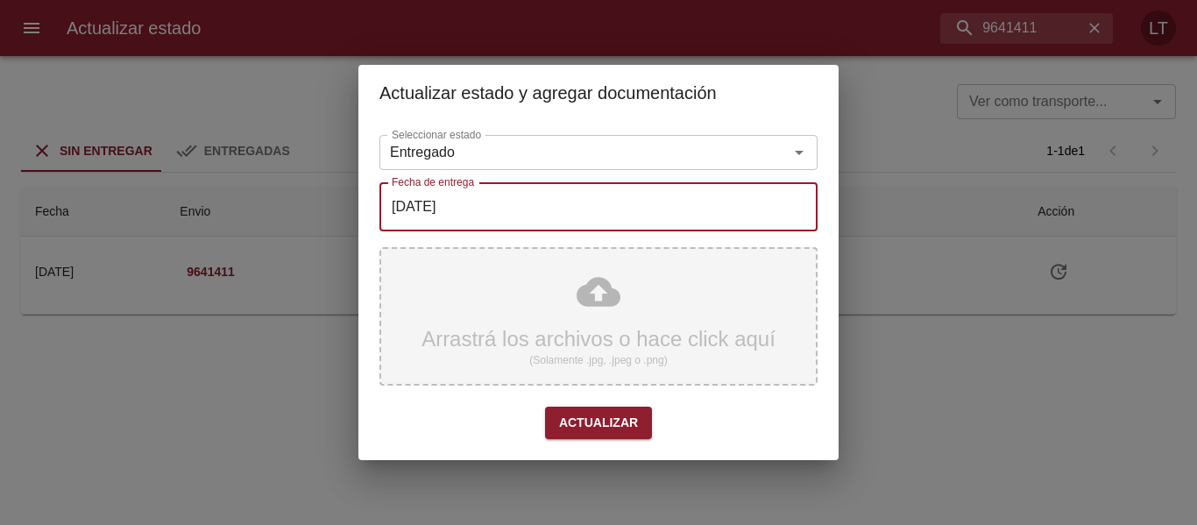
click at [611, 314] on div "Arrastrá los archivos o hace click aquí (Solamente .jpg, .jpeg o .png)" at bounding box center [598, 316] width 438 height 138
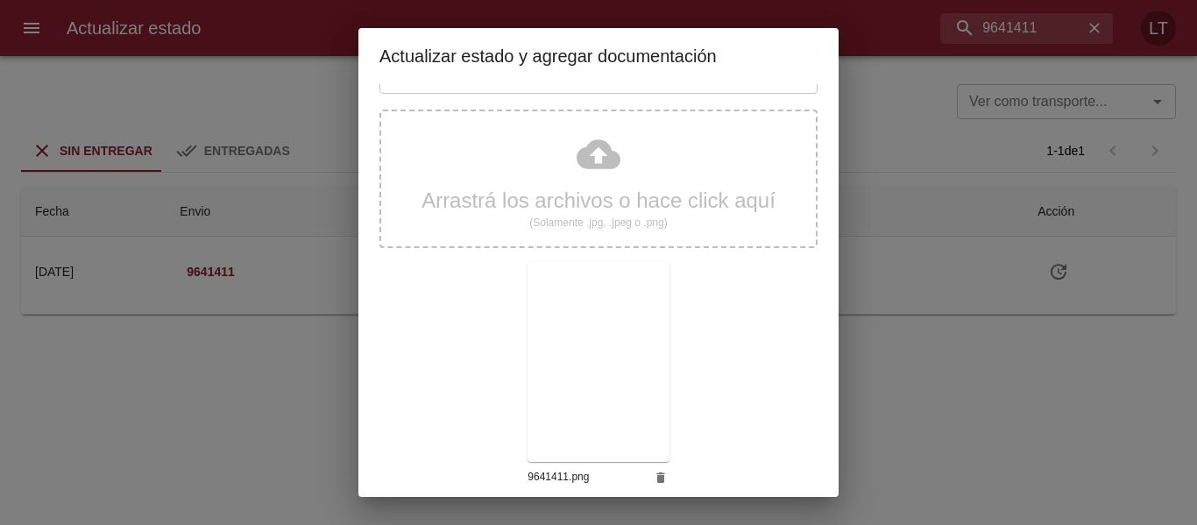
scroll to position [164, 0]
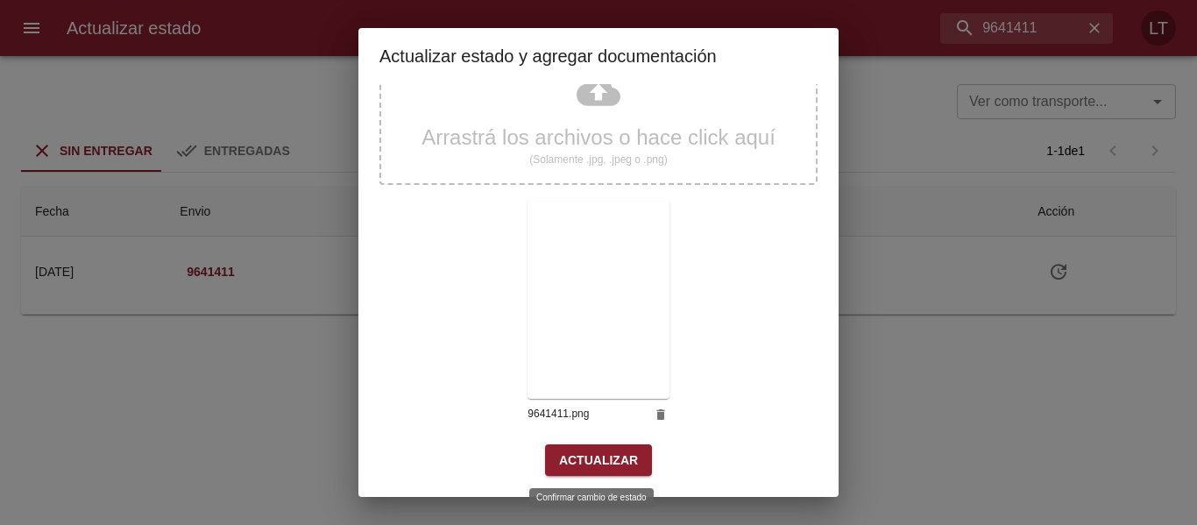
click at [589, 451] on span "Actualizar" at bounding box center [598, 460] width 79 height 22
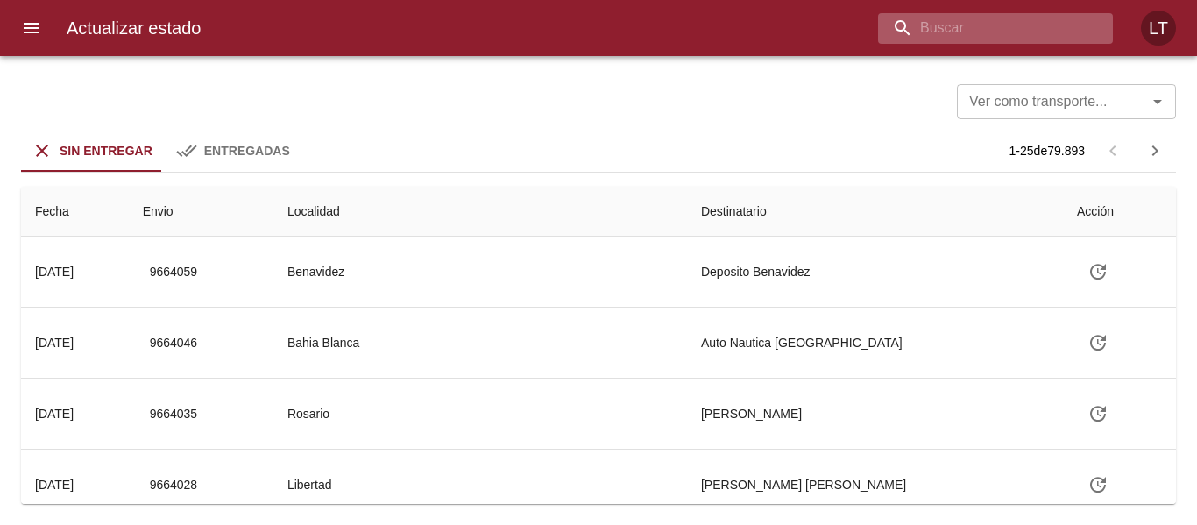
click at [1019, 26] on input "buscar" at bounding box center [980, 28] width 205 height 31
paste input "9637613"
type input "9637613"
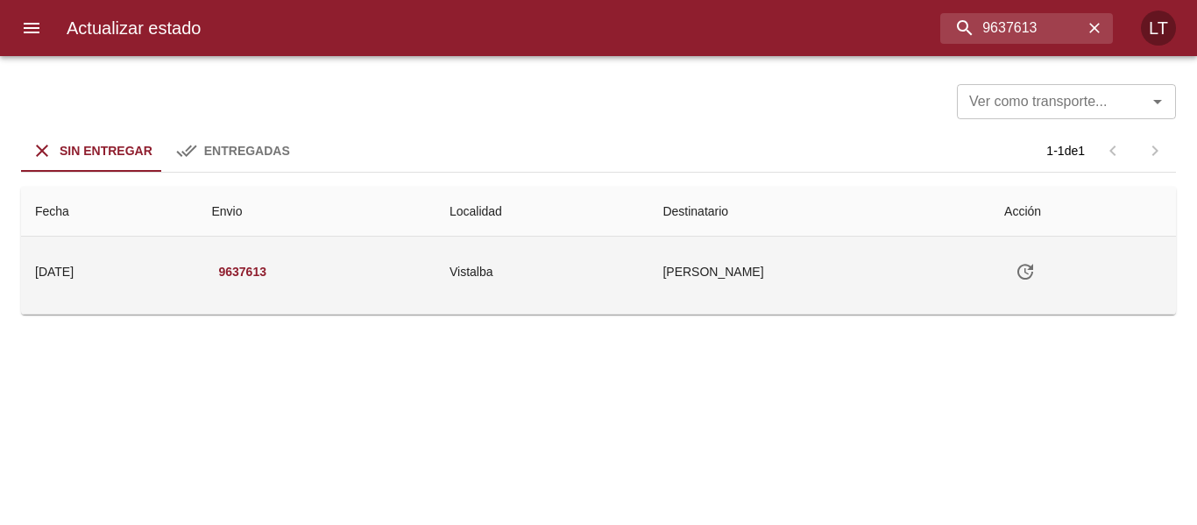
click at [1026, 277] on icon "Tabla de envíos del cliente" at bounding box center [1024, 271] width 21 height 21
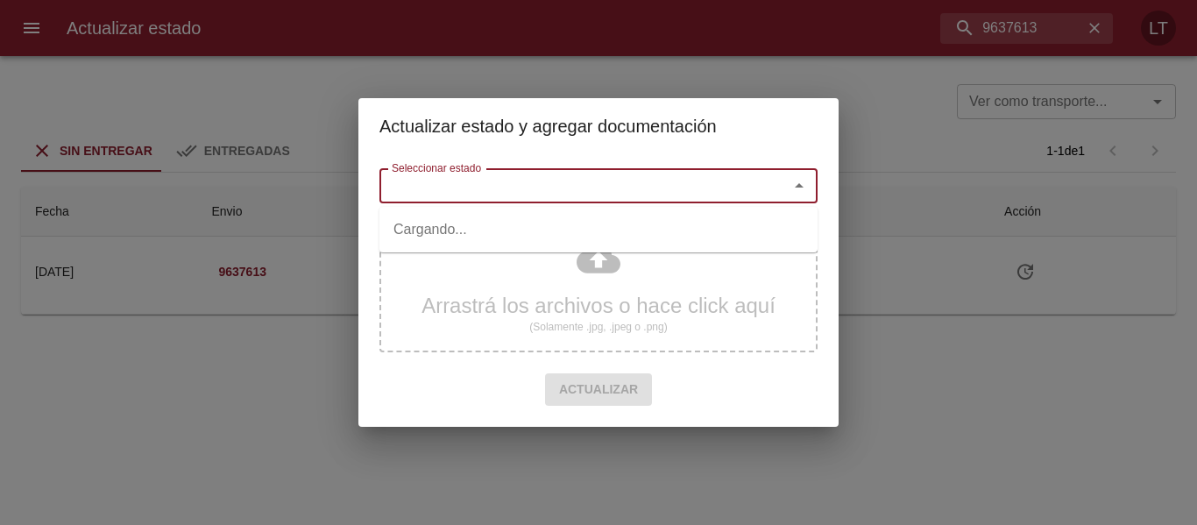
click at [617, 184] on input "Seleccionar estado" at bounding box center [573, 185] width 376 height 25
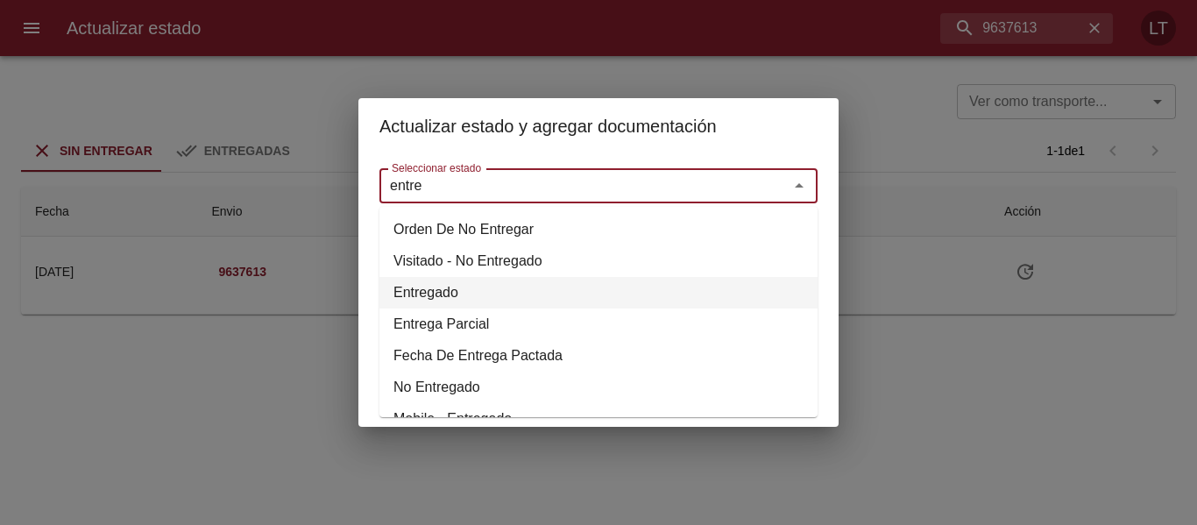
click at [432, 289] on li "Entregado" at bounding box center [598, 293] width 438 height 32
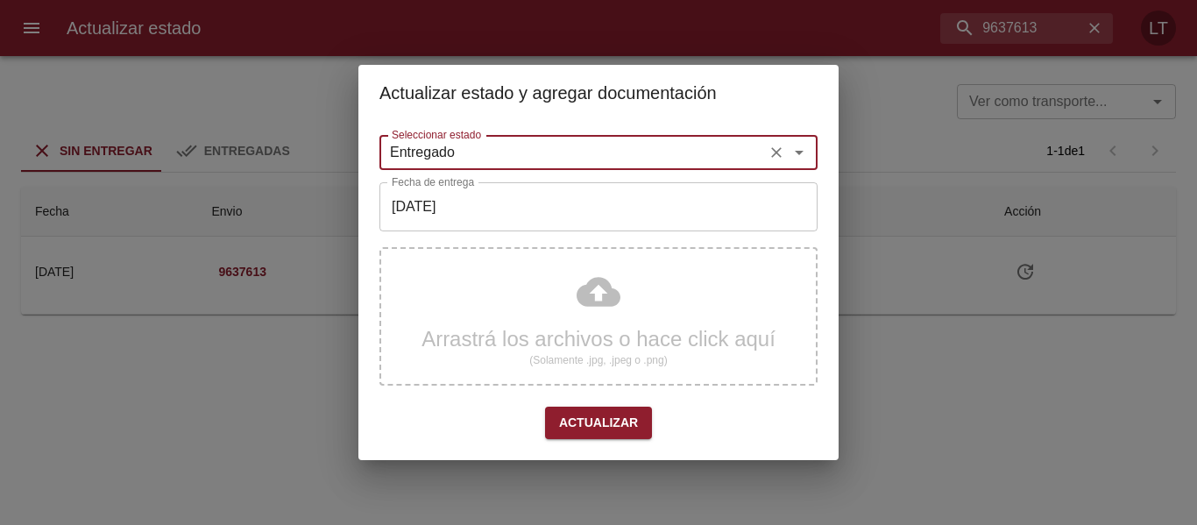
type input "Entregado"
click at [445, 213] on input "[DATE]" at bounding box center [598, 206] width 438 height 49
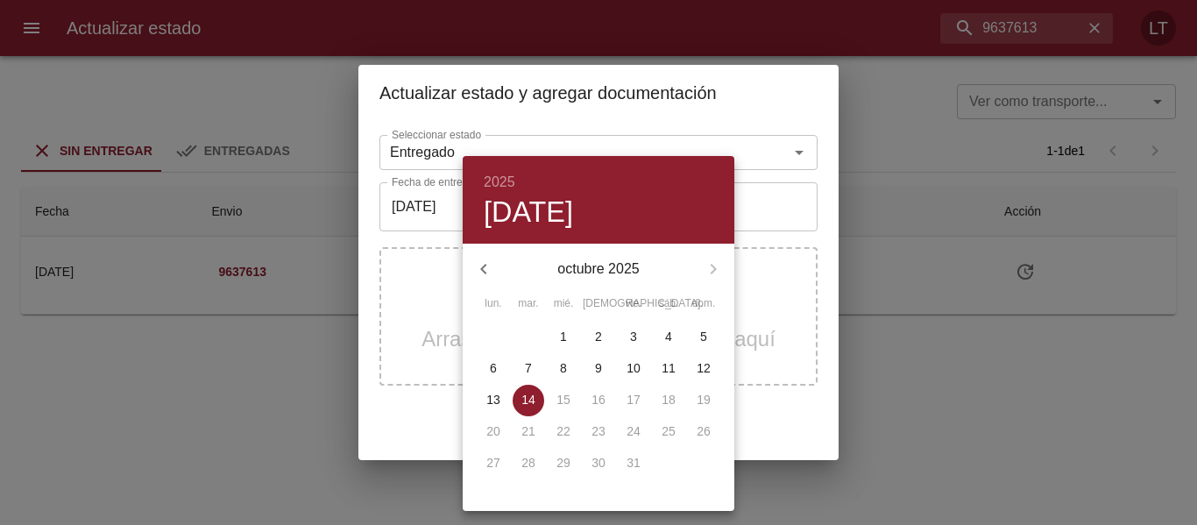
click at [498, 399] on p "13" at bounding box center [493, 400] width 14 height 18
type input "13/10/2025"
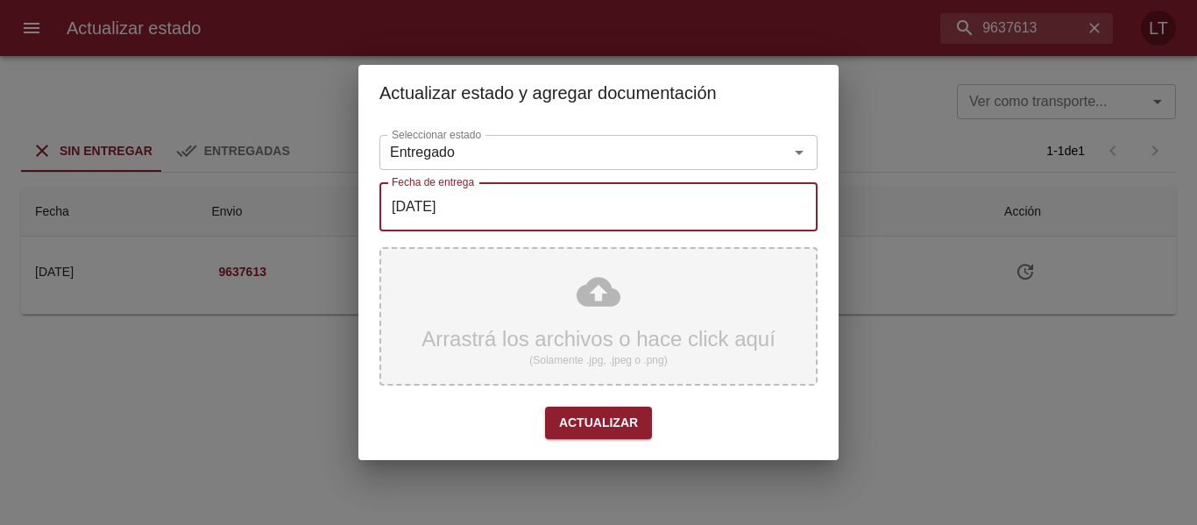
click at [631, 301] on div "Arrastrá los archivos o hace click aquí (Solamente .jpg, .jpeg o .png)" at bounding box center [598, 316] width 438 height 138
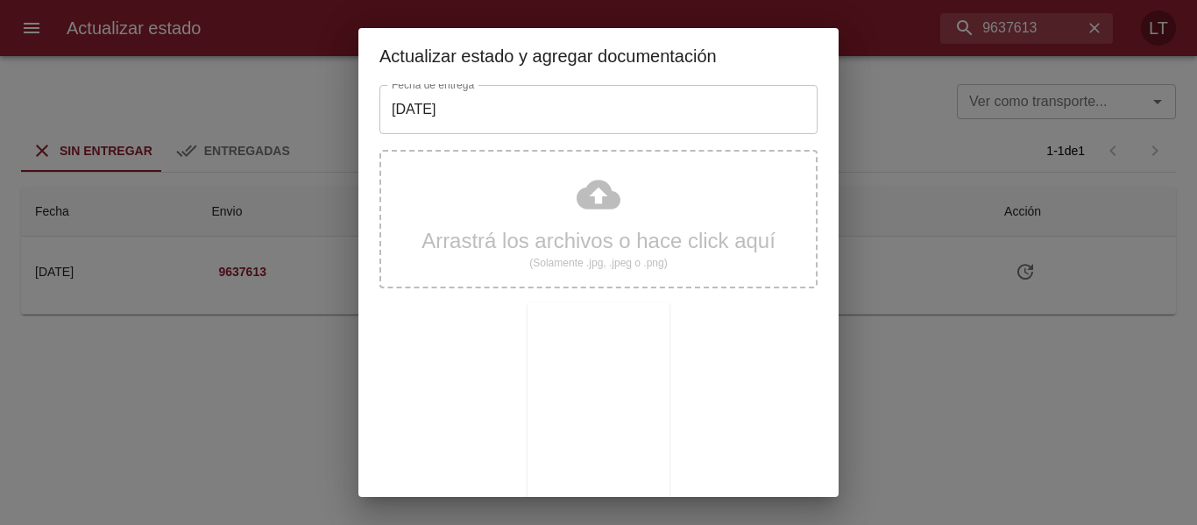
scroll to position [164, 0]
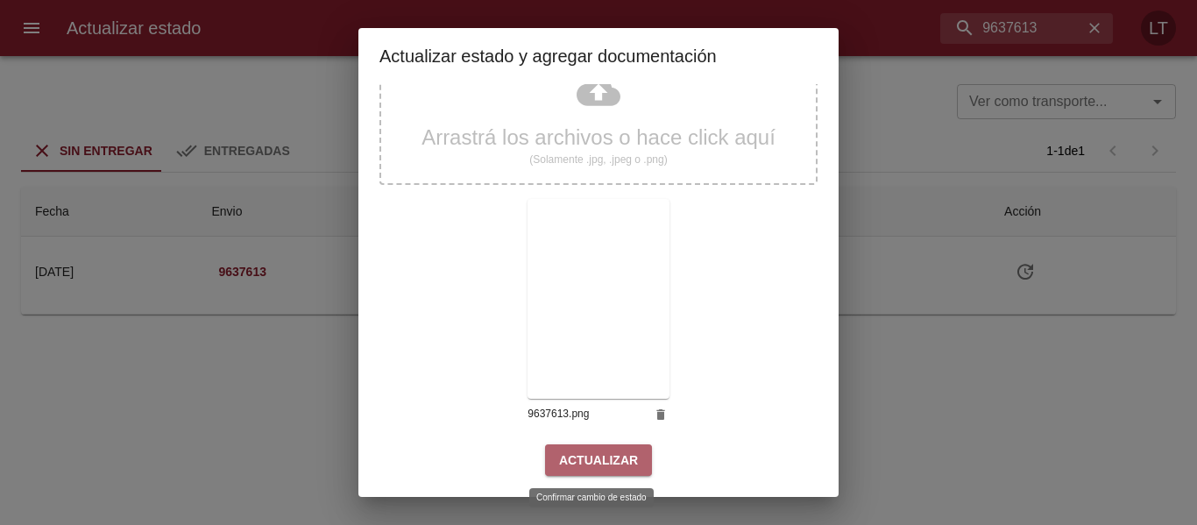
click at [597, 450] on span "Actualizar" at bounding box center [598, 460] width 79 height 22
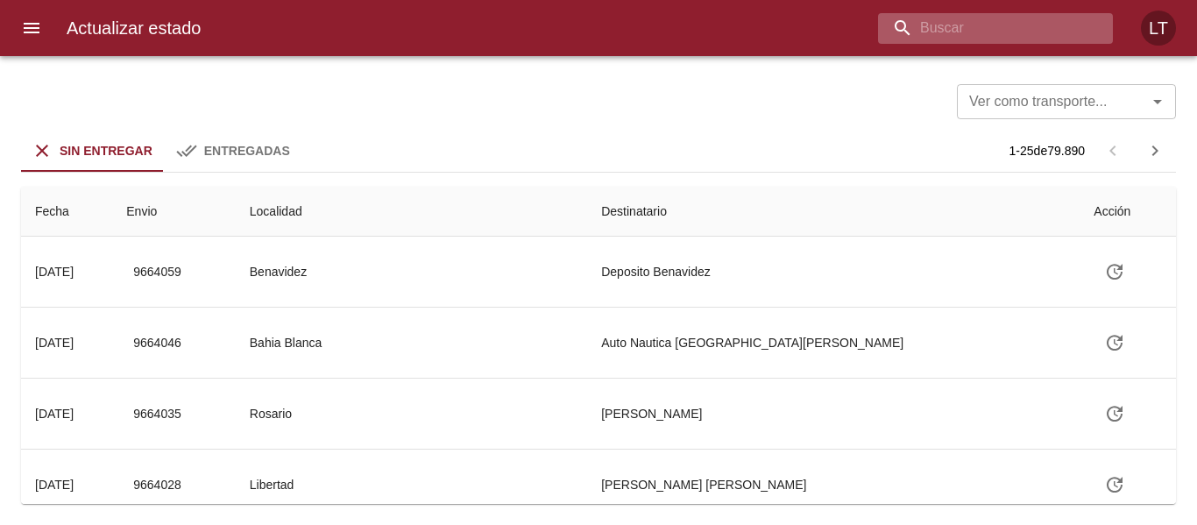
click at [1000, 42] on input "buscar" at bounding box center [980, 28] width 205 height 31
paste input "9630138"
type input "9630138"
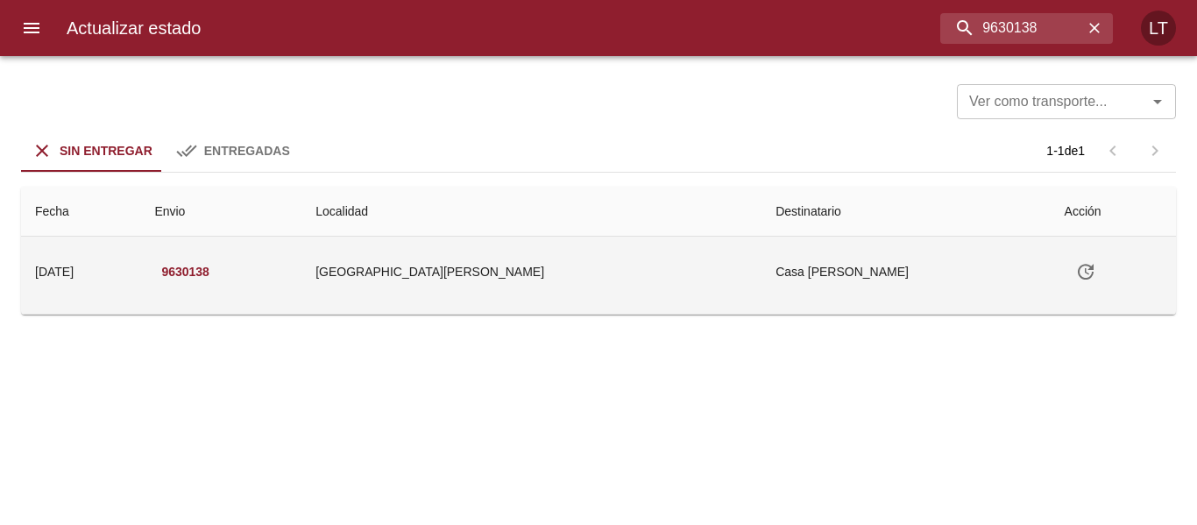
click at [1077, 272] on icon "Tabla de envíos del cliente" at bounding box center [1085, 272] width 16 height 16
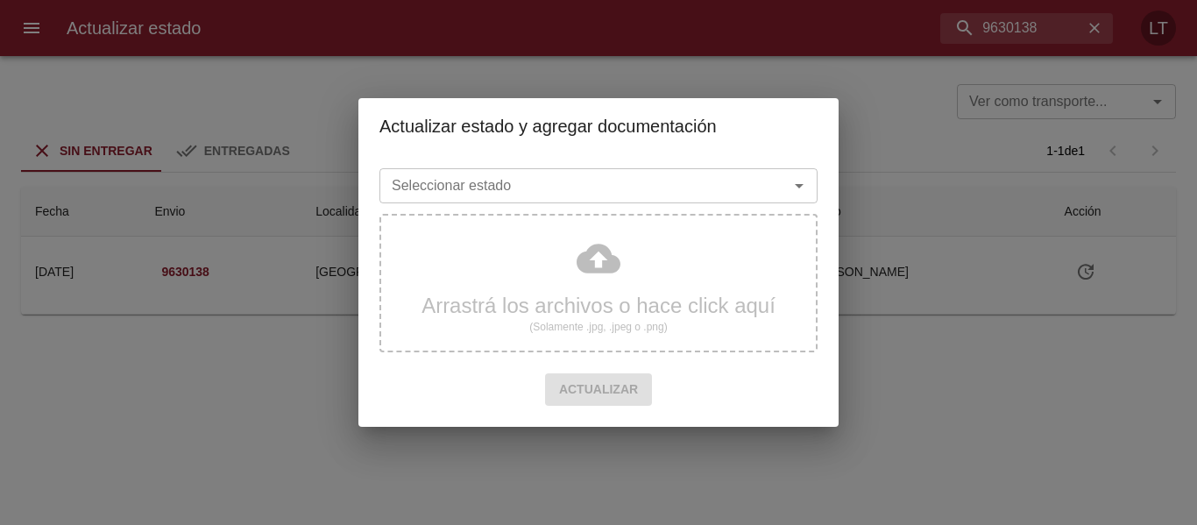
click at [673, 184] on input "Seleccionar estado" at bounding box center [573, 185] width 376 height 25
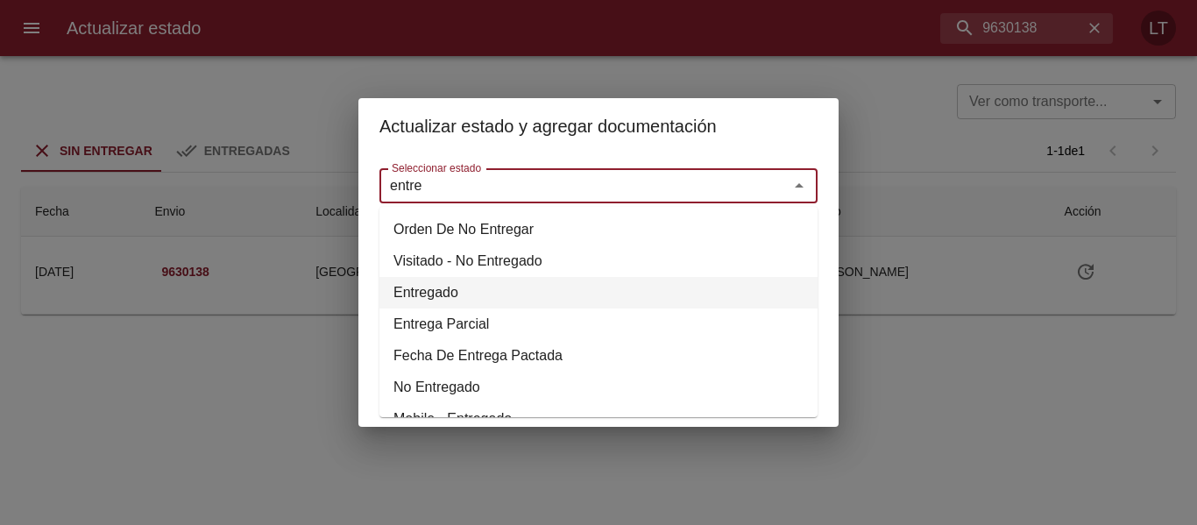
click at [419, 290] on li "Entregado" at bounding box center [598, 293] width 438 height 32
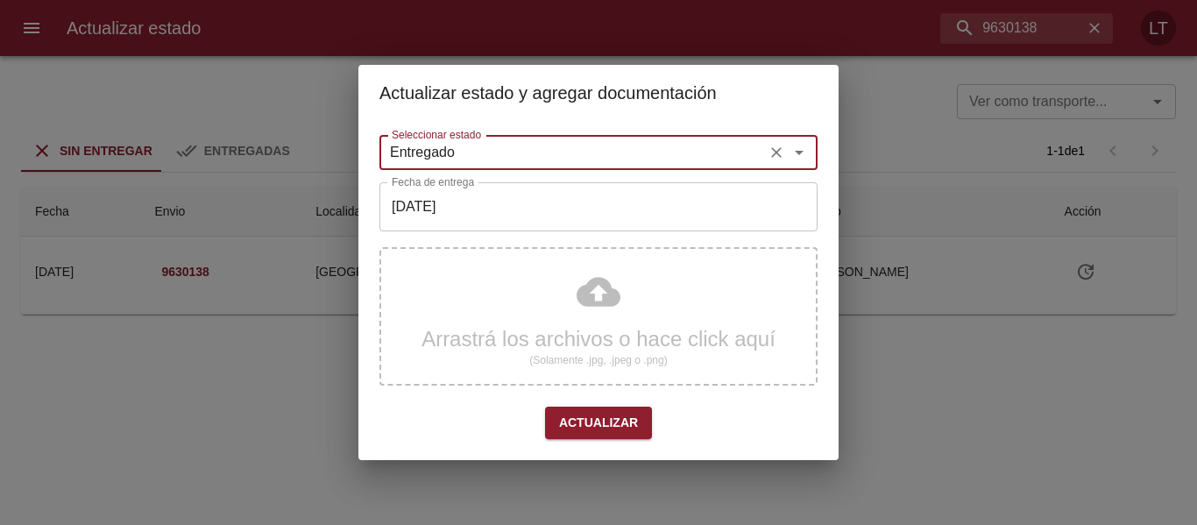
type input "Entregado"
click at [446, 204] on input "[DATE]" at bounding box center [598, 206] width 438 height 49
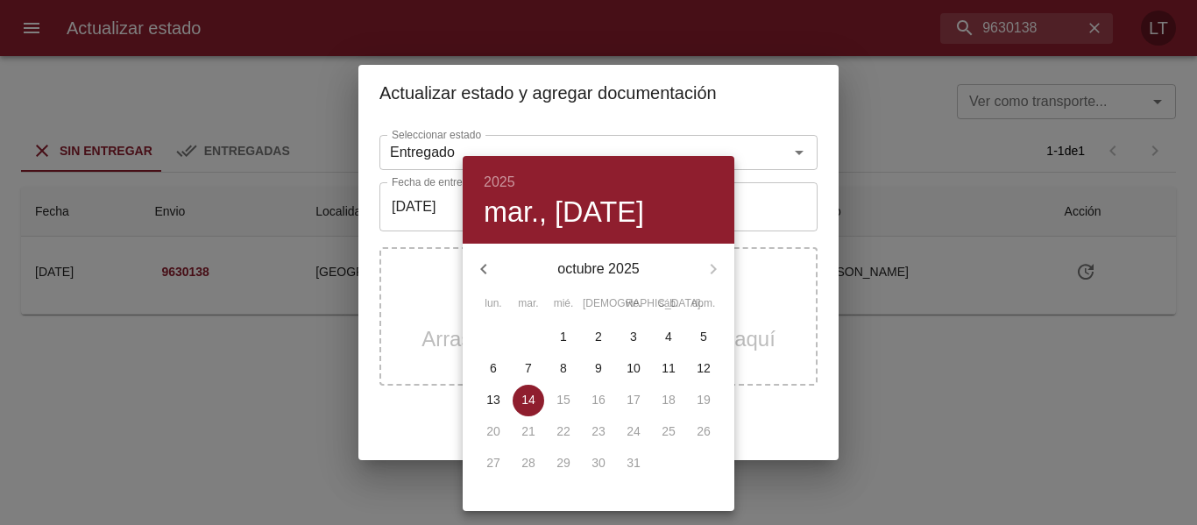
click at [530, 359] on p "7" at bounding box center [528, 368] width 7 height 18
type input "[DATE]"
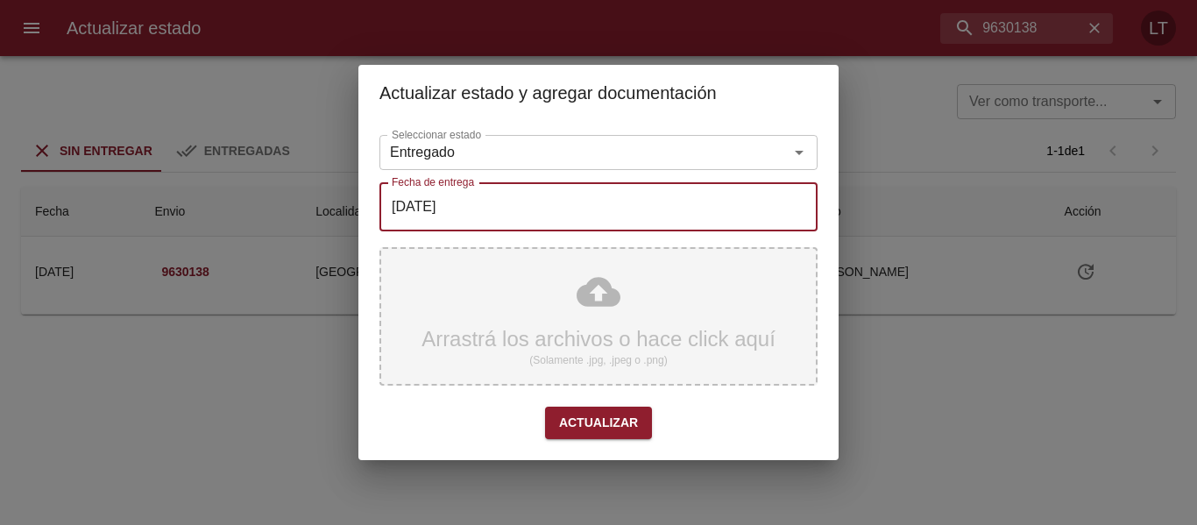
click at [598, 311] on div "Arrastrá los archivos o hace click aquí (Solamente .jpg, .jpeg o .png)" at bounding box center [598, 316] width 438 height 138
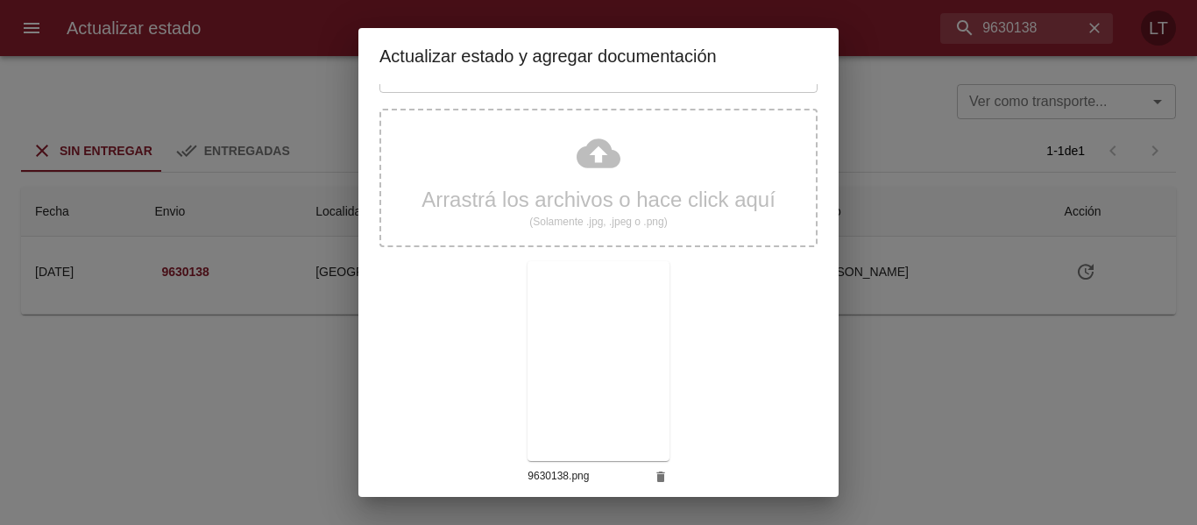
scroll to position [164, 0]
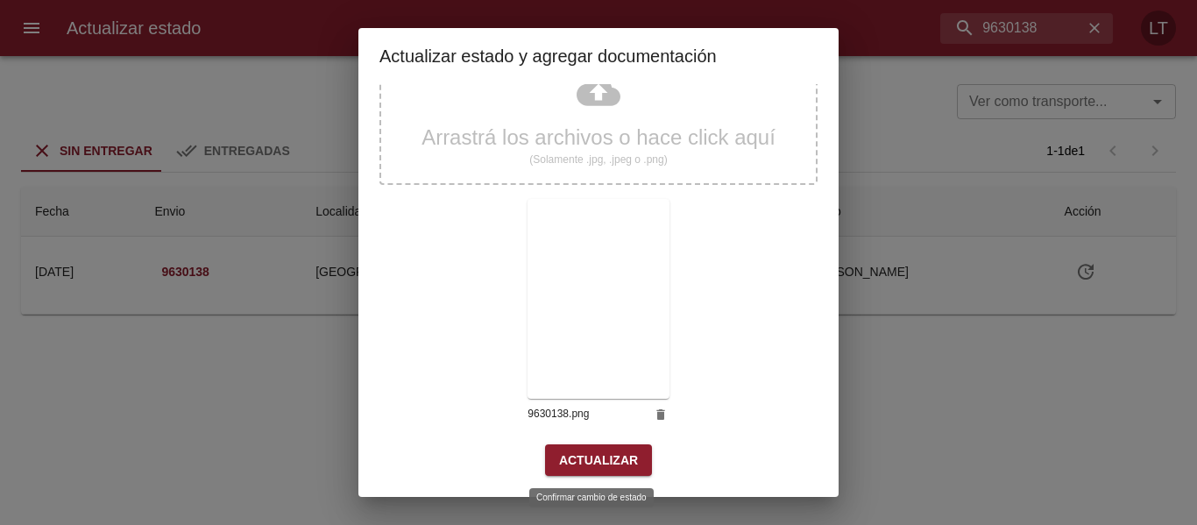
click at [586, 460] on span "Actualizar" at bounding box center [598, 460] width 79 height 22
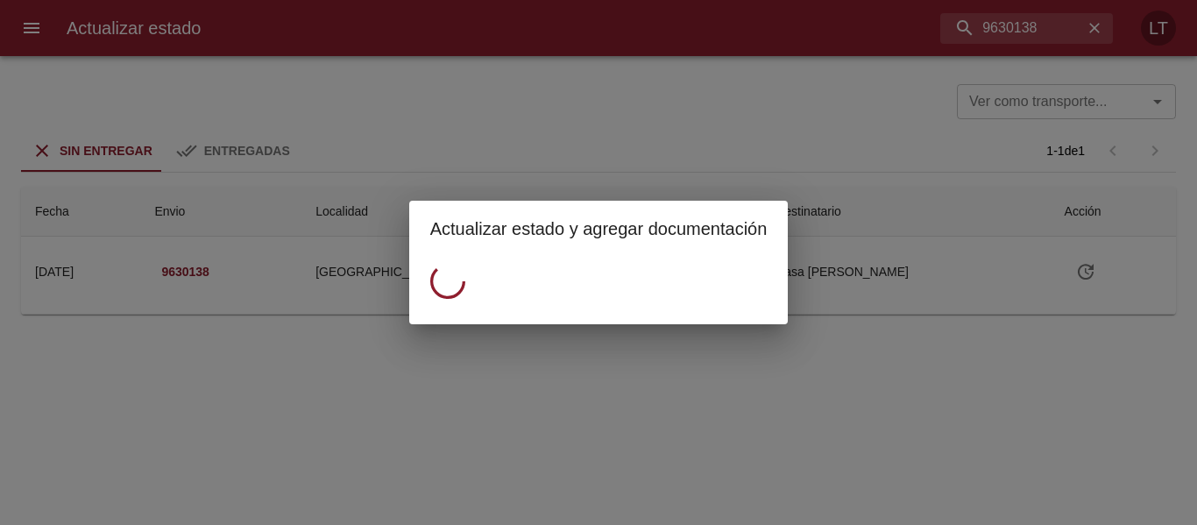
scroll to position [0, 0]
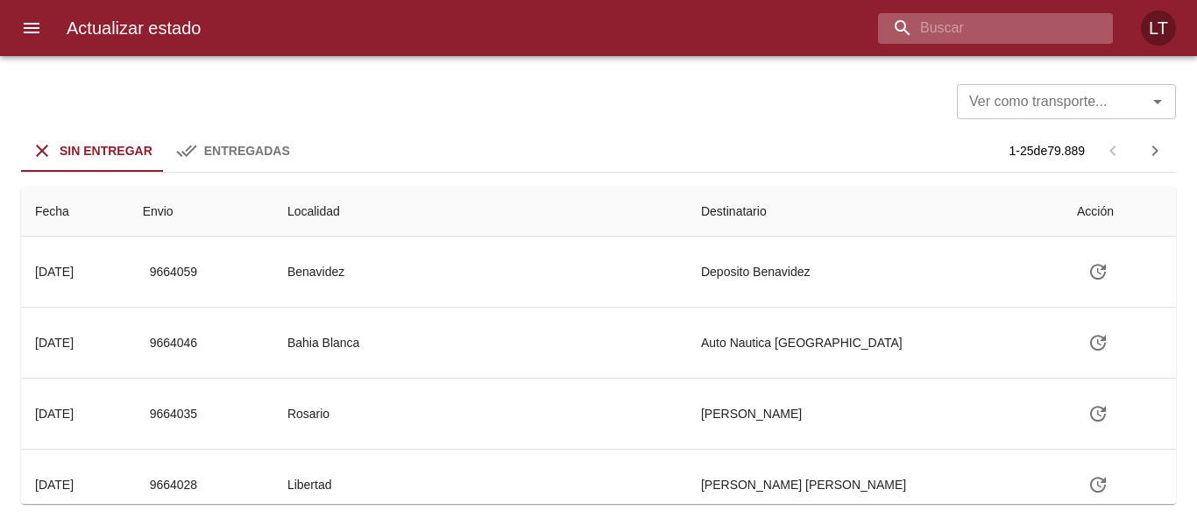
click at [981, 21] on input "buscar" at bounding box center [980, 28] width 205 height 31
paste input "9630760"
type input "9630760"
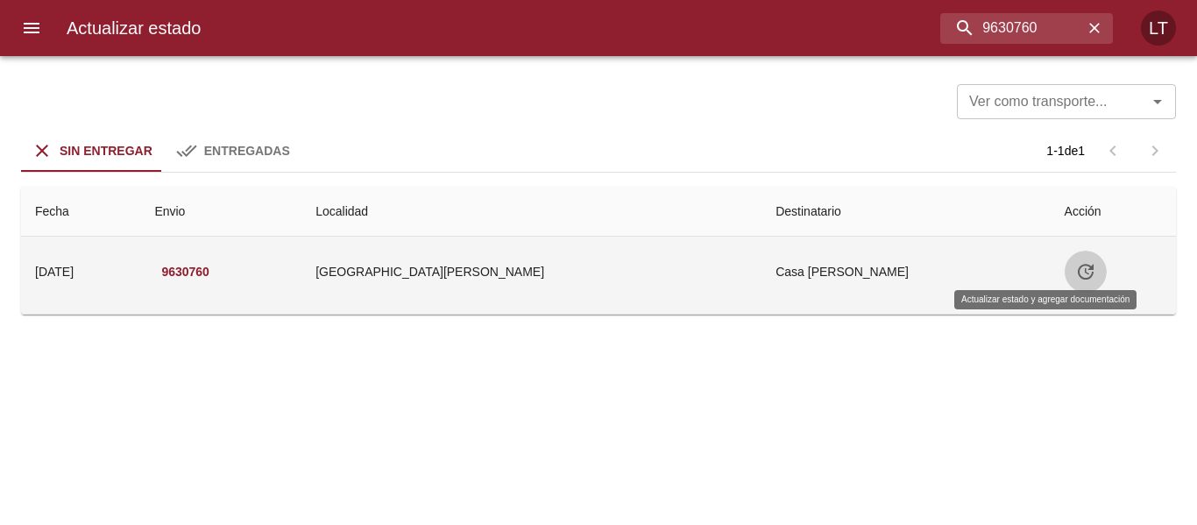
click at [1075, 275] on icon "Tabla de envíos del cliente" at bounding box center [1085, 271] width 21 height 21
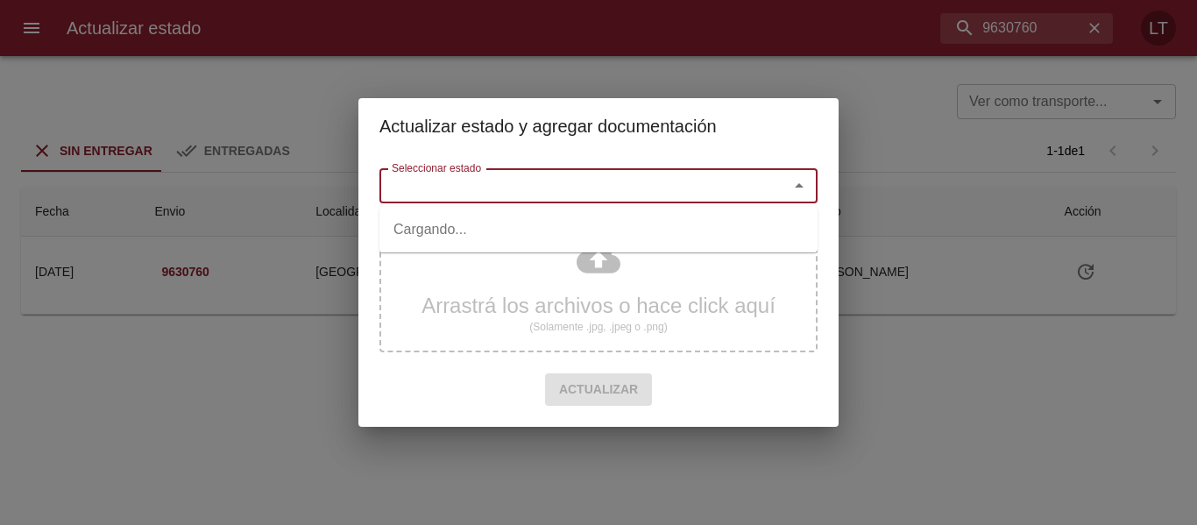
click at [596, 197] on input "Seleccionar estado" at bounding box center [573, 185] width 376 height 25
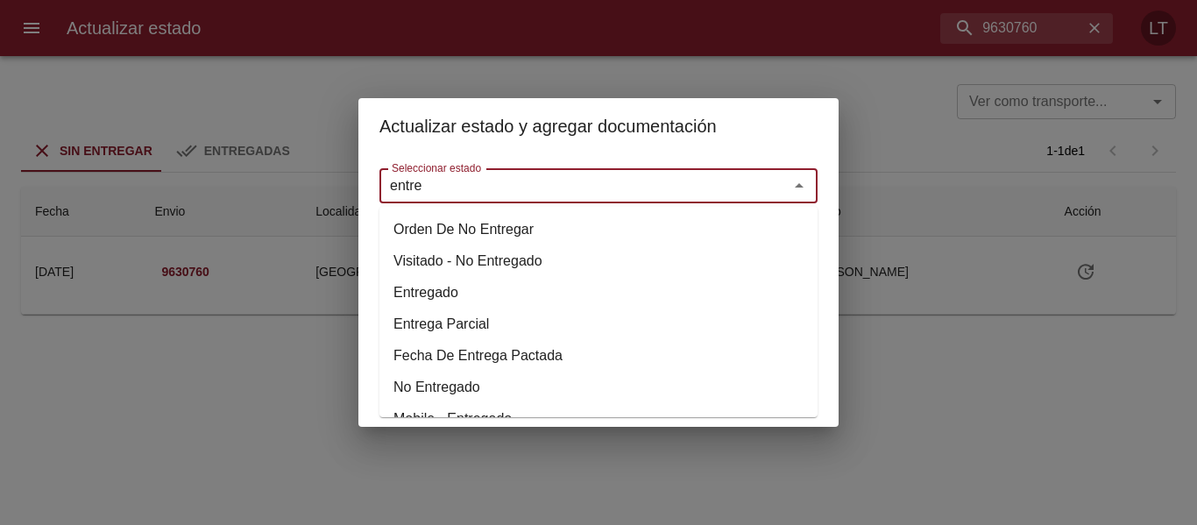
drag, startPoint x: 427, startPoint y: 293, endPoint x: 427, endPoint y: 283, distance: 10.5
click at [427, 293] on li "Entregado" at bounding box center [598, 293] width 438 height 32
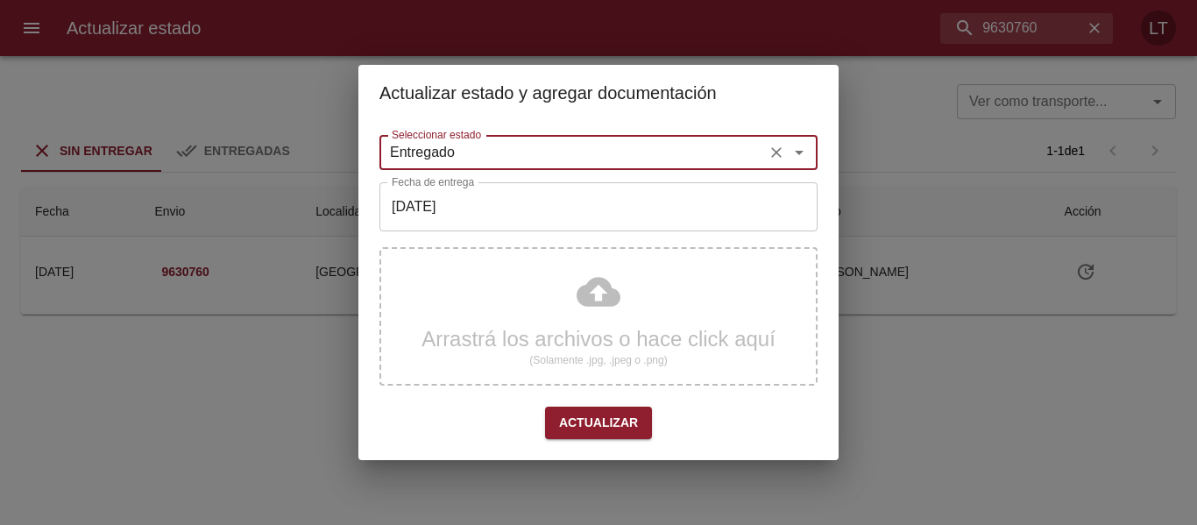
type input "Entregado"
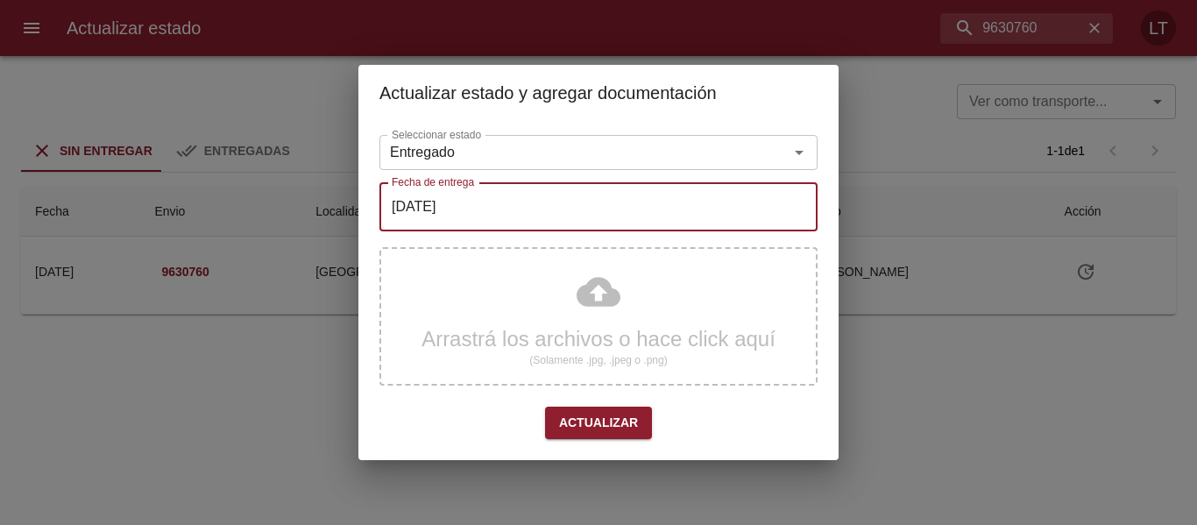
click at [459, 217] on input "[DATE]" at bounding box center [598, 206] width 438 height 49
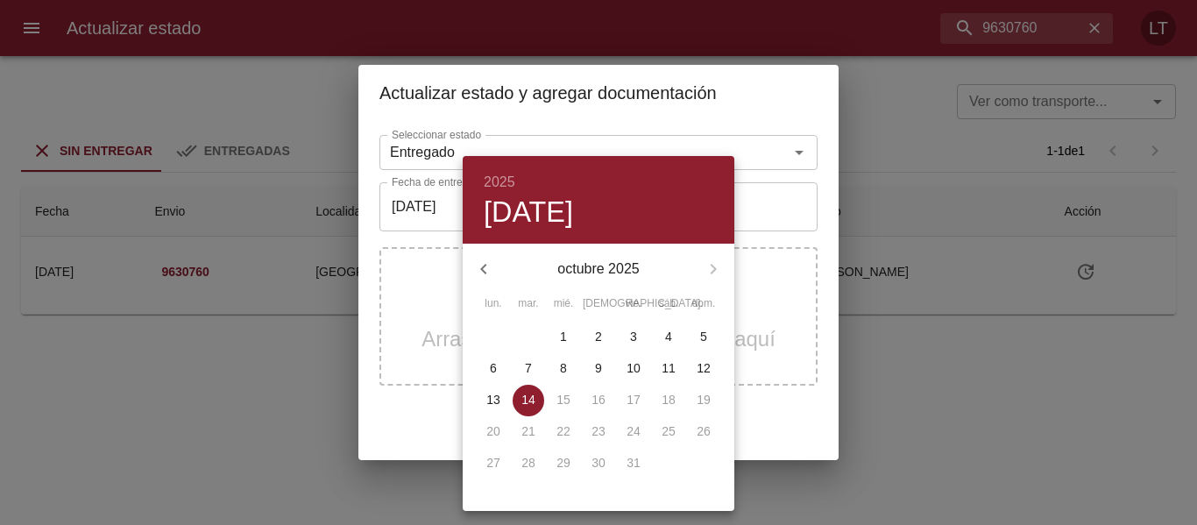
click at [529, 374] on p "7" at bounding box center [528, 368] width 7 height 18
type input "07/10/2025"
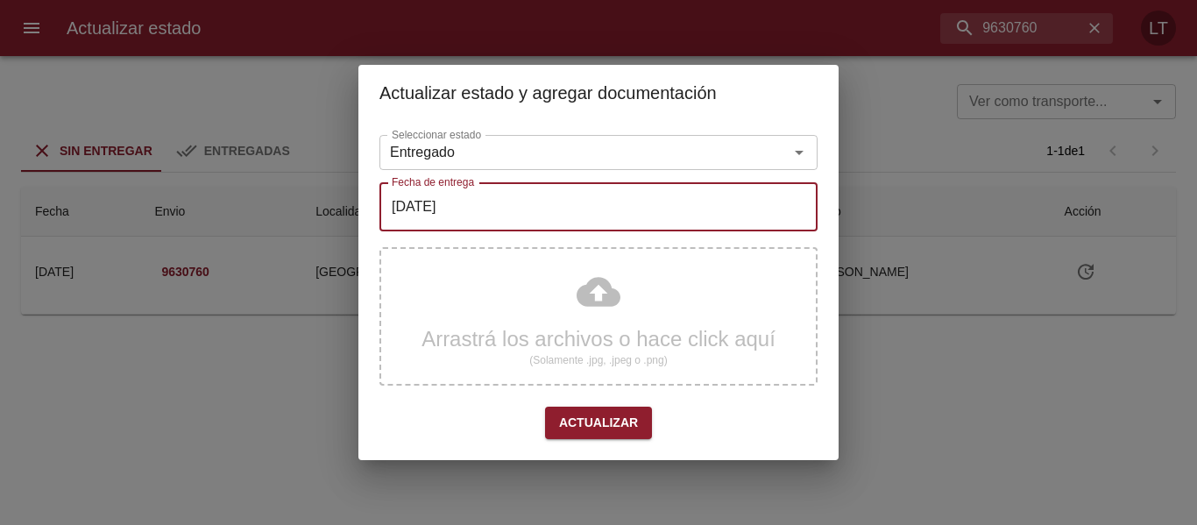
click at [626, 296] on div "Arrastrá los archivos o hace click aquí (Solamente .jpg, .jpeg o .png)" at bounding box center [598, 316] width 438 height 138
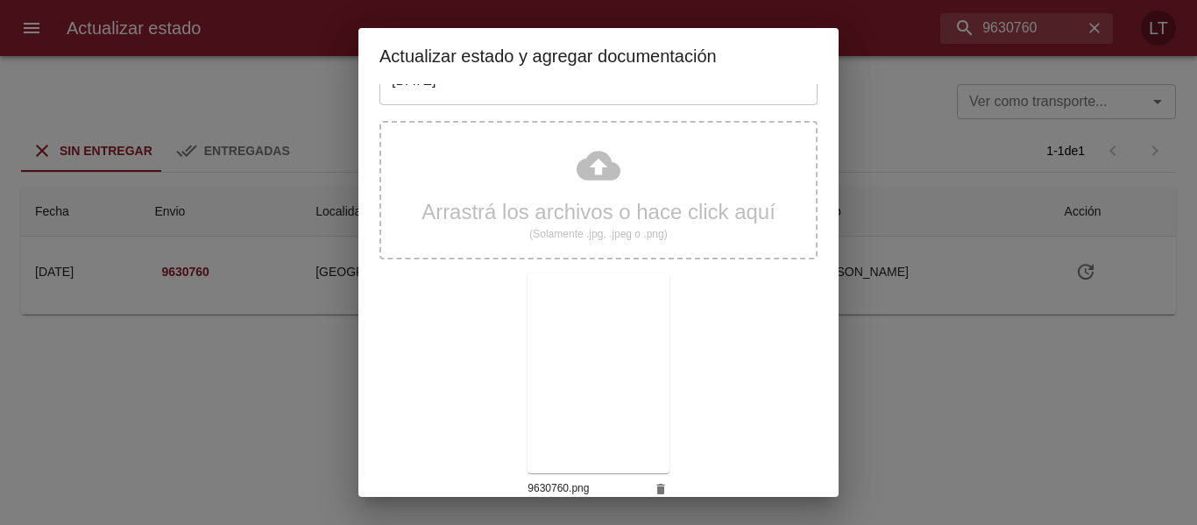
scroll to position [164, 0]
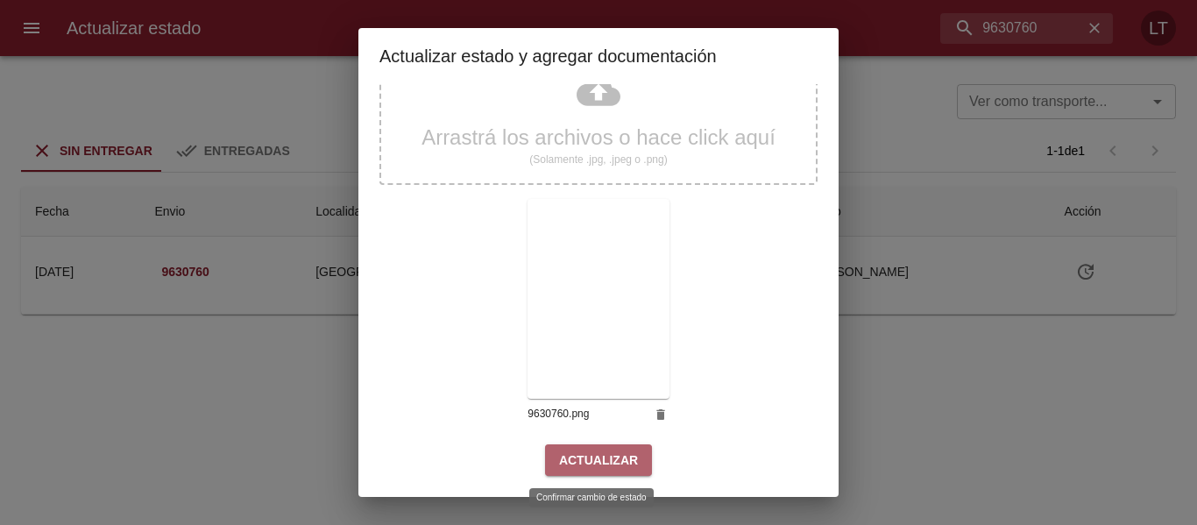
click at [597, 459] on span "Actualizar" at bounding box center [598, 460] width 79 height 22
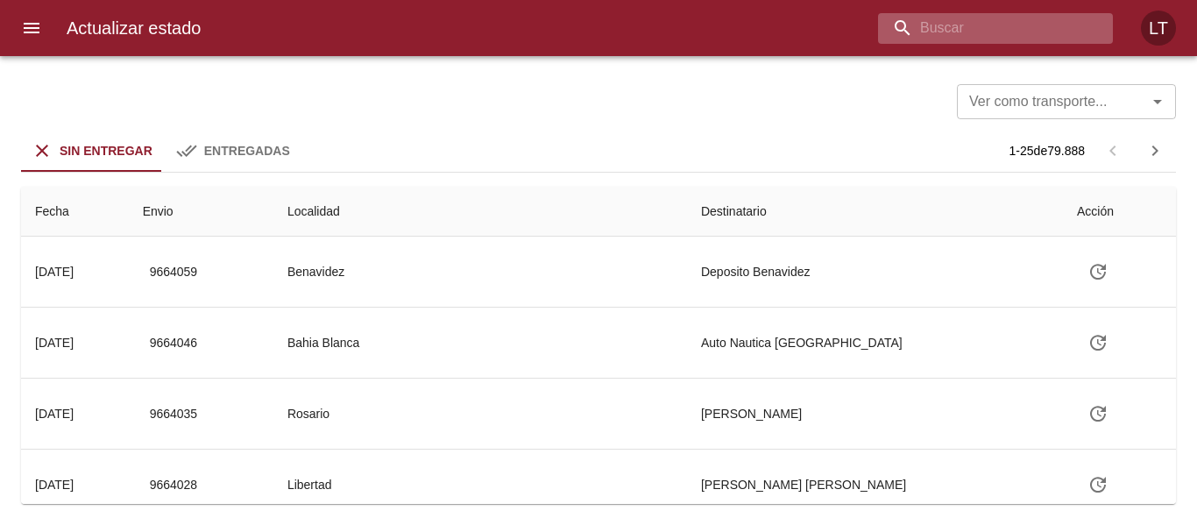
click at [1034, 16] on input "buscar" at bounding box center [980, 28] width 205 height 31
paste input "9614767"
type input "9614767"
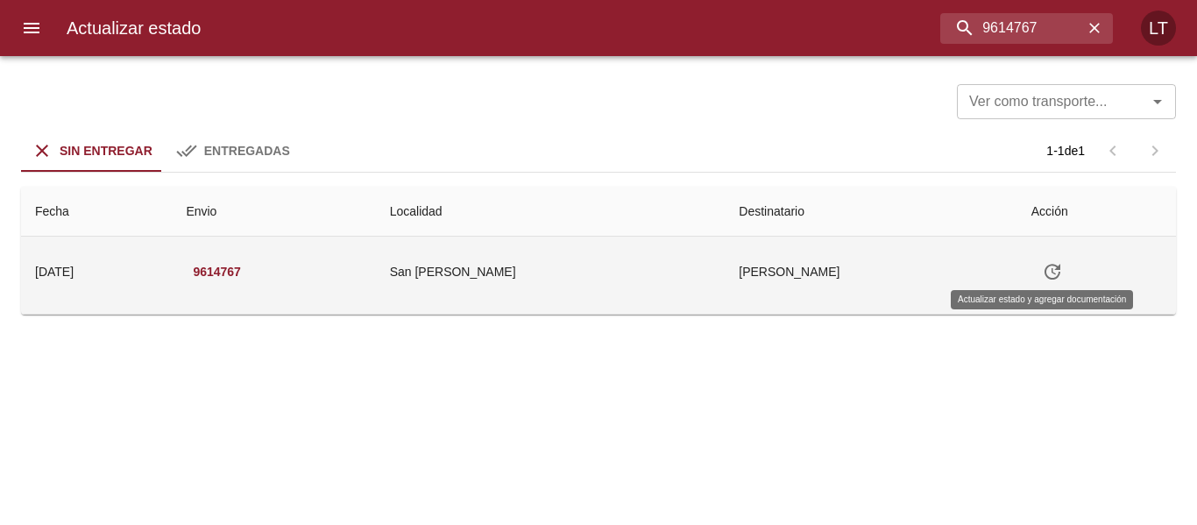
click at [1053, 266] on button "Tabla de envíos del cliente" at bounding box center [1052, 272] width 42 height 42
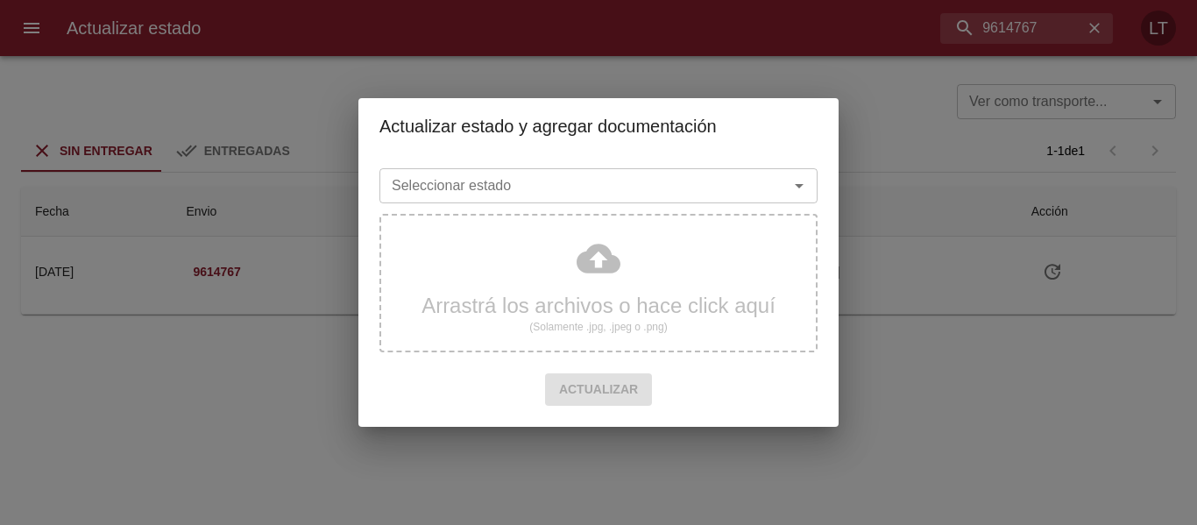
click at [710, 206] on div "Seleccionar estado Seleccionar estado" at bounding box center [598, 184] width 438 height 46
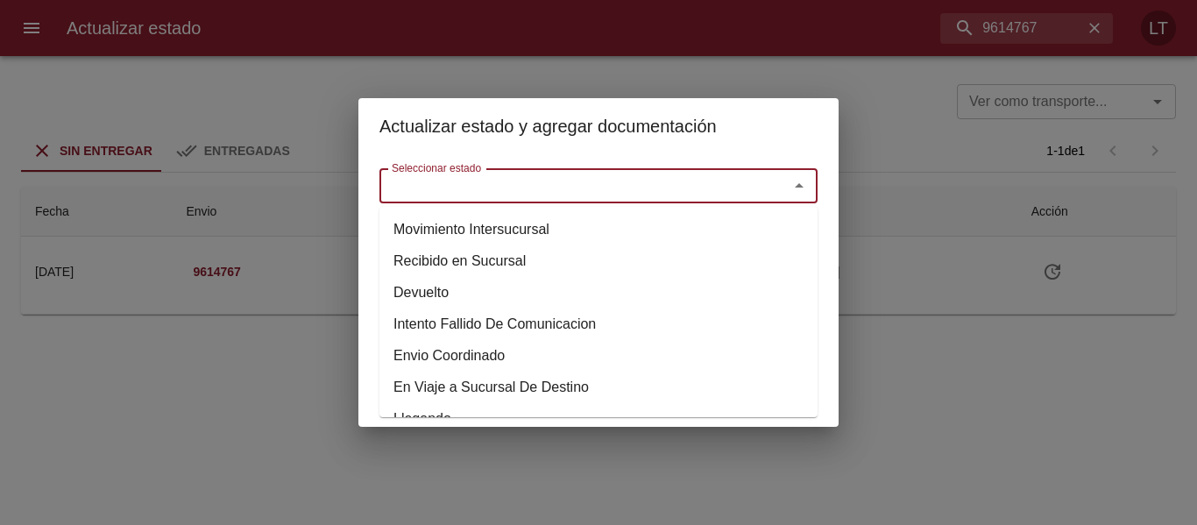
click at [704, 196] on input "Seleccionar estado" at bounding box center [573, 185] width 376 height 25
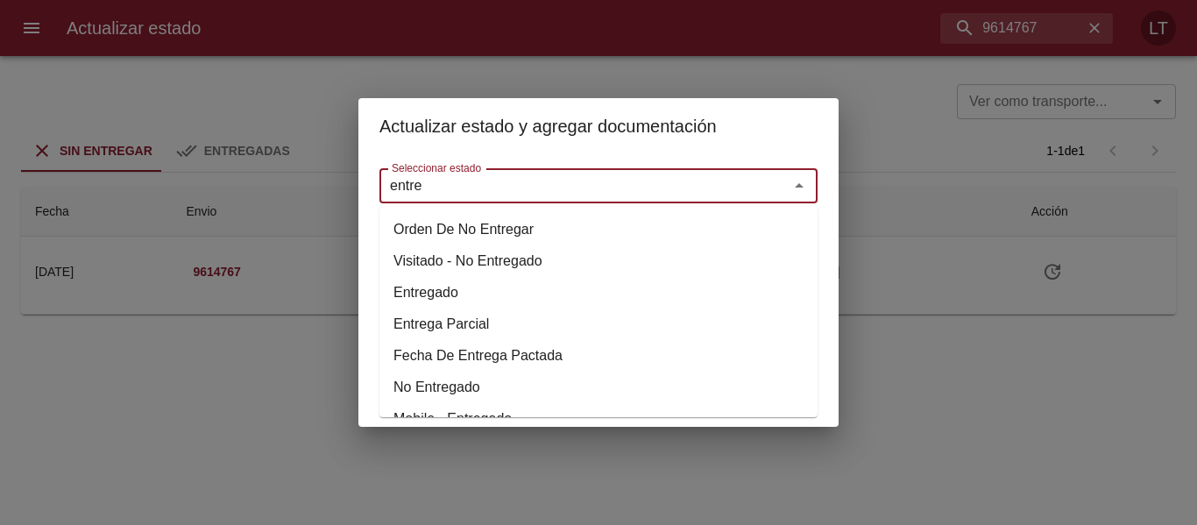
click at [430, 288] on li "Entregado" at bounding box center [598, 293] width 438 height 32
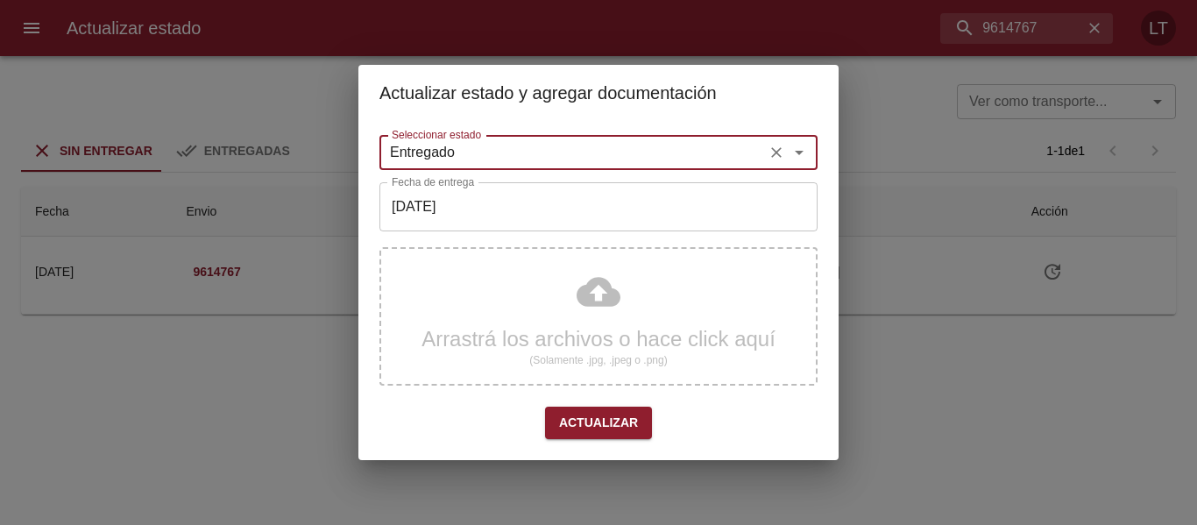
type input "Entregado"
click at [447, 217] on input "[DATE]" at bounding box center [598, 206] width 438 height 49
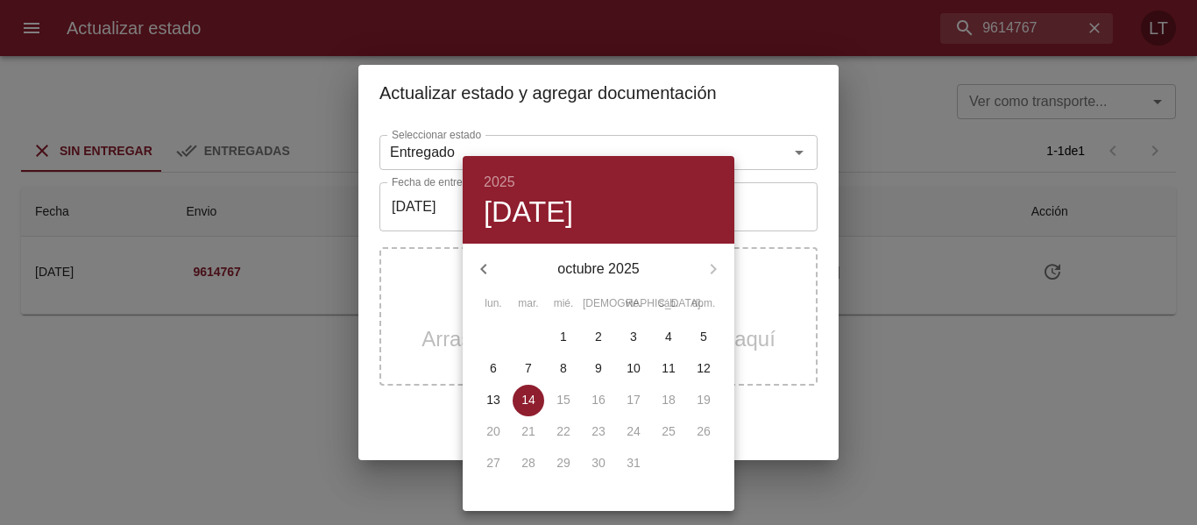
click at [597, 365] on p "9" at bounding box center [598, 368] width 7 height 18
type input "09/10/2025"
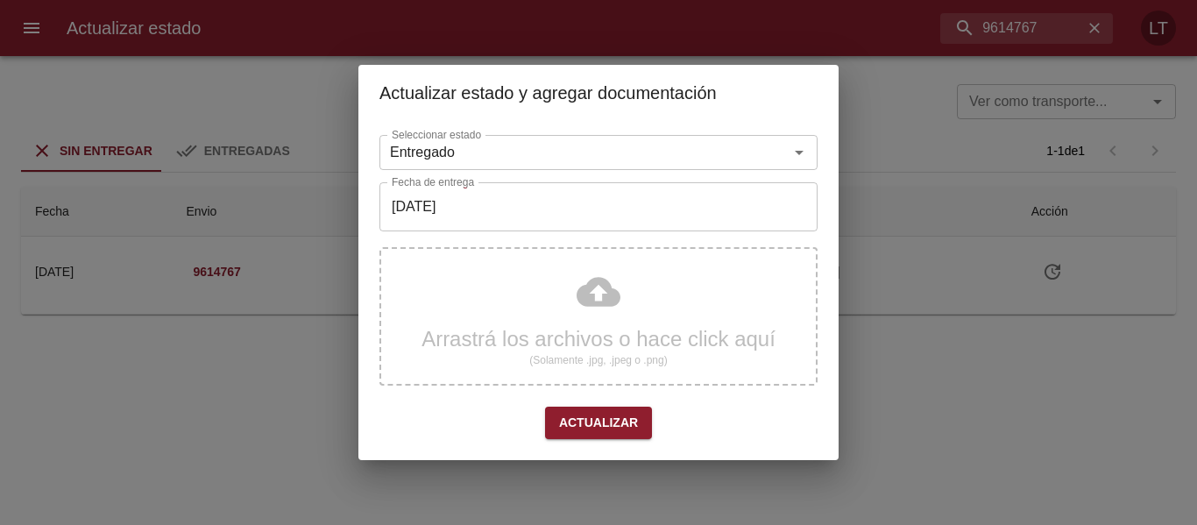
click at [593, 293] on div "Arrastrá los archivos o hace click aquí (Solamente .jpg, .jpeg o .png)" at bounding box center [598, 316] width 438 height 138
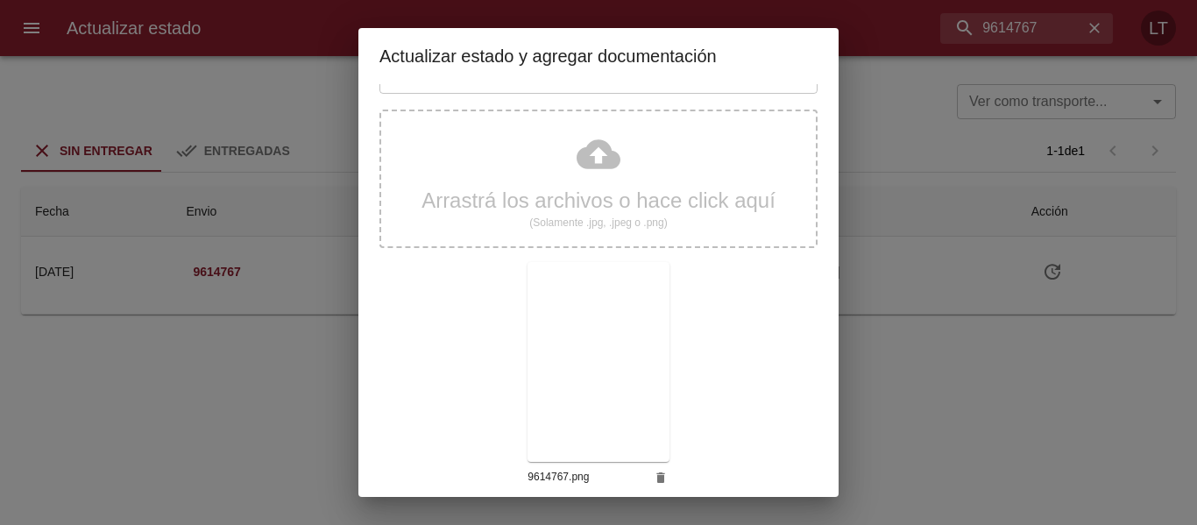
scroll to position [164, 0]
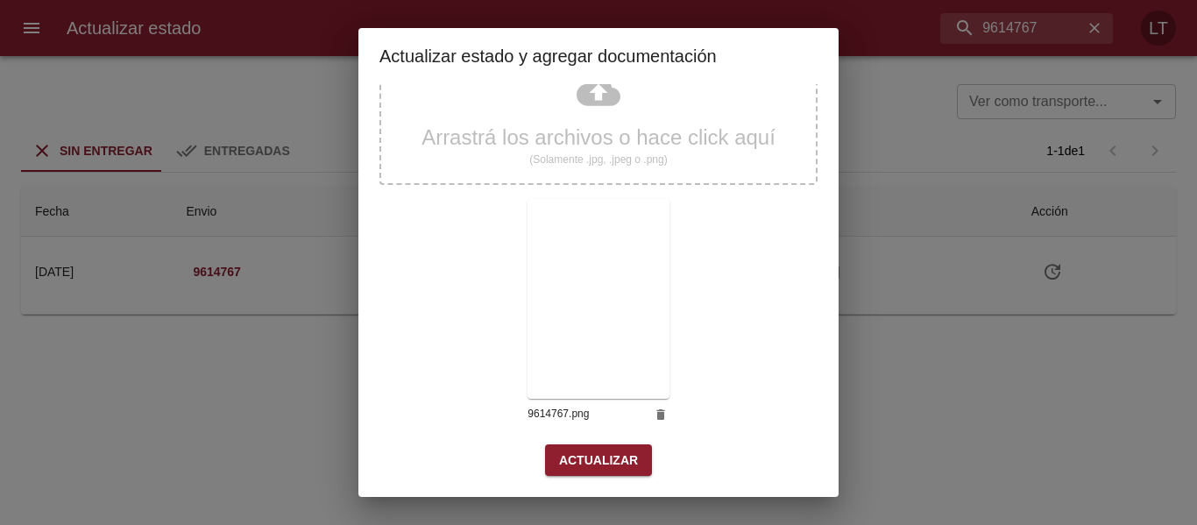
click at [597, 445] on button "Actualizar" at bounding box center [598, 460] width 107 height 32
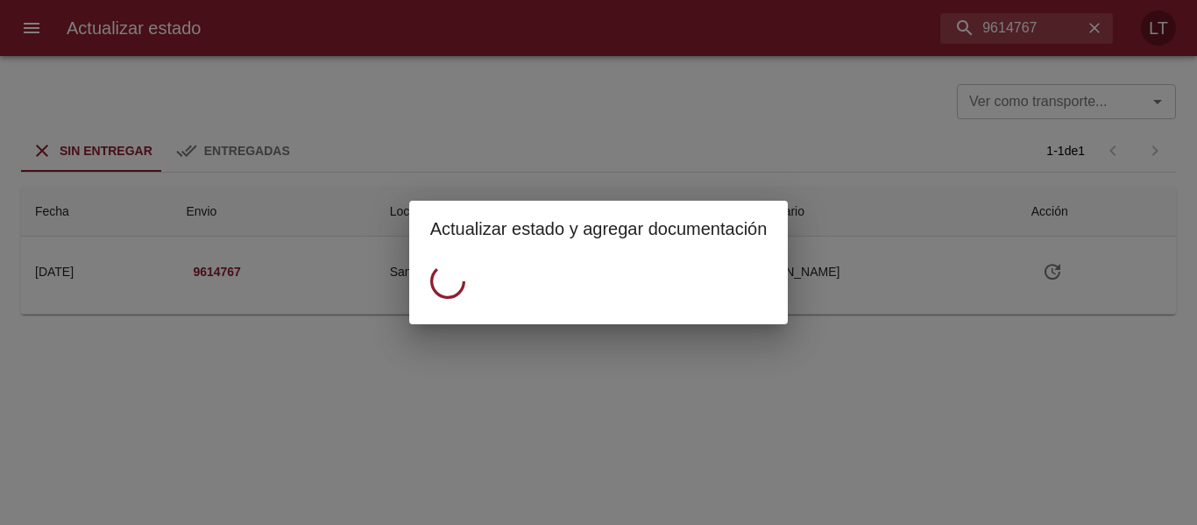
scroll to position [0, 0]
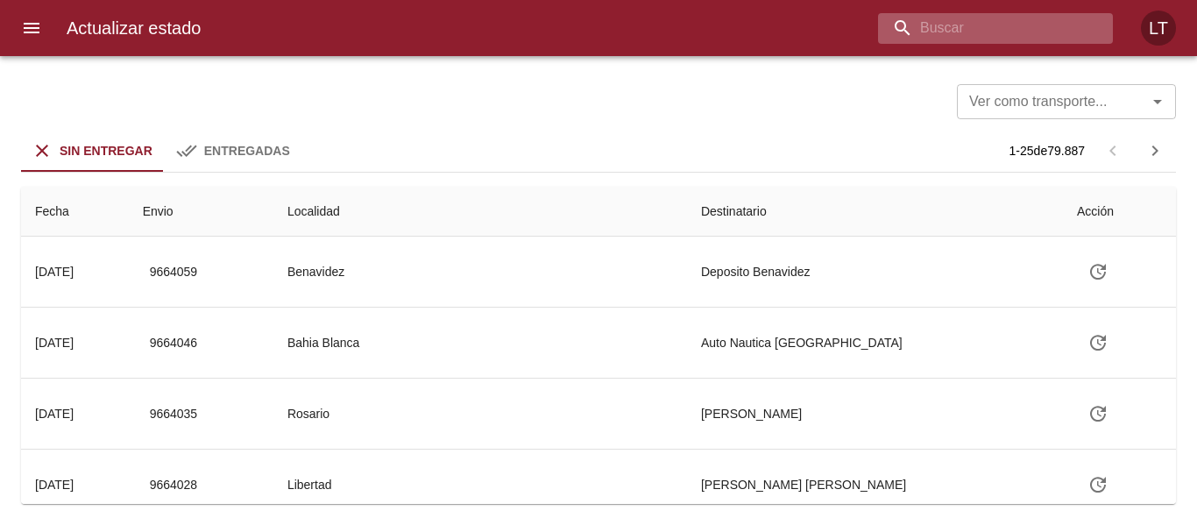
click at [983, 29] on input "buscar" at bounding box center [980, 28] width 205 height 31
paste input "9623592"
type input "9623592"
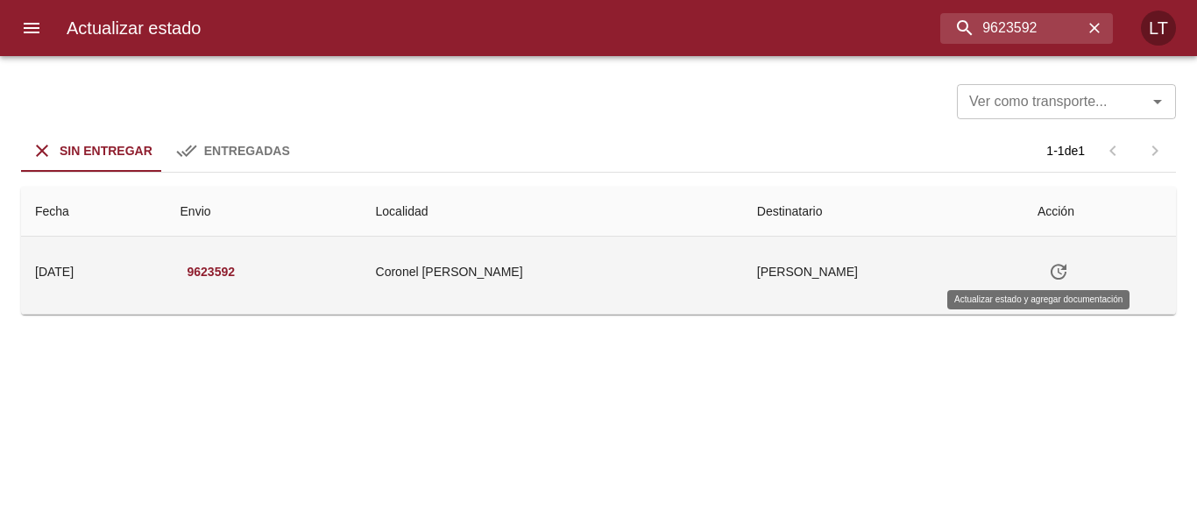
click at [1048, 279] on icon "Tabla de envíos del cliente" at bounding box center [1058, 271] width 21 height 21
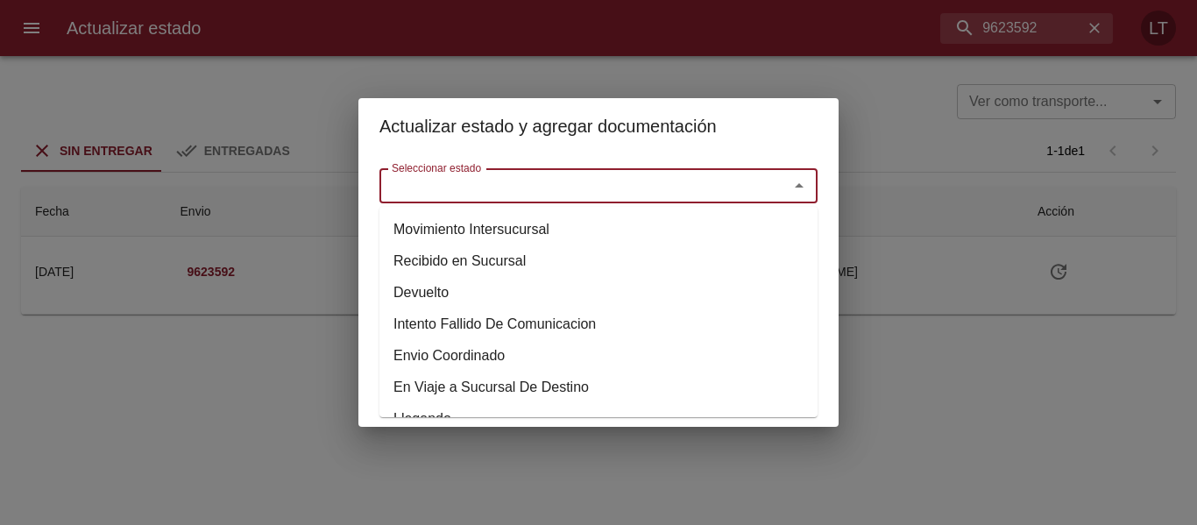
click at [711, 198] on input "Seleccionar estado" at bounding box center [573, 185] width 376 height 25
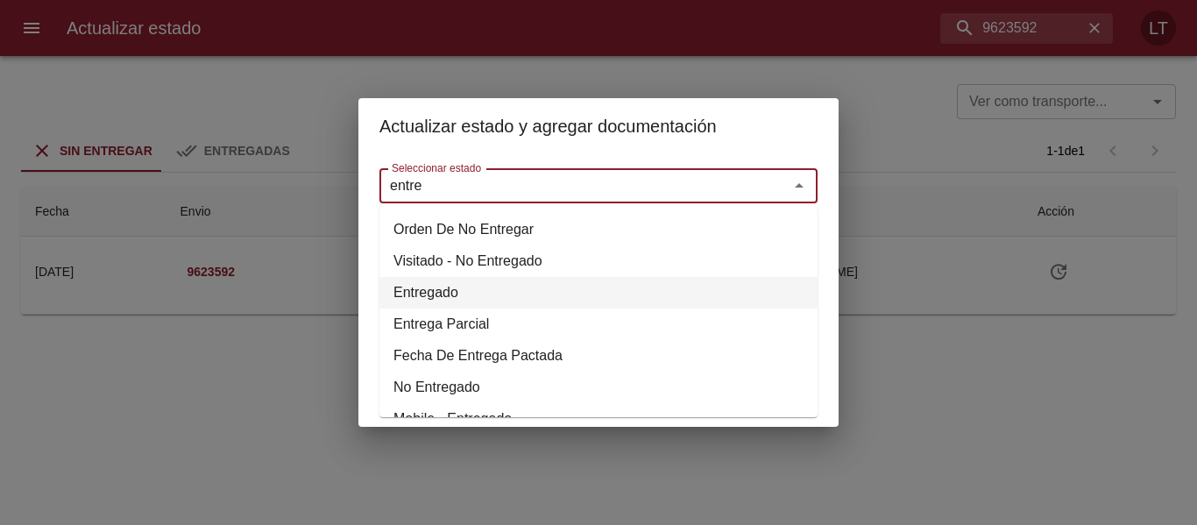
click at [431, 279] on li "Entregado" at bounding box center [598, 293] width 438 height 32
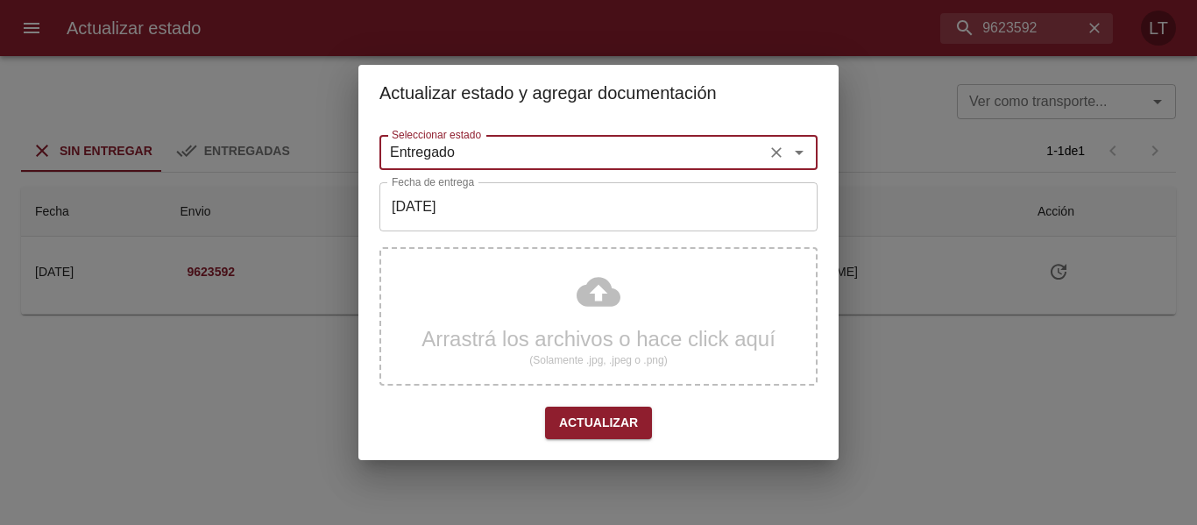
type input "Entregado"
click at [461, 207] on input "[DATE]" at bounding box center [598, 206] width 438 height 49
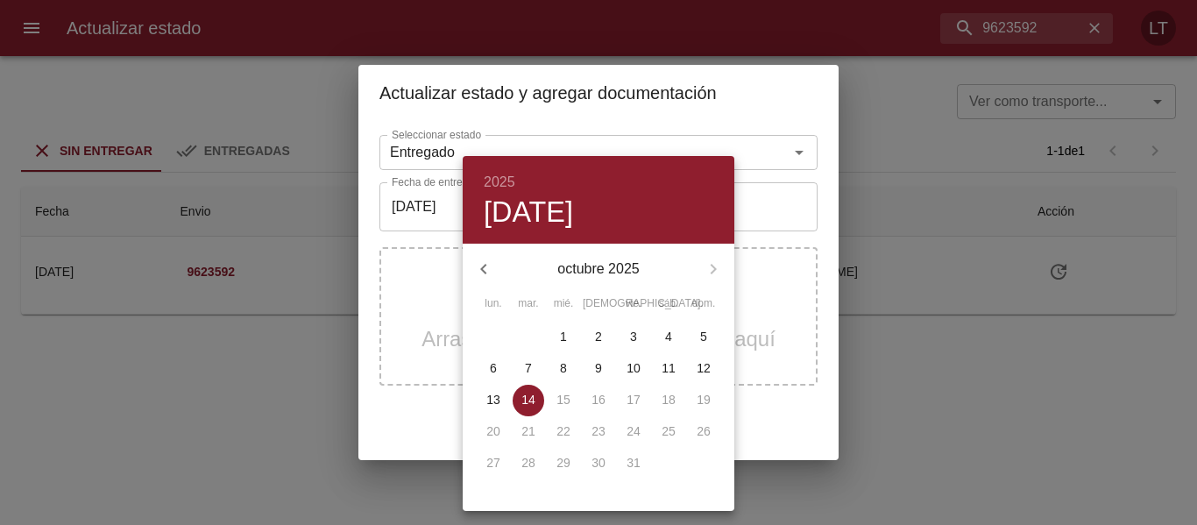
click at [527, 370] on p "7" at bounding box center [528, 368] width 7 height 18
type input "[DATE]"
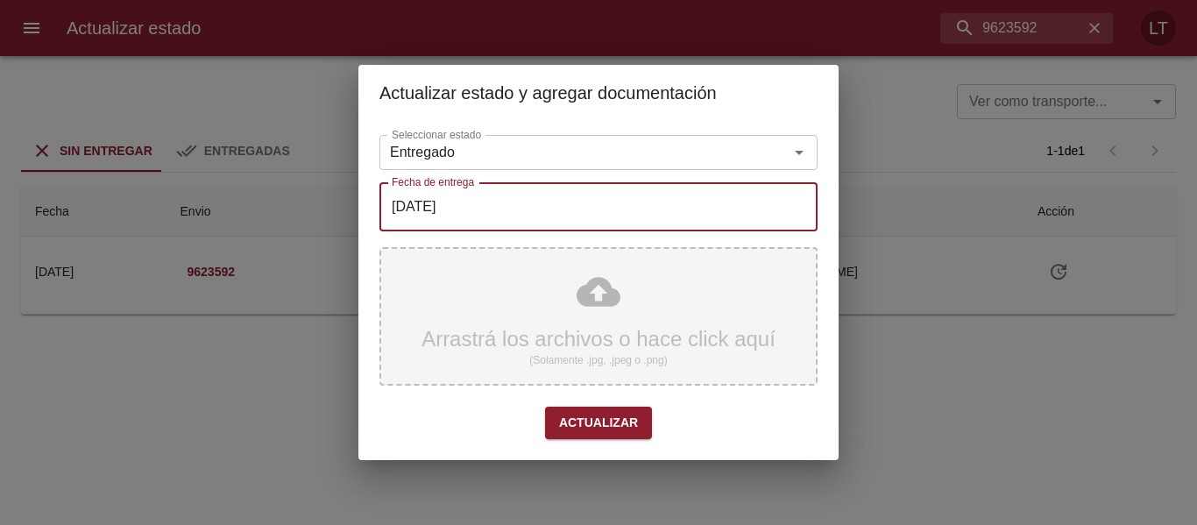
click at [590, 300] on div "Arrastrá los archivos o hace click aquí (Solamente .jpg, .jpeg o .png)" at bounding box center [598, 316] width 438 height 138
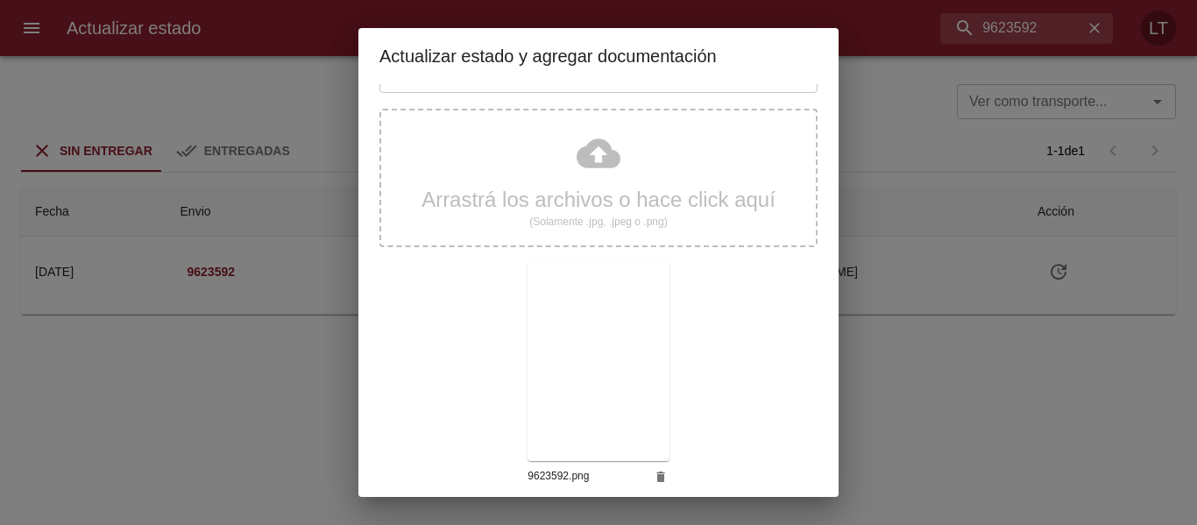
scroll to position [164, 0]
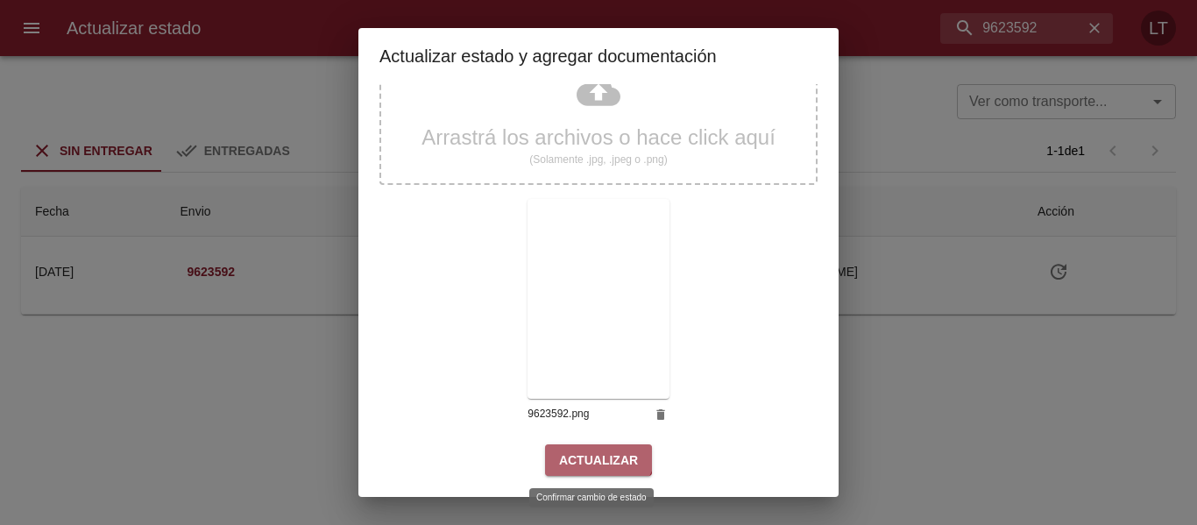
click at [592, 449] on span "Actualizar" at bounding box center [598, 460] width 79 height 22
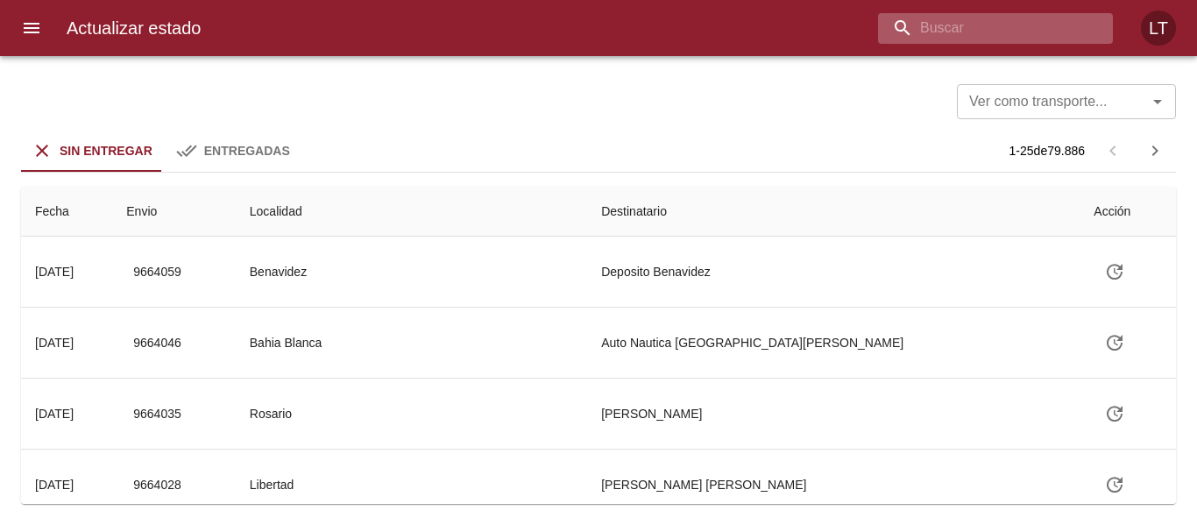
click at [1001, 32] on input "buscar" at bounding box center [980, 28] width 205 height 31
paste input "9601342"
type input "9601342"
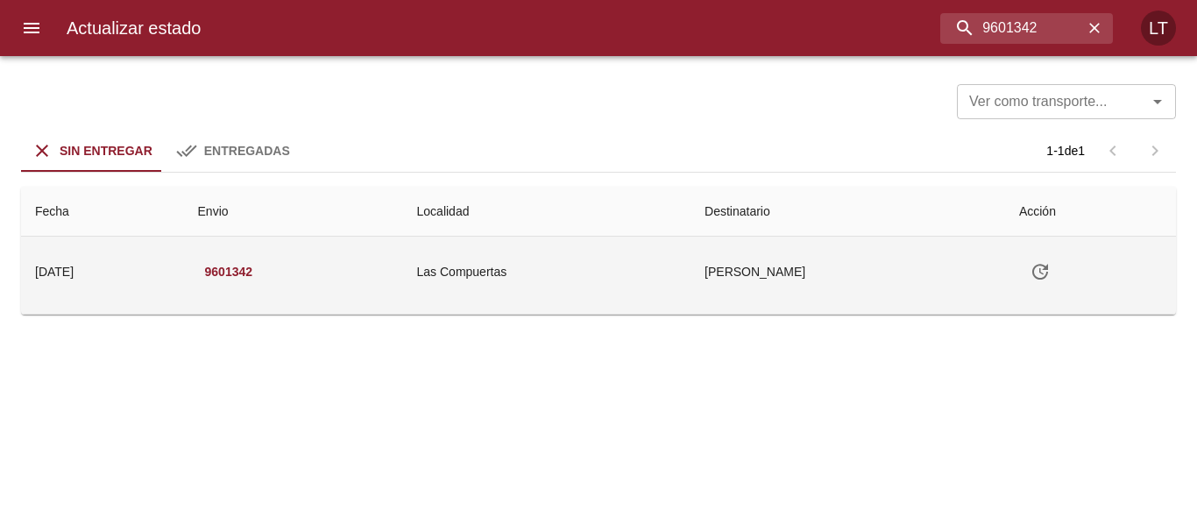
click at [1029, 273] on icon "Tabla de envíos del cliente" at bounding box center [1039, 271] width 21 height 21
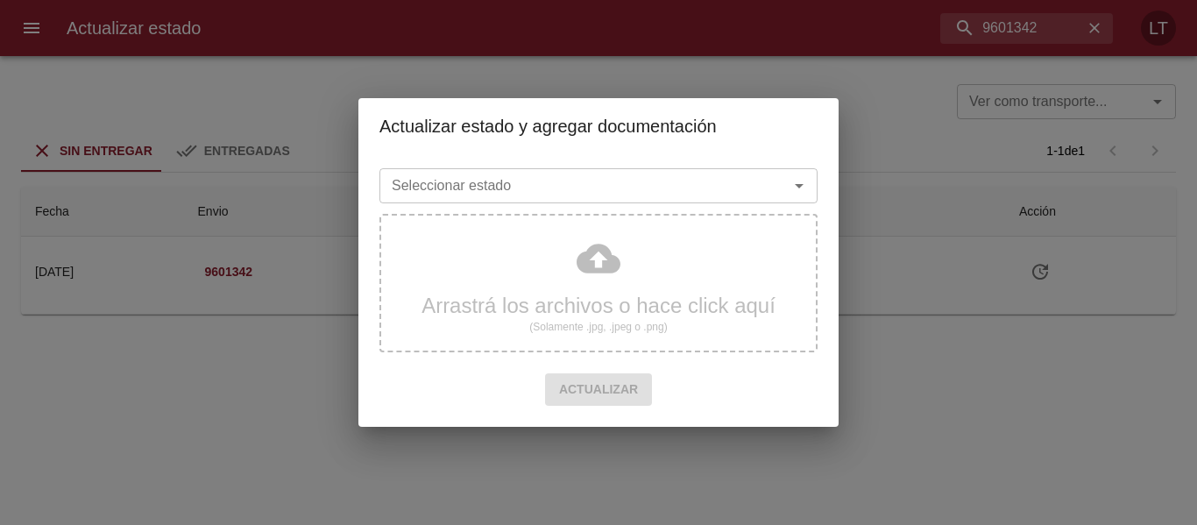
click at [734, 201] on div "Seleccionar estado" at bounding box center [598, 185] width 438 height 35
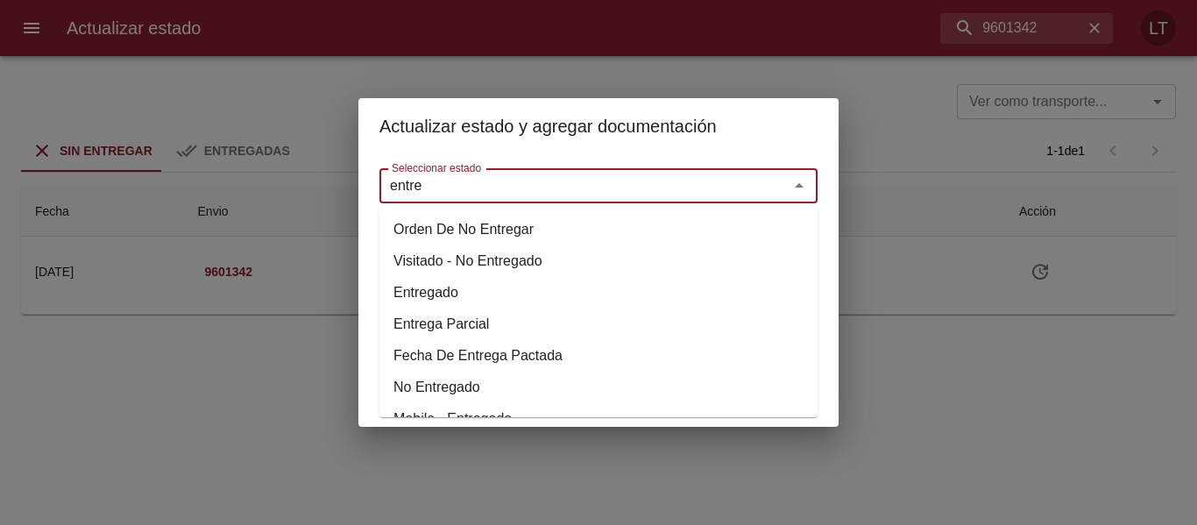
click at [434, 287] on li "Entregado" at bounding box center [598, 293] width 438 height 32
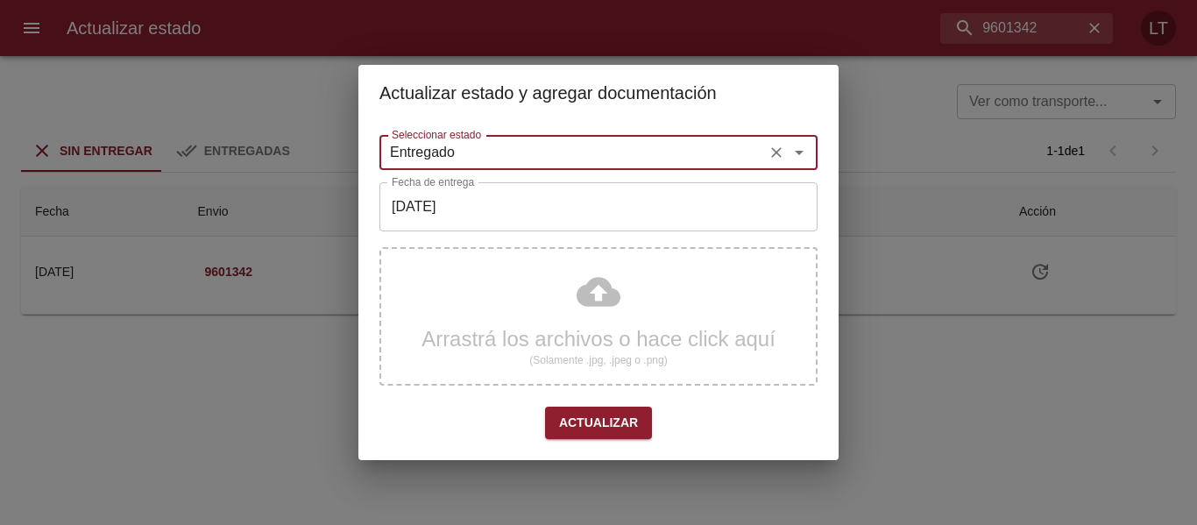
type input "Entregado"
click at [460, 210] on input "[DATE]" at bounding box center [598, 206] width 438 height 49
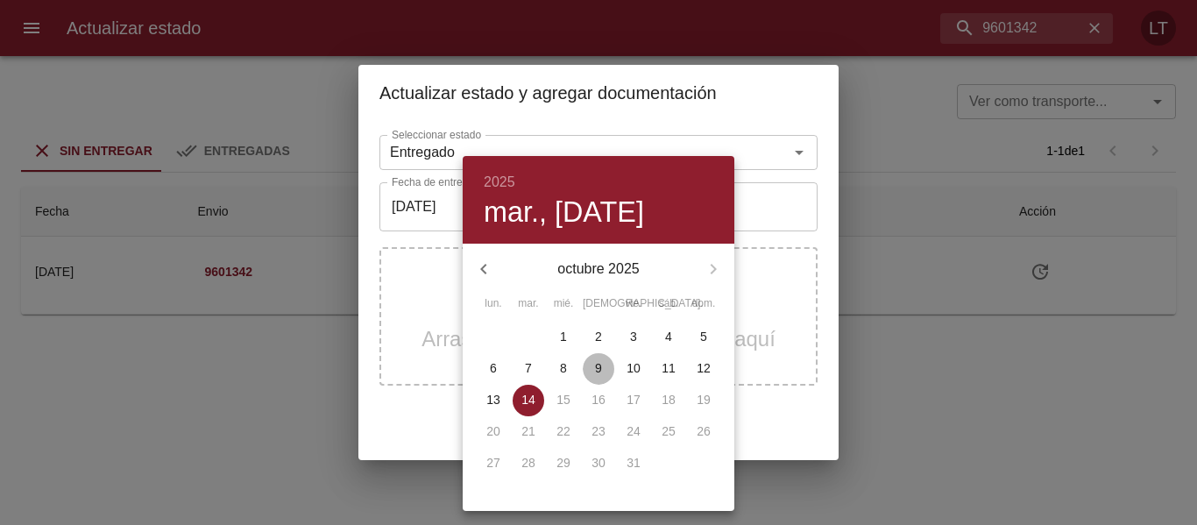
click at [604, 379] on button "9" at bounding box center [598, 369] width 32 height 32
type input "09/10/2025"
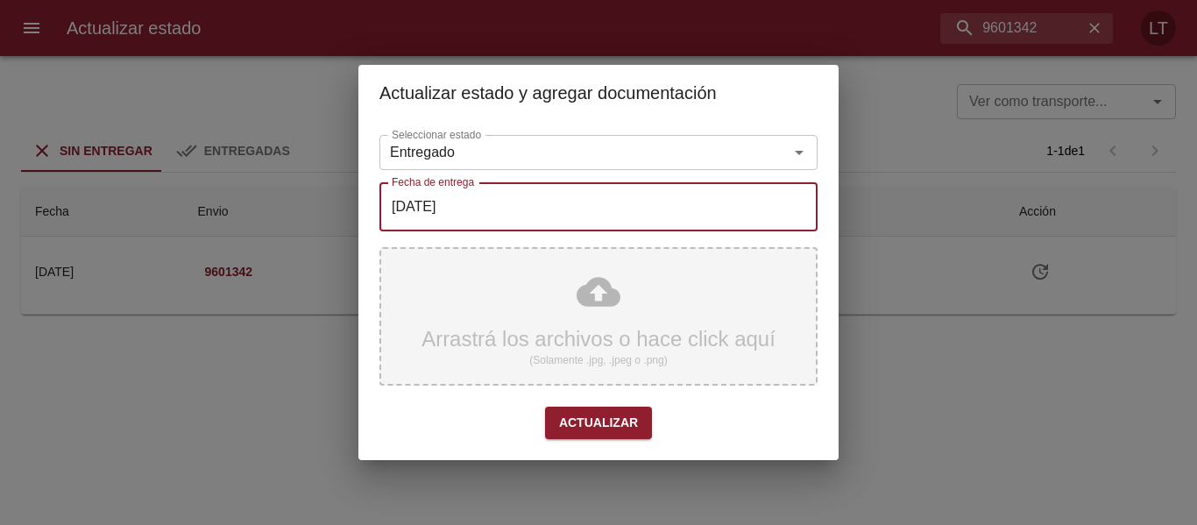
click at [604, 302] on div "Arrastrá los archivos o hace click aquí (Solamente .jpg, .jpeg o .png)" at bounding box center [598, 316] width 438 height 138
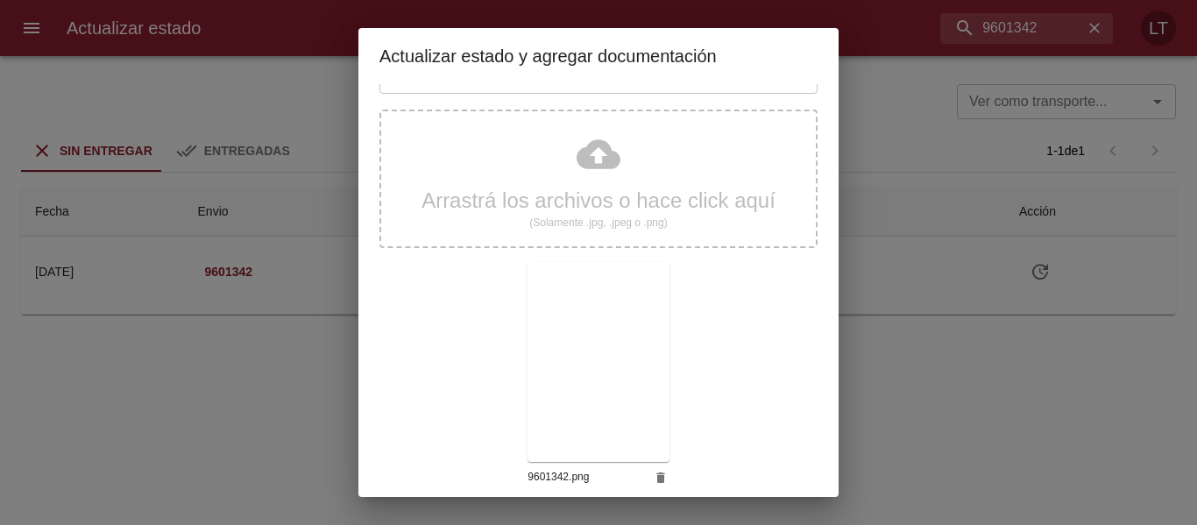
scroll to position [164, 0]
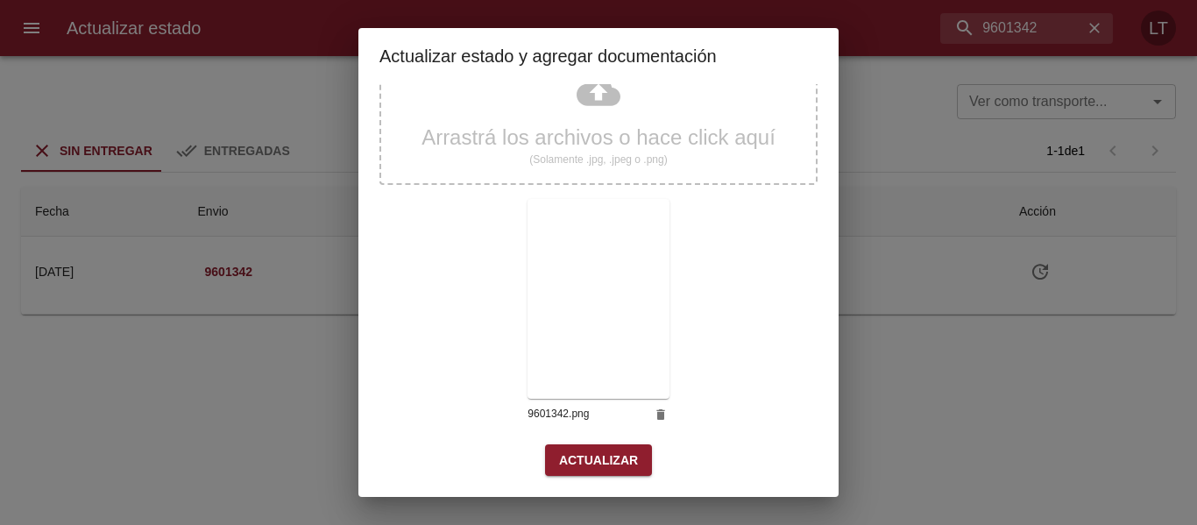
click at [588, 449] on span "Actualizar" at bounding box center [598, 460] width 79 height 22
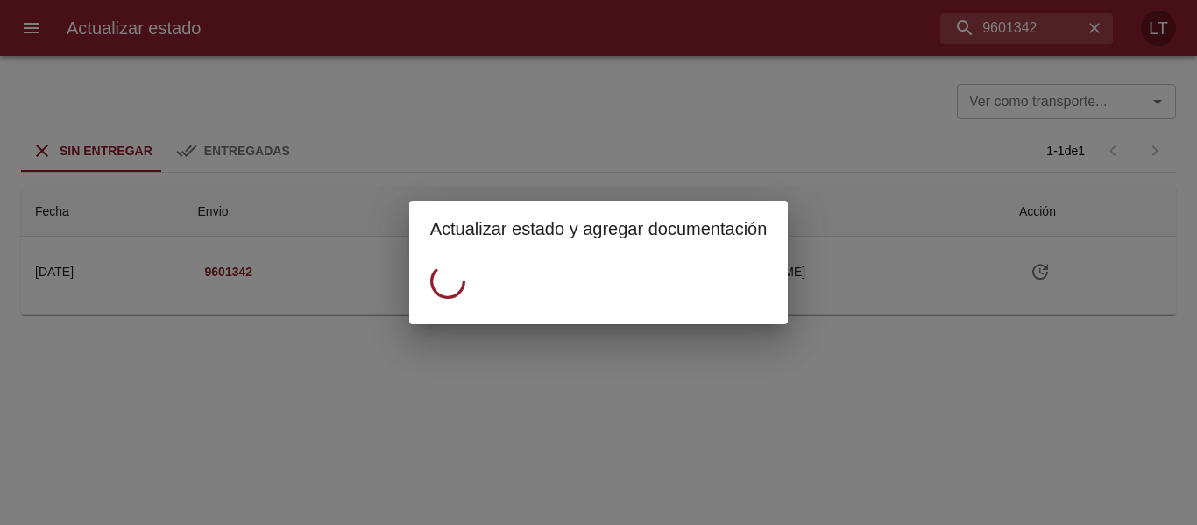
scroll to position [0, 0]
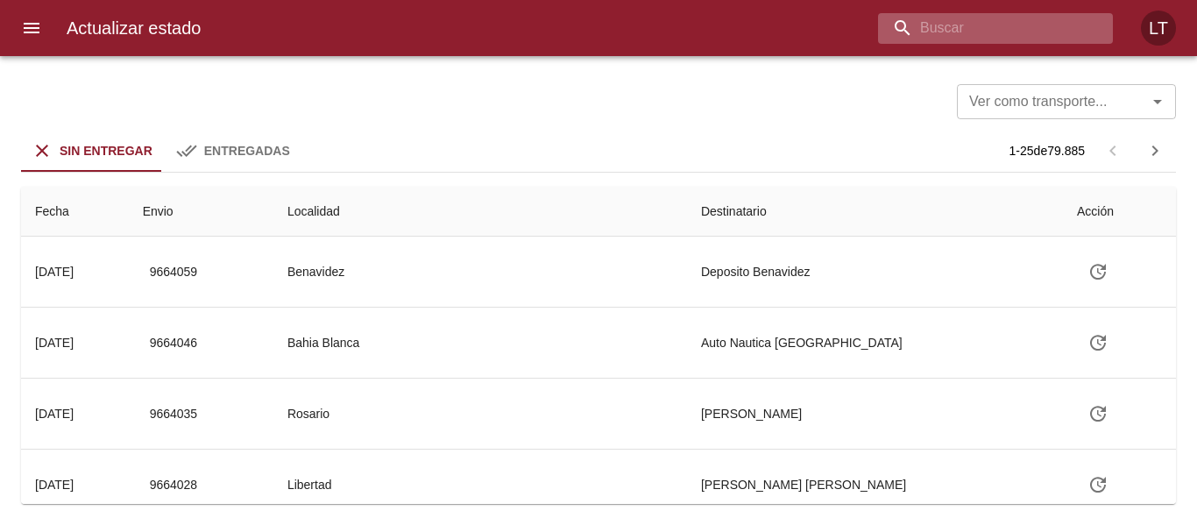
click at [998, 18] on input "buscar" at bounding box center [980, 28] width 205 height 31
paste input "9610558"
type input "9610558"
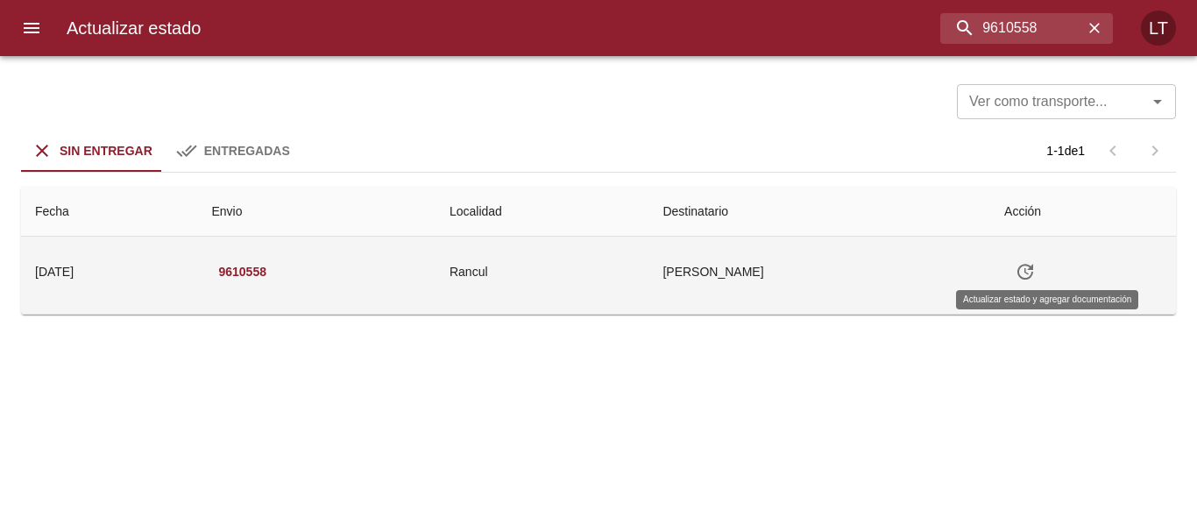
click at [1035, 275] on icon "Tabla de envíos del cliente" at bounding box center [1024, 271] width 21 height 21
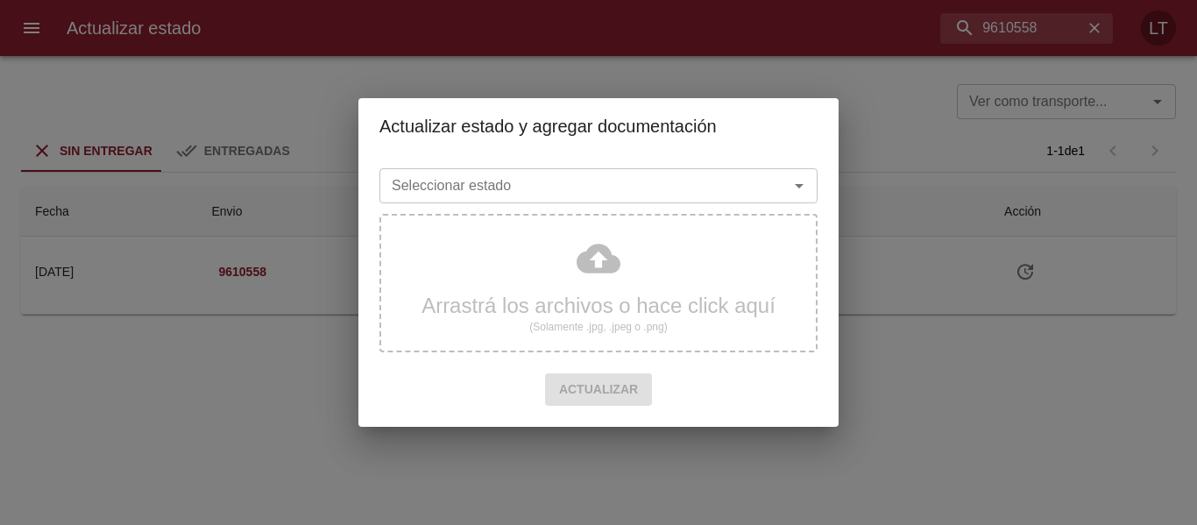
click at [663, 194] on input "Seleccionar estado" at bounding box center [573, 185] width 376 height 25
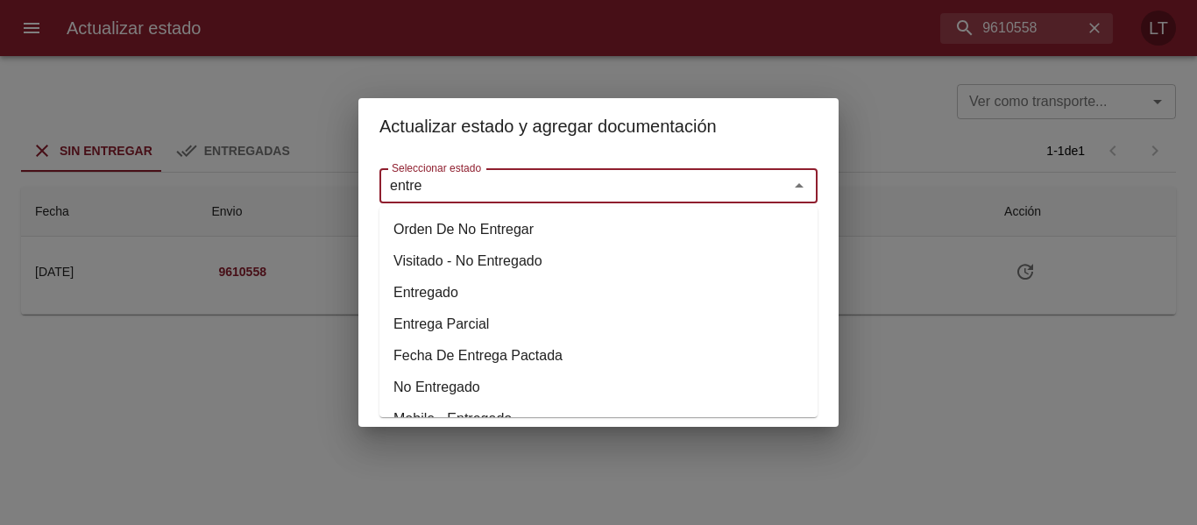
click at [441, 294] on li "Entregado" at bounding box center [598, 293] width 438 height 32
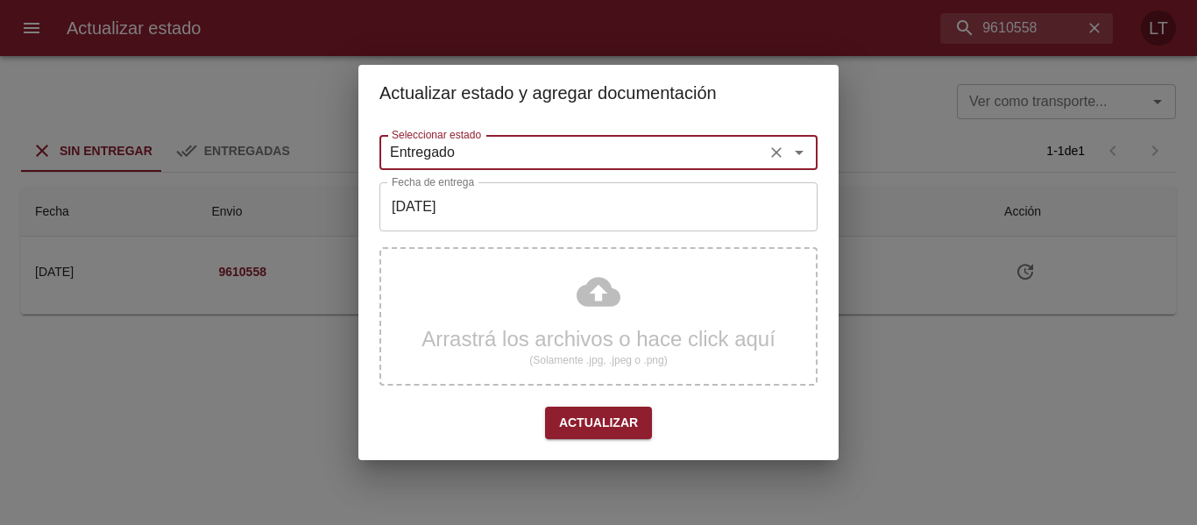
type input "Entregado"
click at [472, 198] on input "[DATE]" at bounding box center [598, 206] width 438 height 49
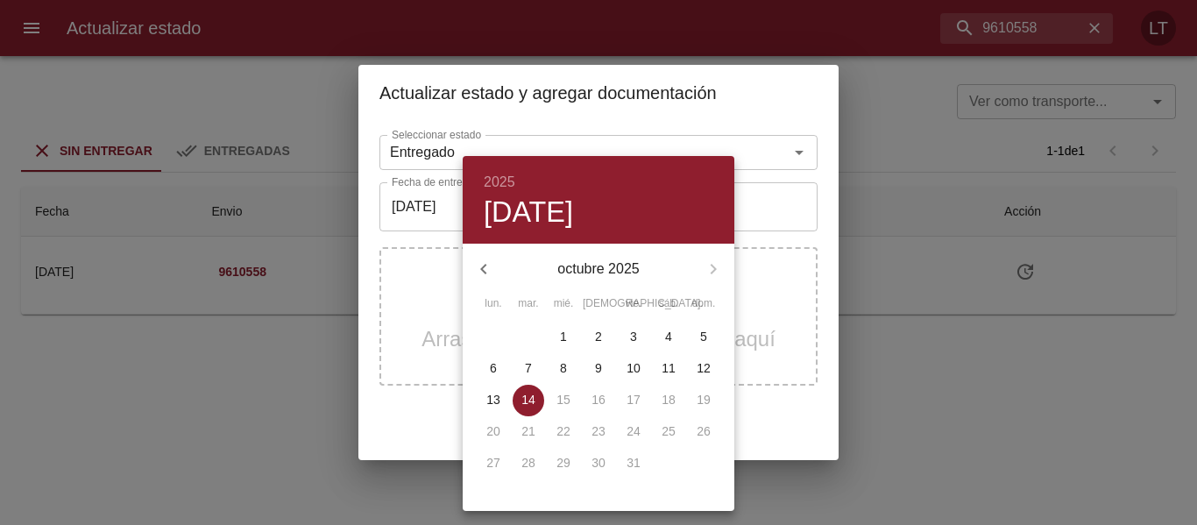
click at [531, 369] on p "7" at bounding box center [528, 368] width 7 height 18
type input "07/10/2025"
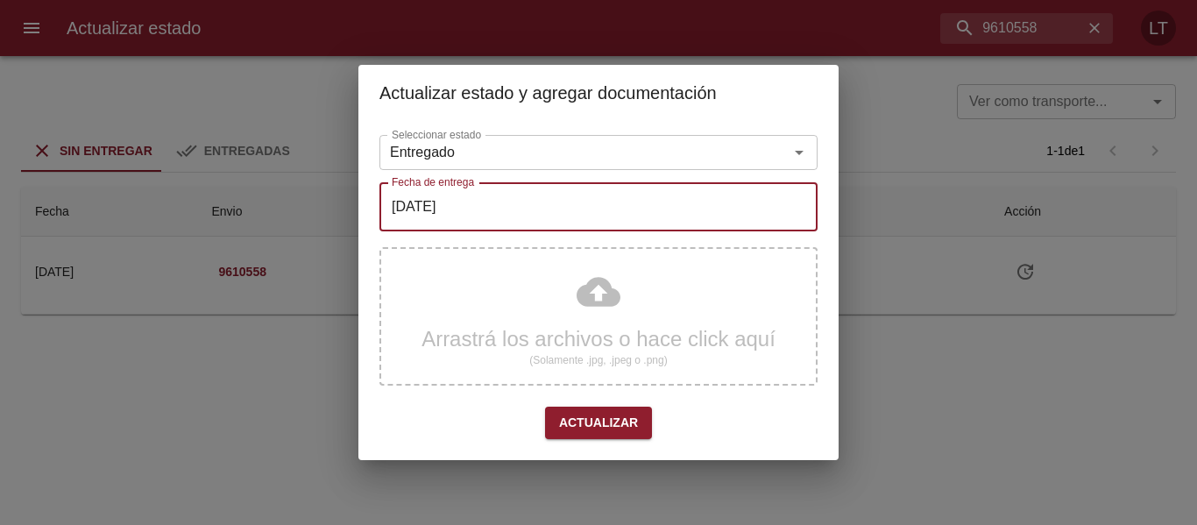
click at [572, 301] on div "Arrastrá los archivos o hace click aquí (Solamente .jpg, .jpeg o .png)" at bounding box center [598, 316] width 438 height 138
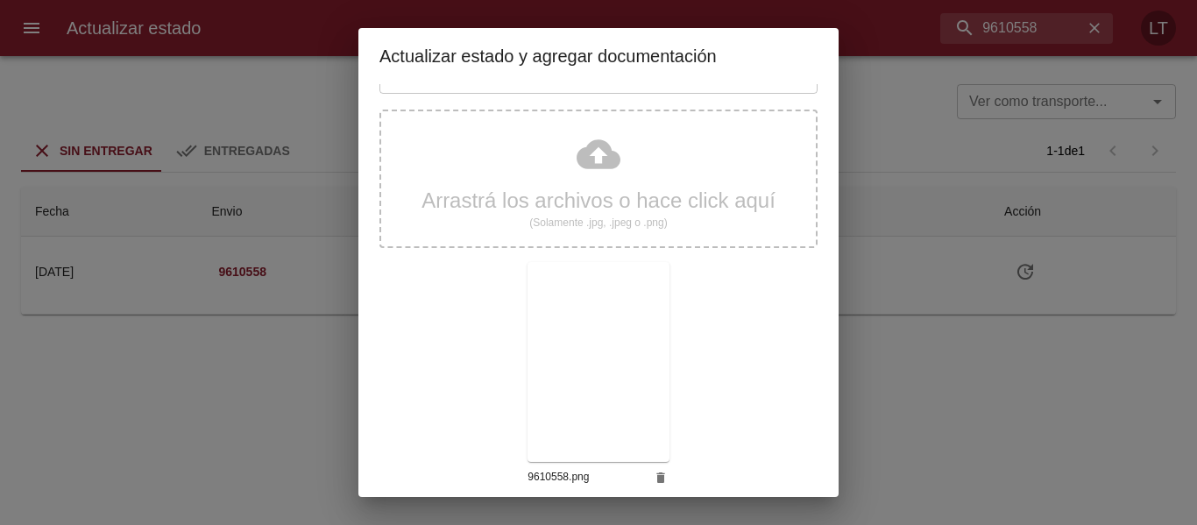
scroll to position [164, 0]
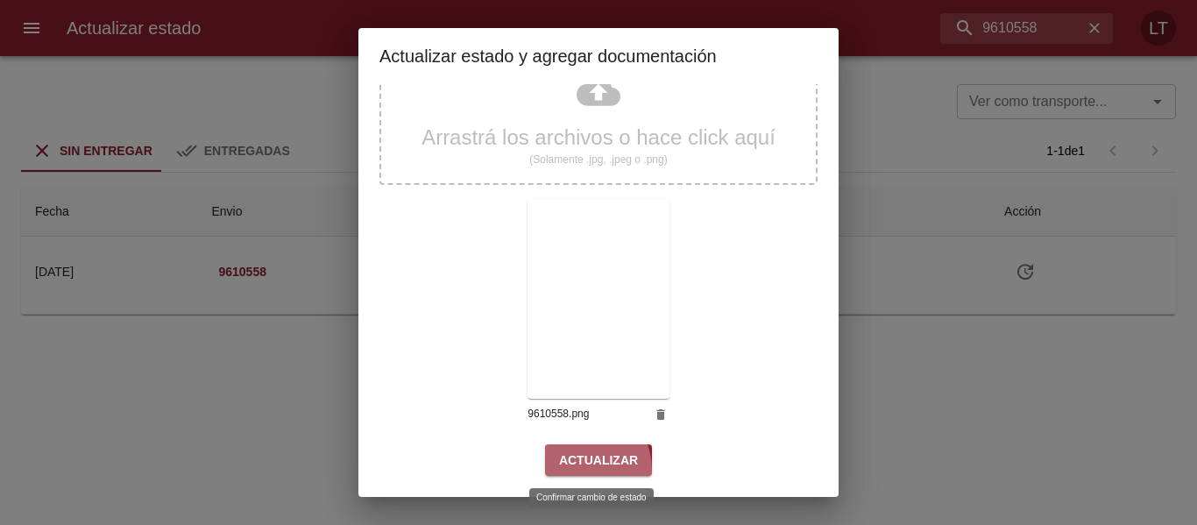
click at [563, 471] on button "Actualizar" at bounding box center [598, 460] width 107 height 32
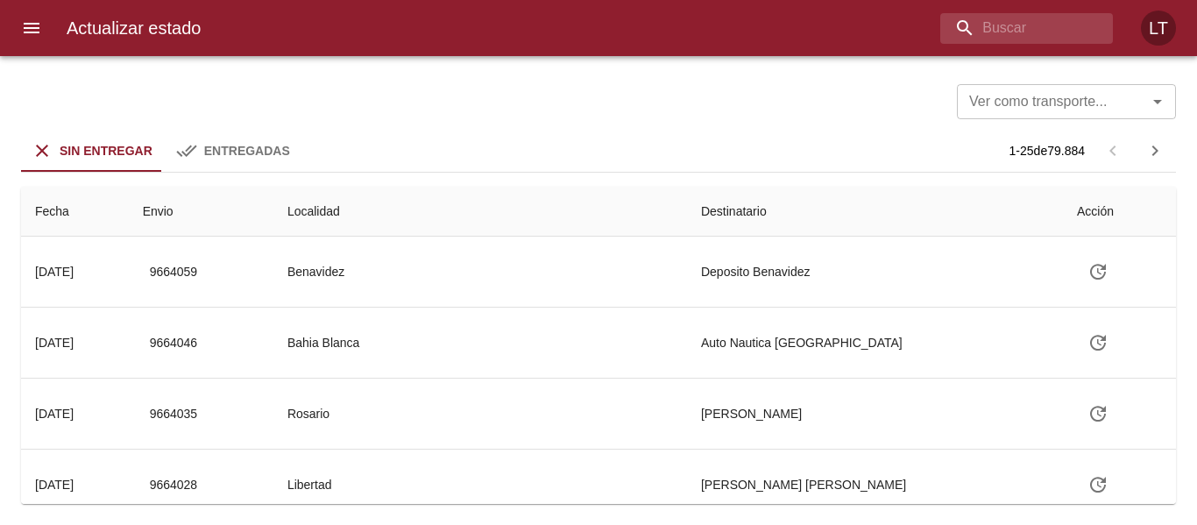
click at [1018, 51] on div "Actualizar estado LT" at bounding box center [598, 28] width 1197 height 56
click at [1011, 36] on input "buscar" at bounding box center [980, 28] width 205 height 31
paste input "9643753"
type input "9643753"
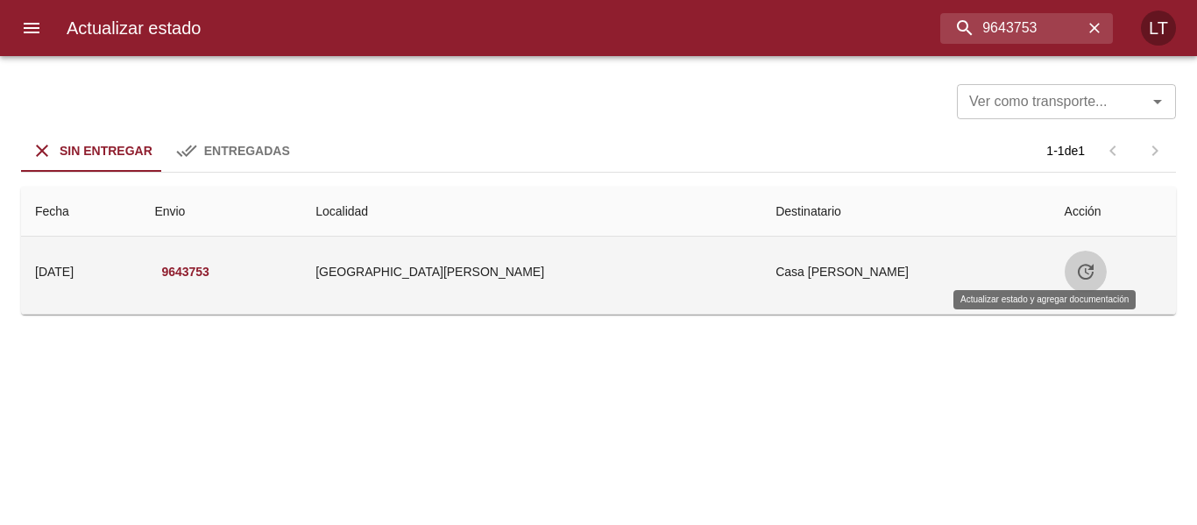
click at [1075, 273] on icon "Tabla de envíos del cliente" at bounding box center [1085, 271] width 21 height 21
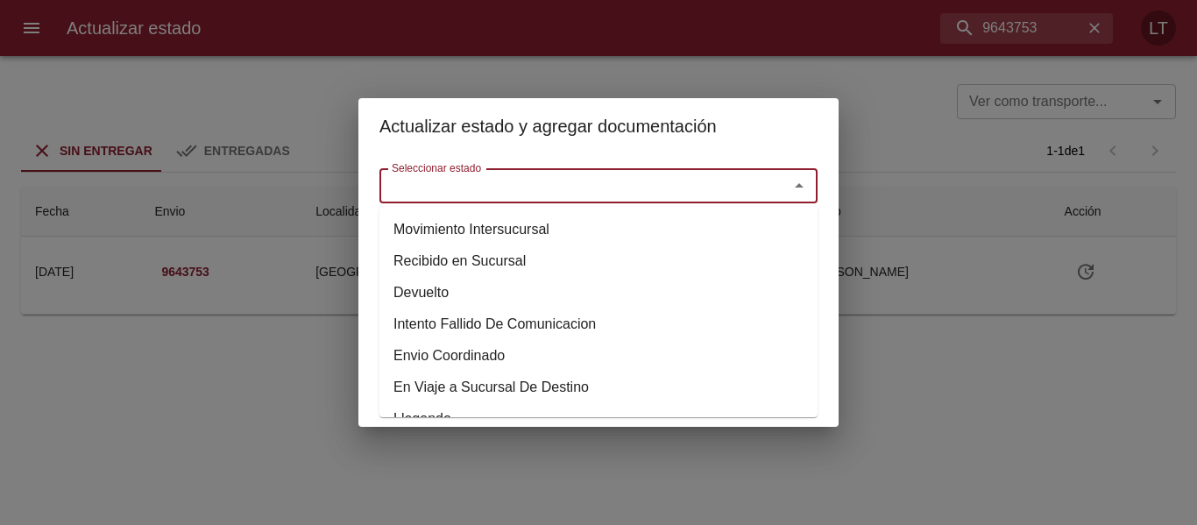
click at [568, 194] on input "Seleccionar estado" at bounding box center [573, 185] width 376 height 25
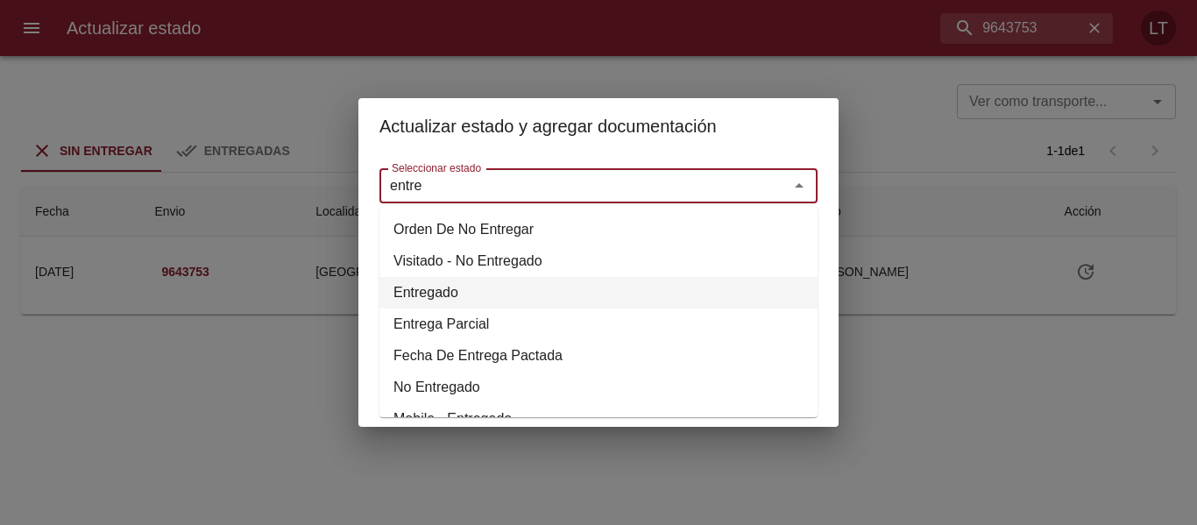
click at [434, 292] on li "Entregado" at bounding box center [598, 293] width 438 height 32
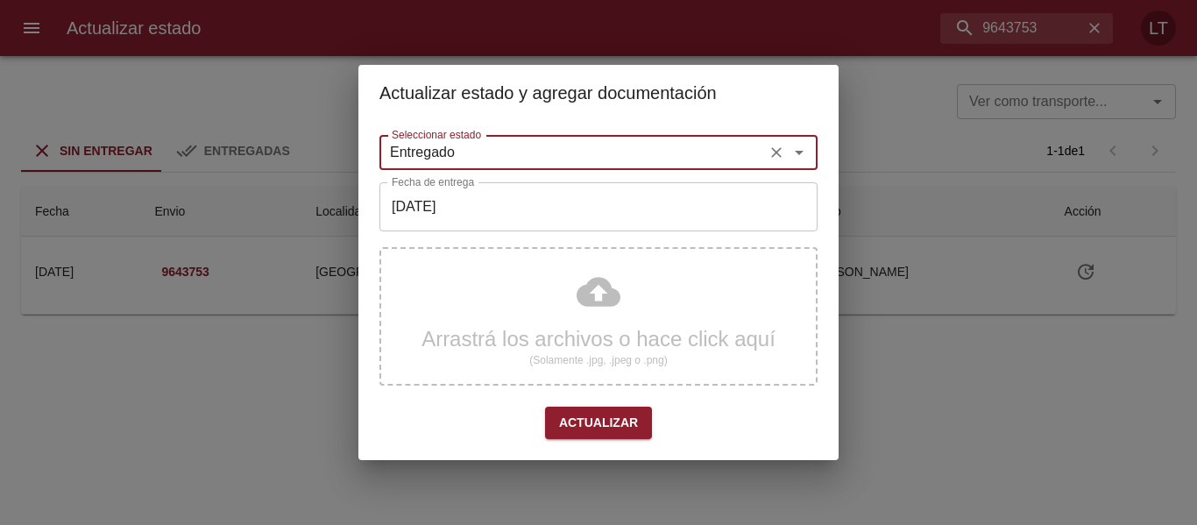
type input "Entregado"
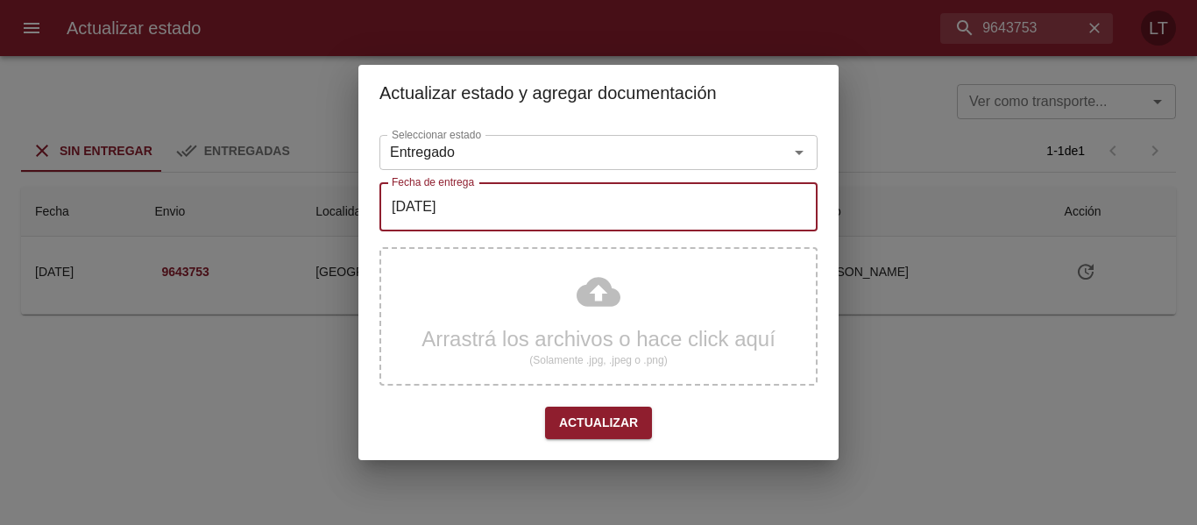
click at [473, 208] on input "[DATE]" at bounding box center [598, 206] width 438 height 49
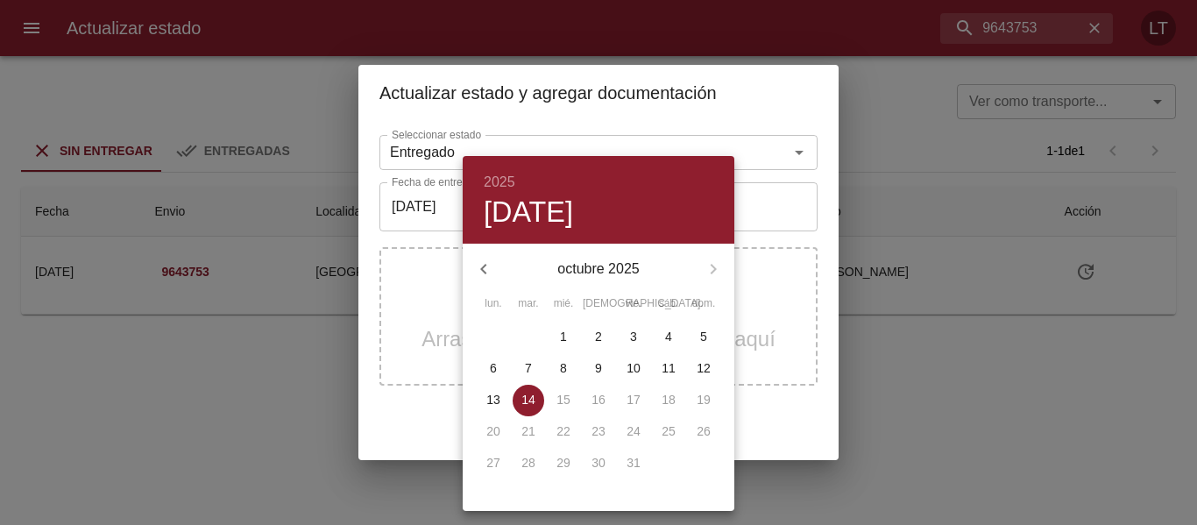
click at [492, 397] on p "13" at bounding box center [493, 400] width 14 height 18
type input "13/10/2025"
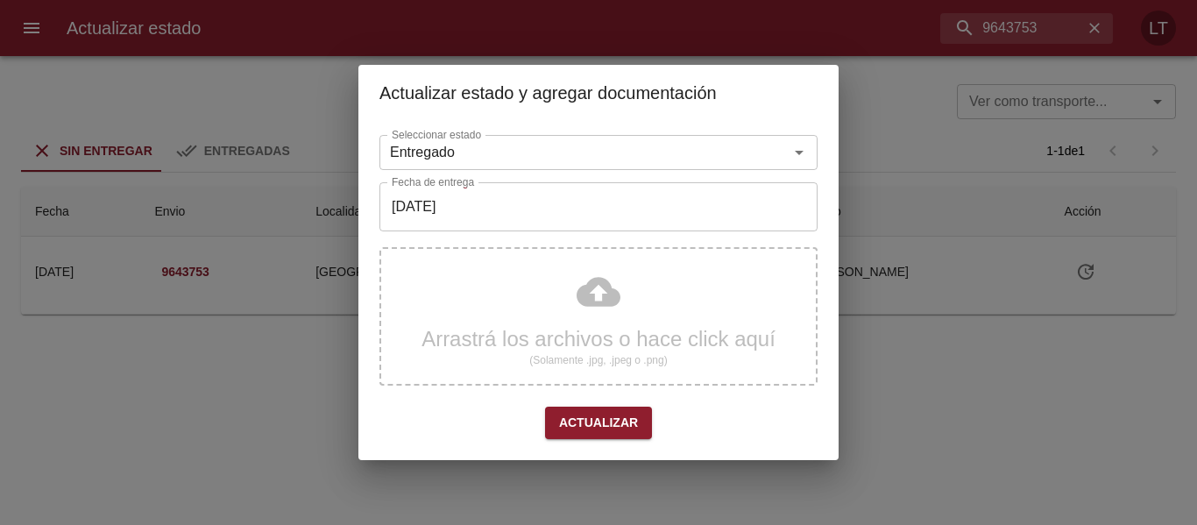
click at [591, 283] on div "Arrastrá los archivos o hace click aquí (Solamente .jpg, .jpeg o .png)" at bounding box center [598, 316] width 438 height 138
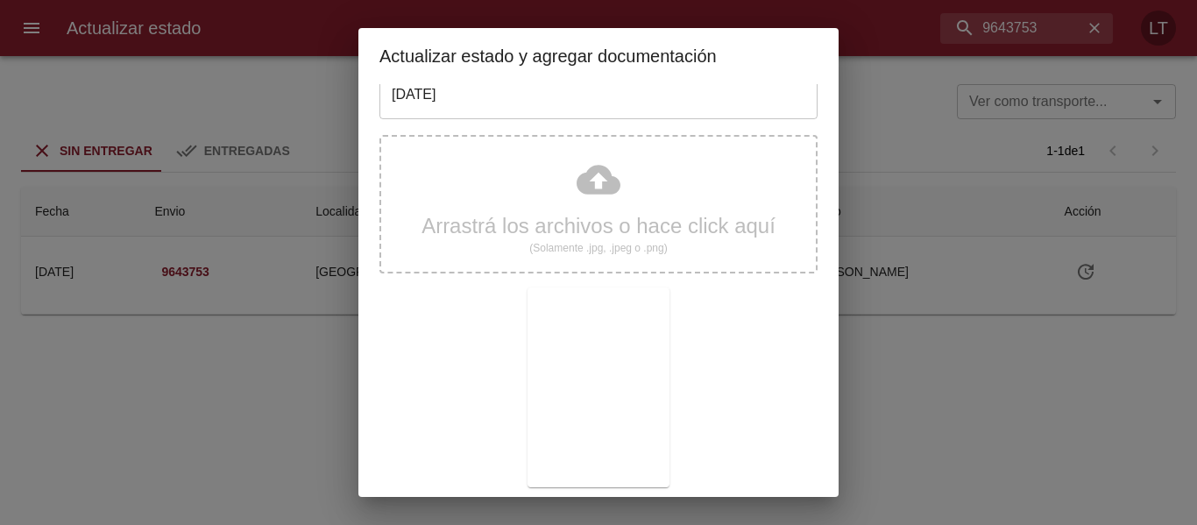
scroll to position [164, 0]
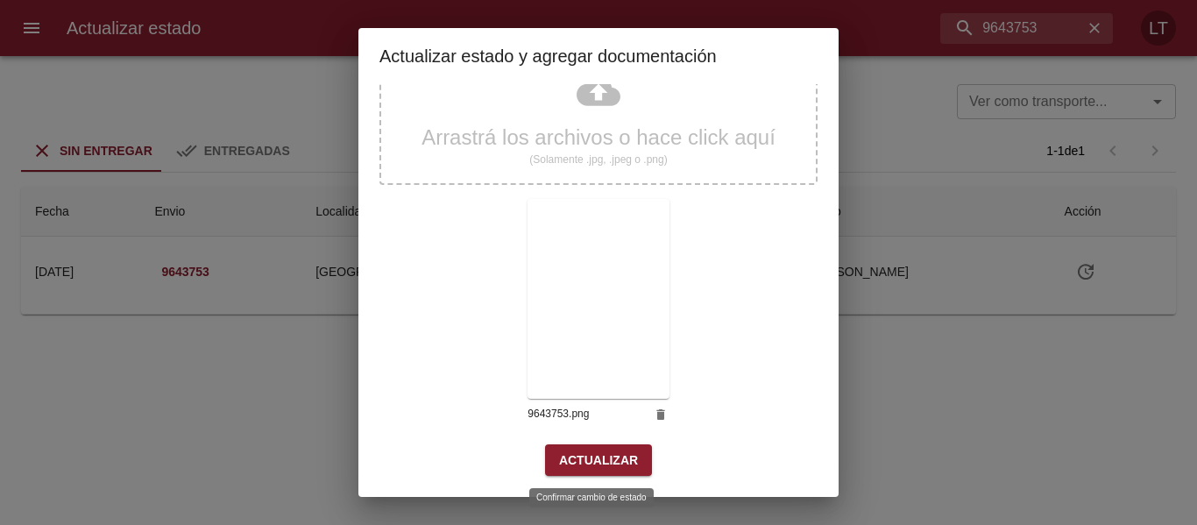
click at [593, 448] on button "Actualizar" at bounding box center [598, 460] width 107 height 32
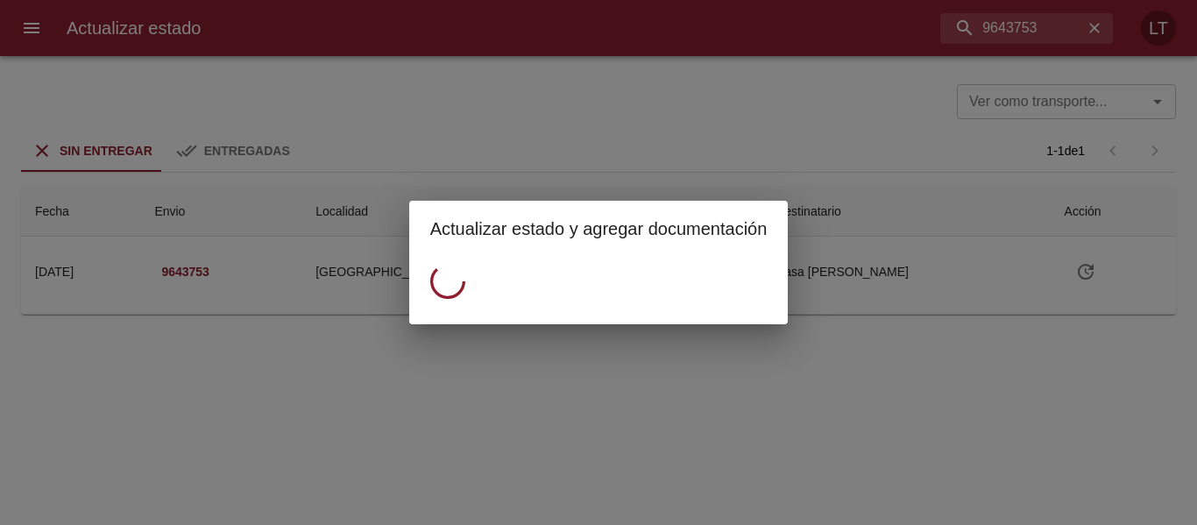
scroll to position [0, 0]
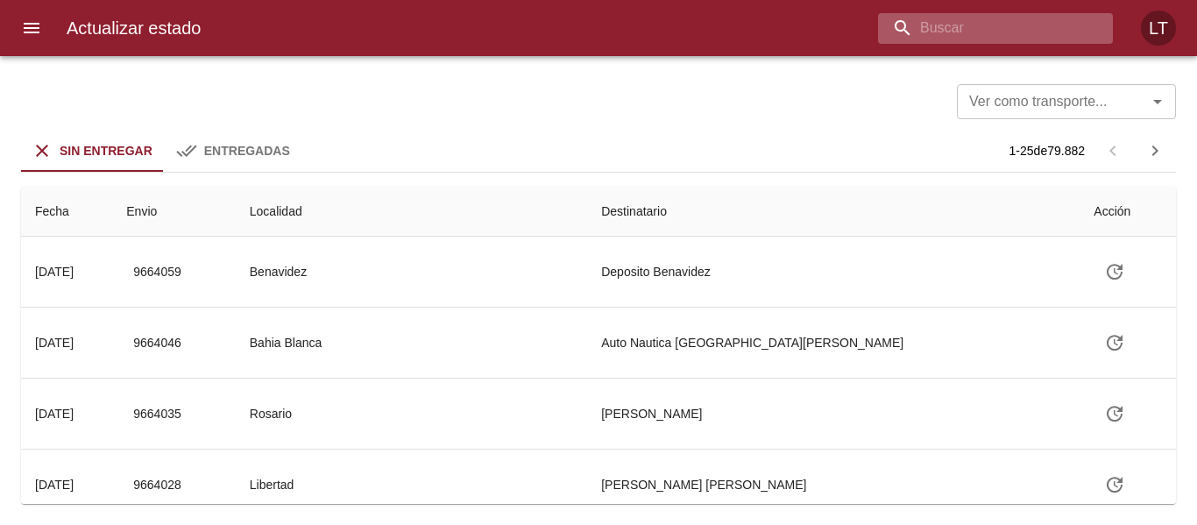
click at [1076, 36] on input "buscar" at bounding box center [980, 28] width 205 height 31
type input "9645204"
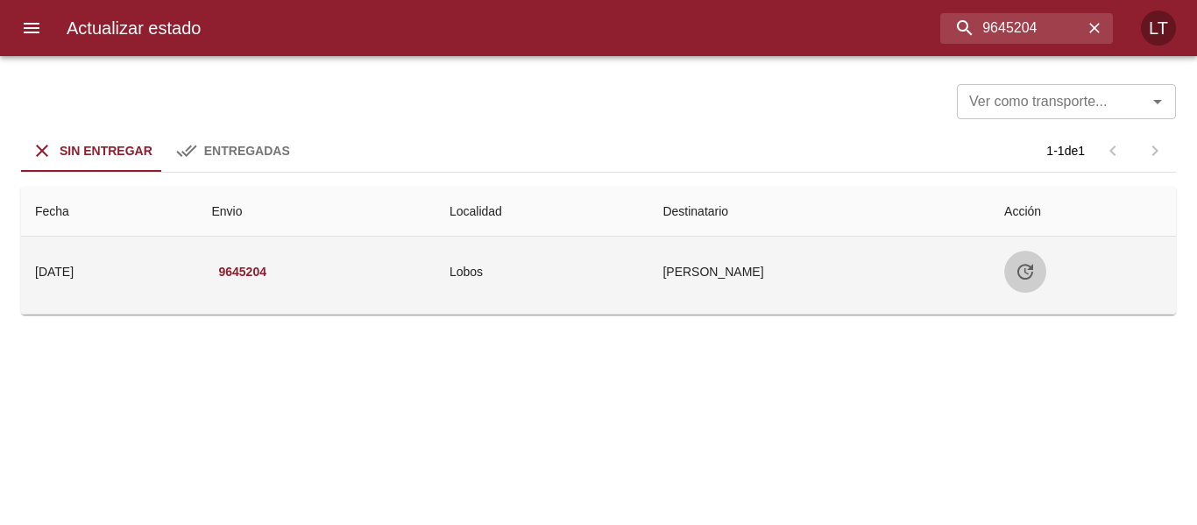
click at [1035, 276] on icon "Tabla de envíos del cliente" at bounding box center [1024, 271] width 21 height 21
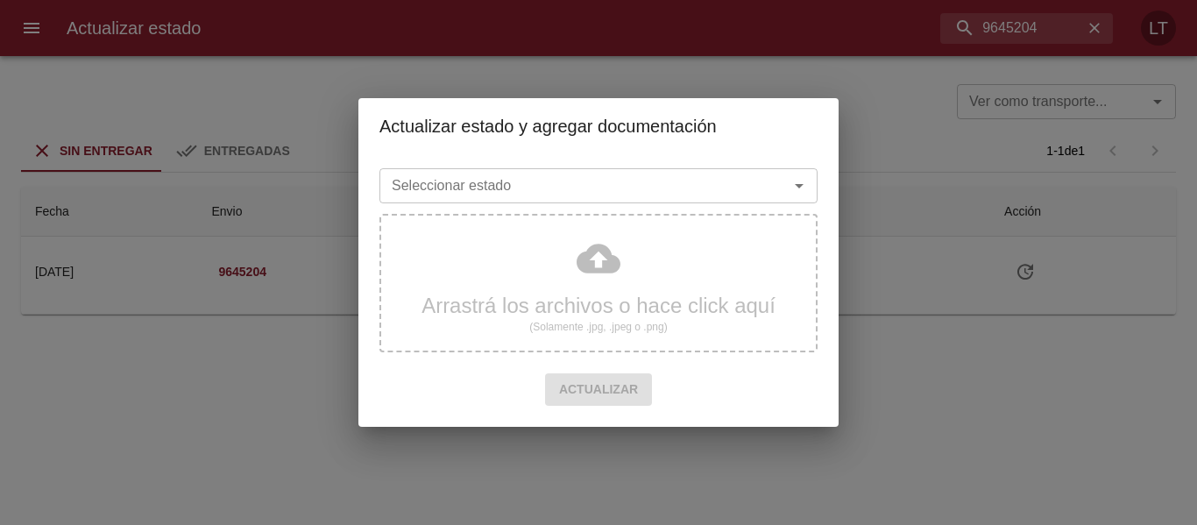
click at [659, 183] on input "Seleccionar estado" at bounding box center [573, 185] width 376 height 25
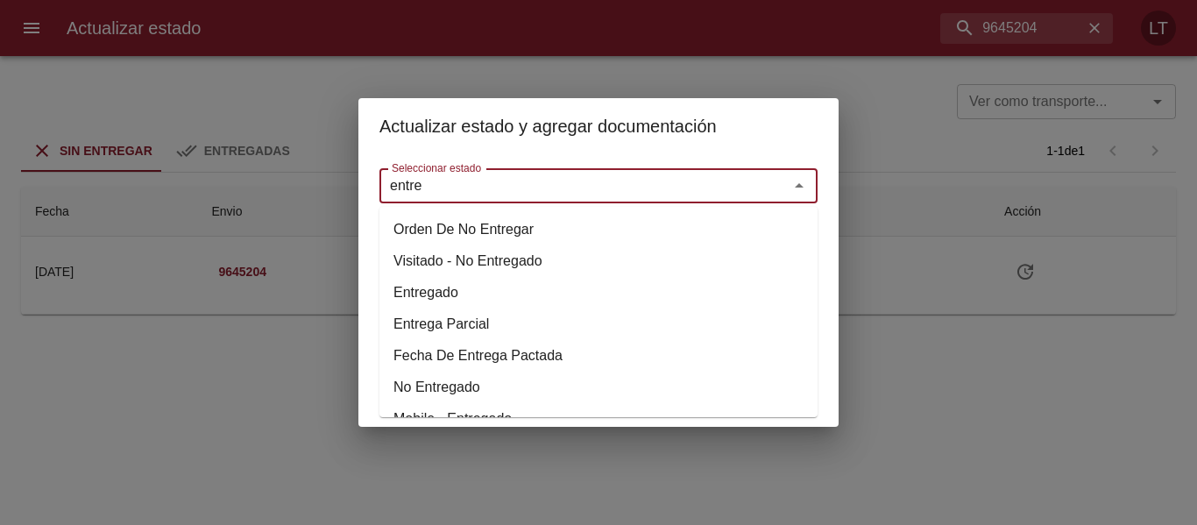
click at [440, 295] on li "Entregado" at bounding box center [598, 293] width 438 height 32
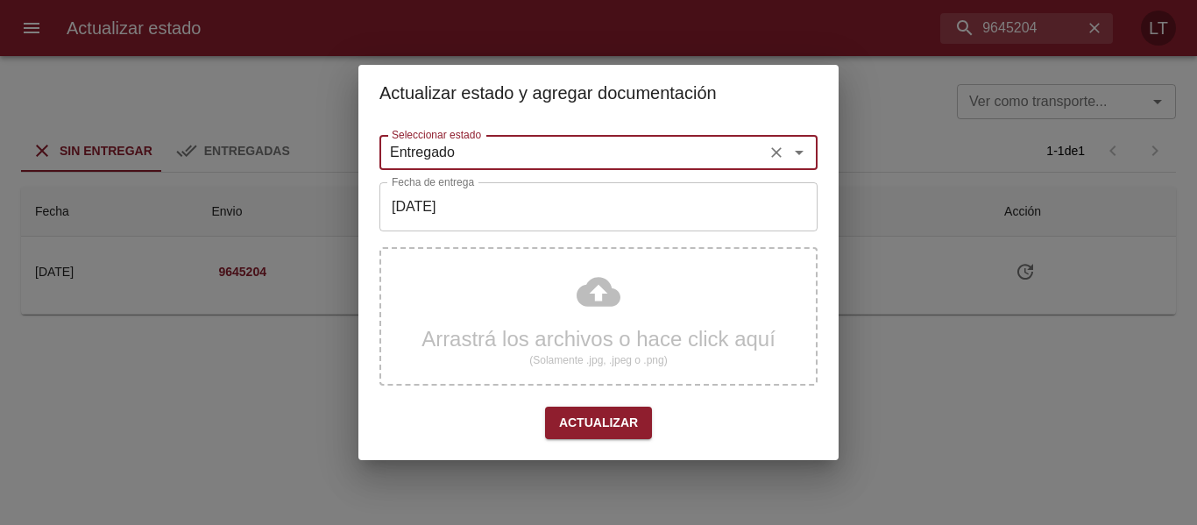
type input "Entregado"
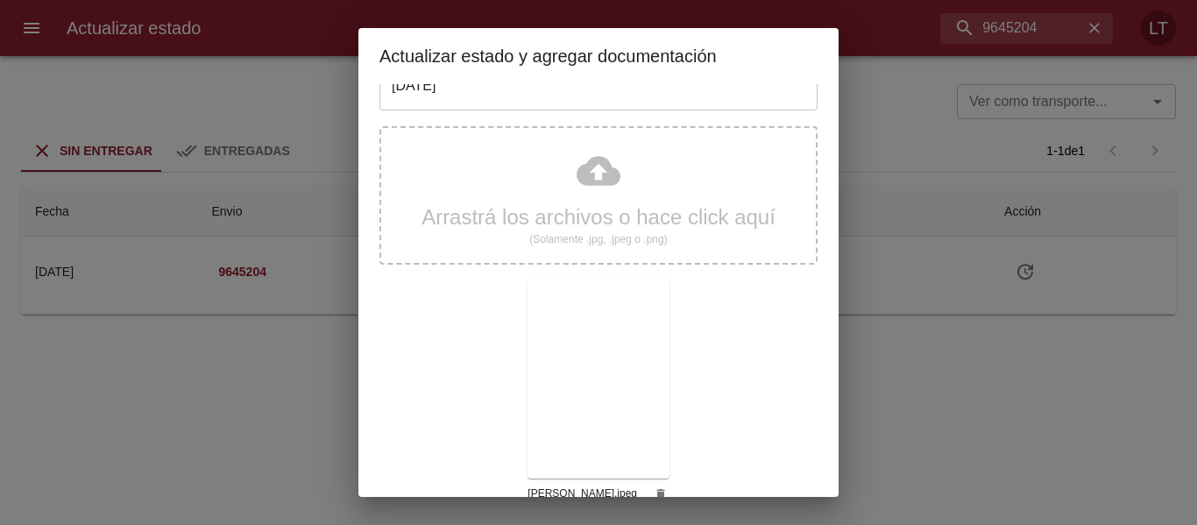
scroll to position [164, 0]
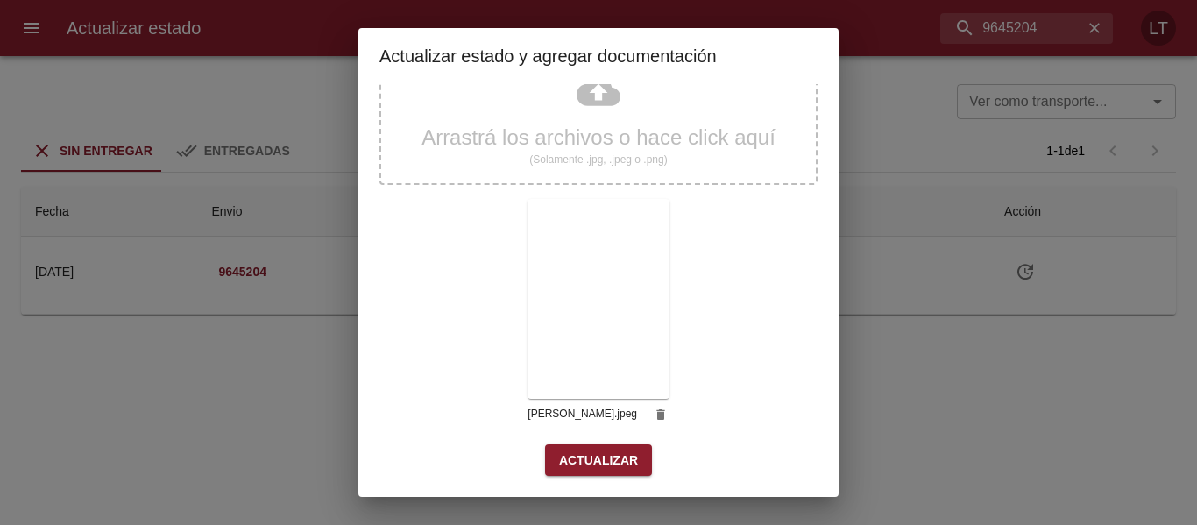
click at [596, 452] on span "Actualizar" at bounding box center [598, 460] width 79 height 22
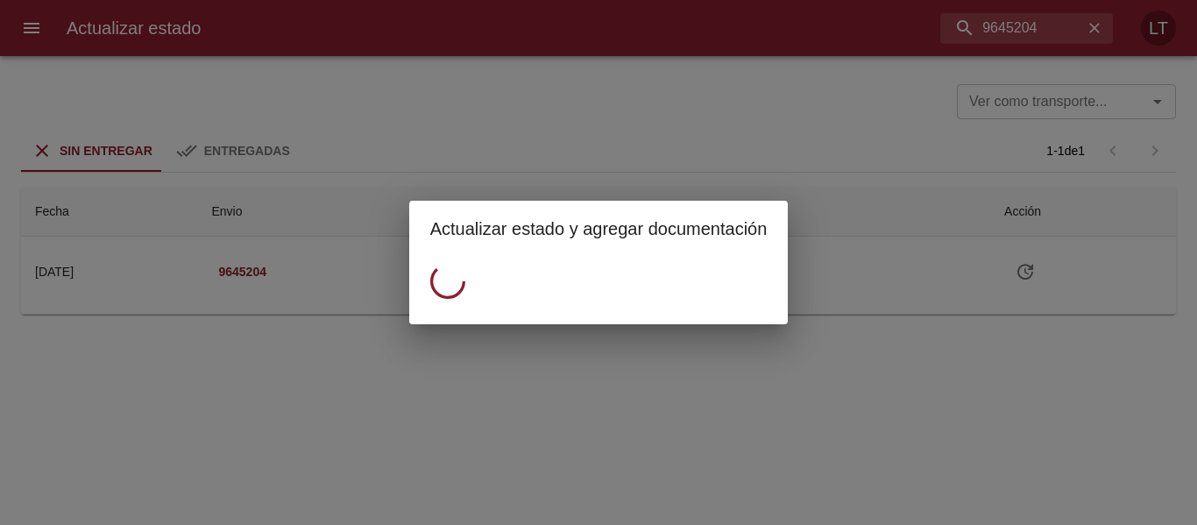
scroll to position [0, 0]
